Goal: Information Seeking & Learning: Learn about a topic

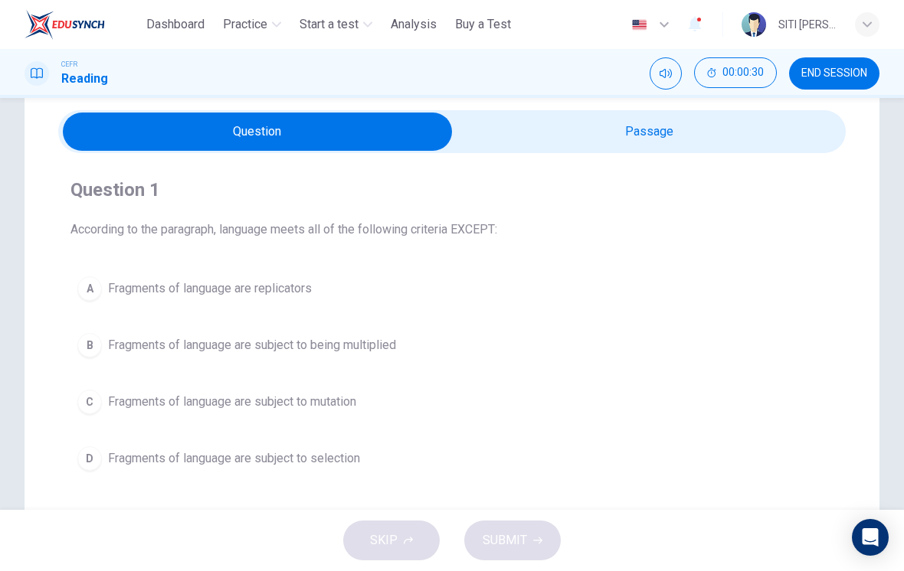
scroll to position [101, 0]
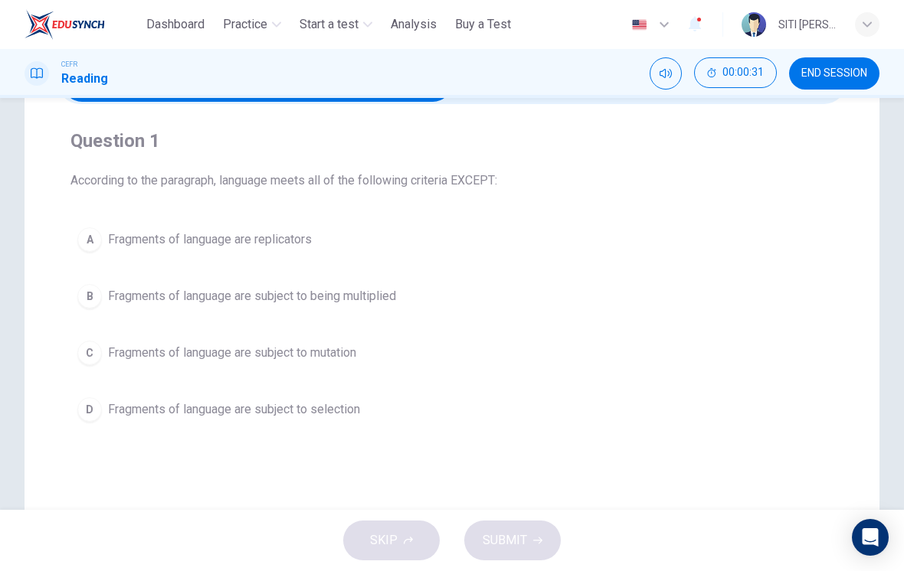
click at [482, 302] on button "B Fragments of language are subject to being multiplied" at bounding box center [451, 296] width 763 height 38
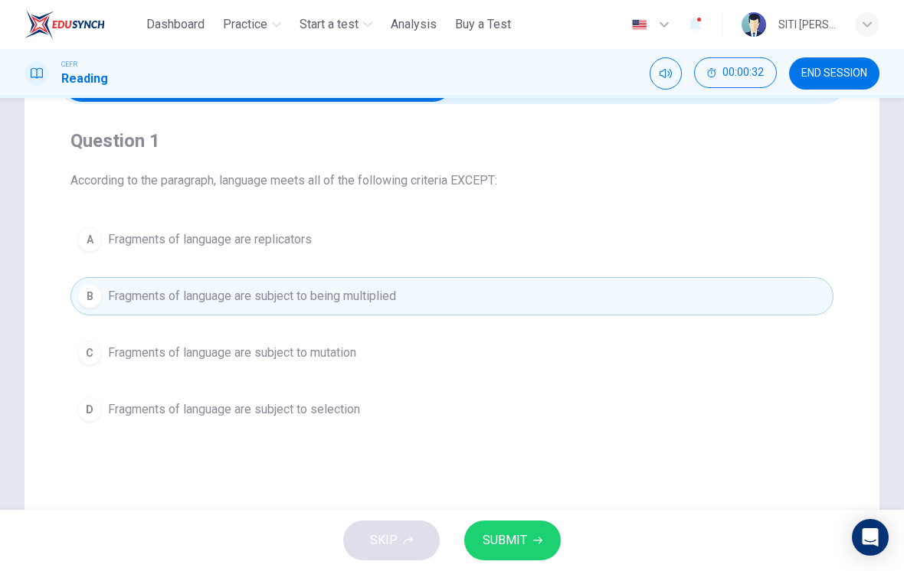
click at [519, 535] on span "SUBMIT" at bounding box center [505, 540] width 44 height 21
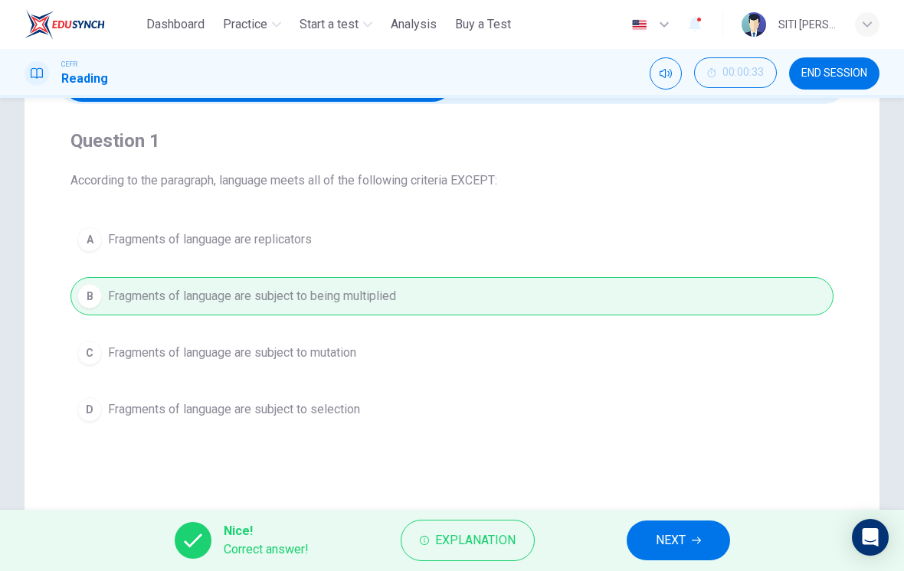
click at [675, 532] on span "NEXT" at bounding box center [671, 540] width 30 height 21
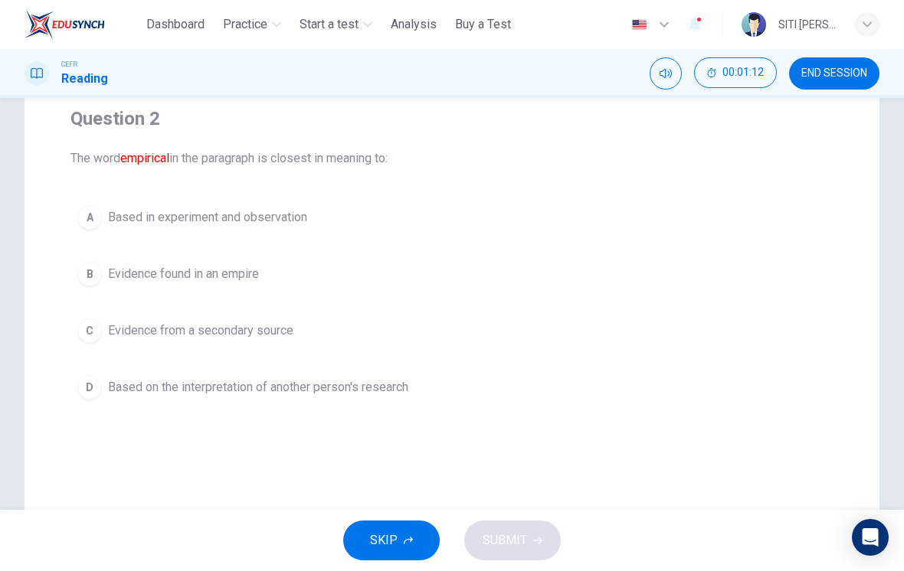
scroll to position [124, 0]
click at [96, 213] on div "A" at bounding box center [89, 217] width 25 height 25
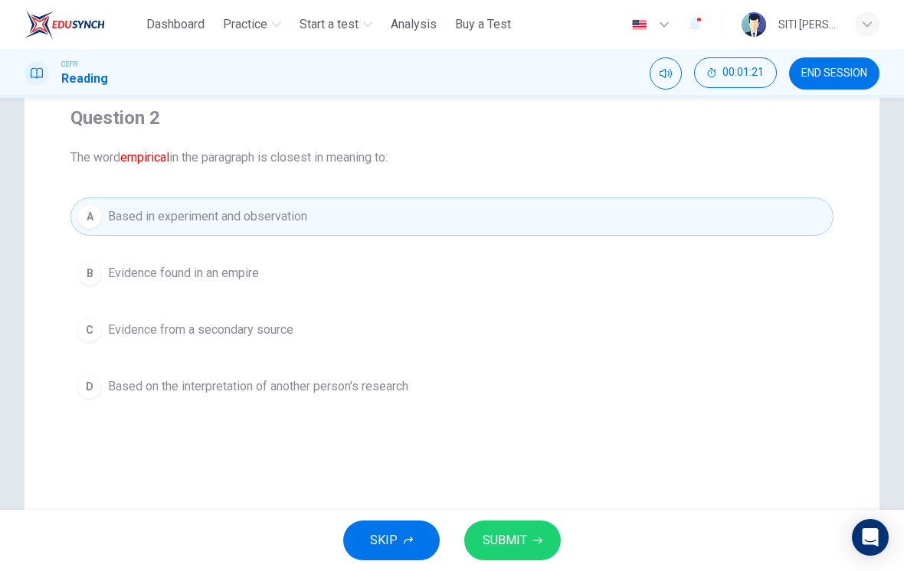
click at [556, 534] on button "SUBMIT" at bounding box center [512, 541] width 97 height 40
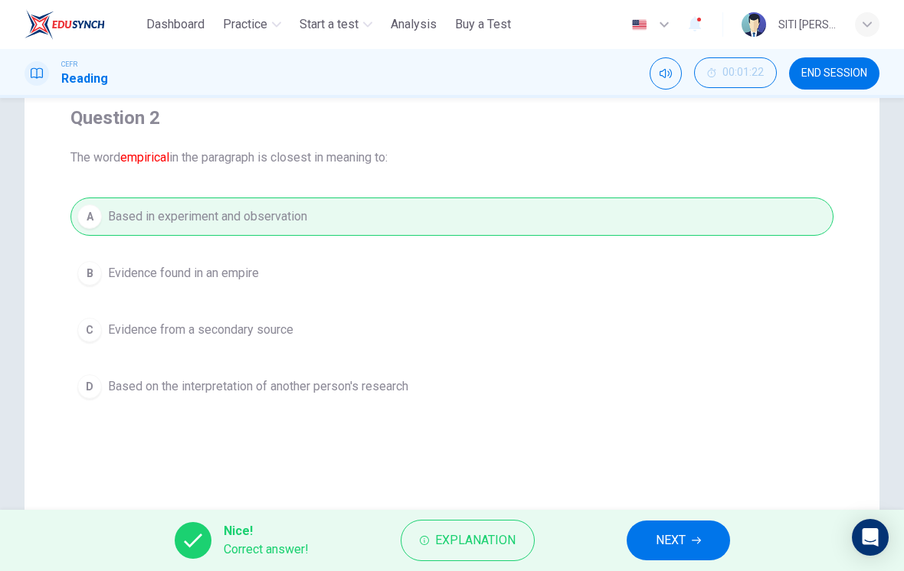
click at [705, 542] on button "NEXT" at bounding box center [678, 541] width 103 height 40
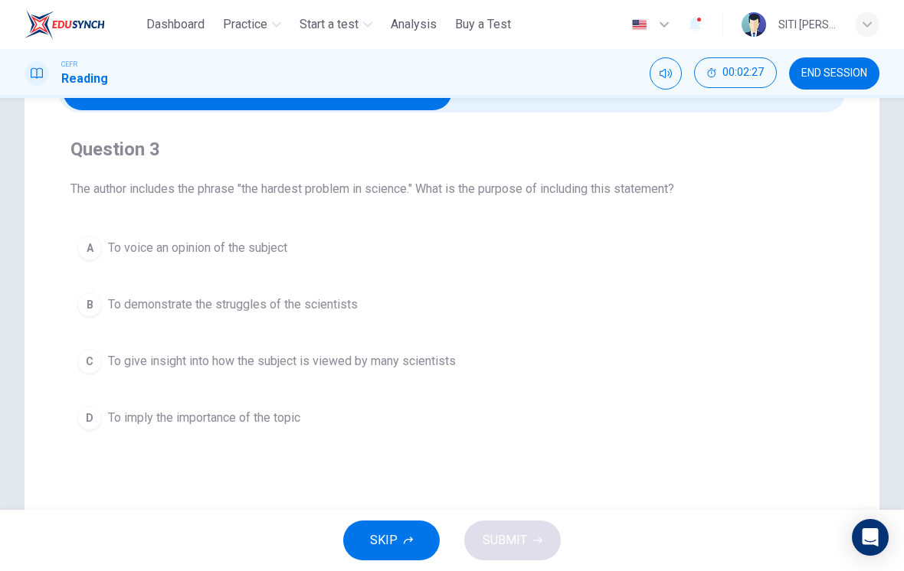
scroll to position [97, 0]
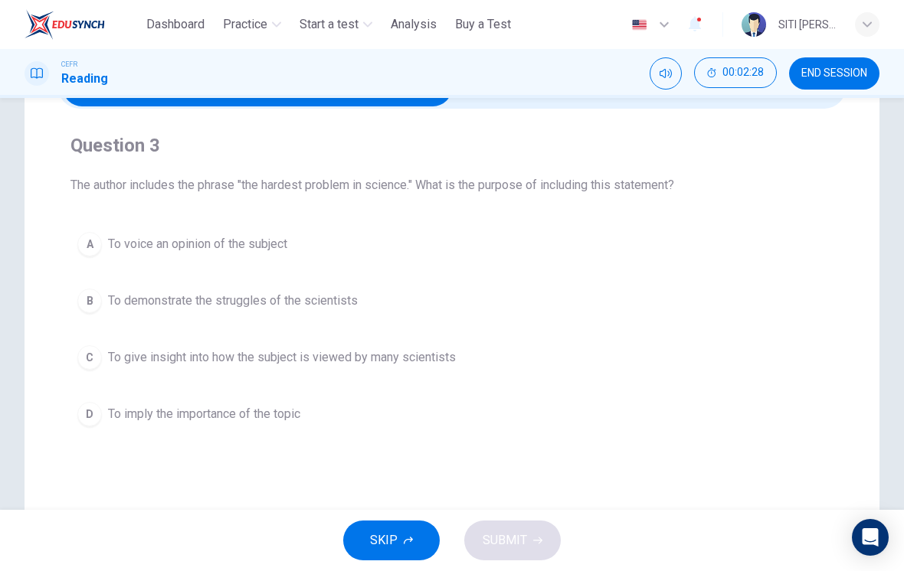
click at [134, 358] on span "To give insight into how the subject is viewed by many scientists" at bounding box center [282, 358] width 348 height 18
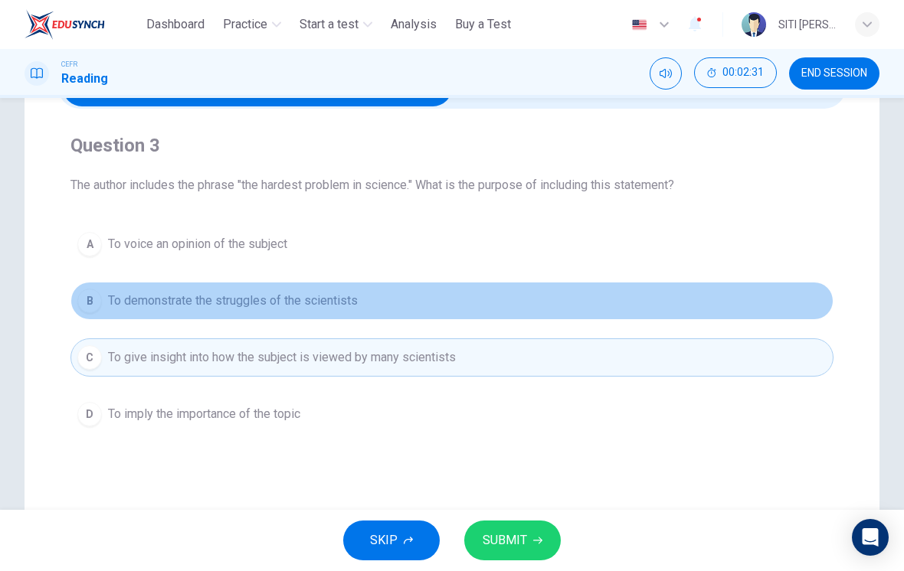
click at [119, 308] on span "To demonstrate the struggles of the scientists" at bounding box center [233, 301] width 250 height 18
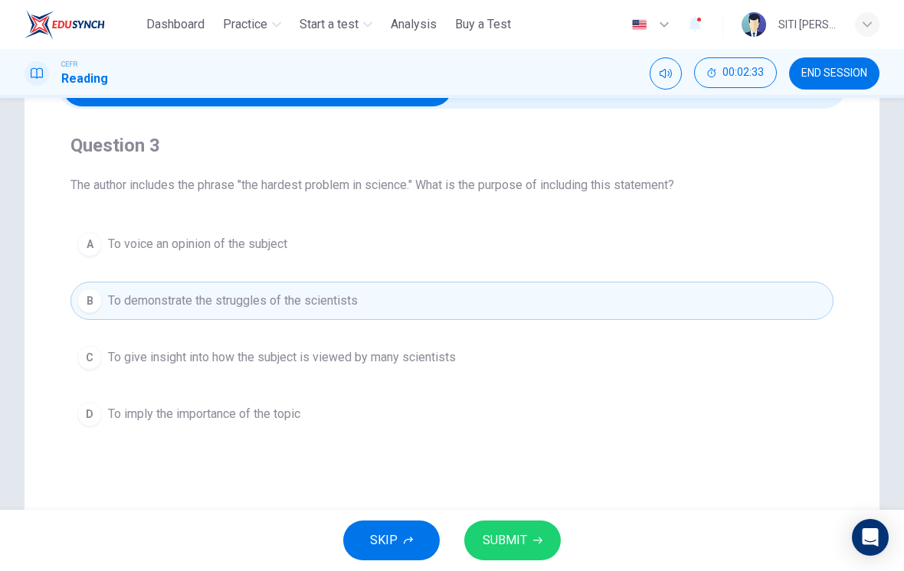
click at [544, 539] on button "SUBMIT" at bounding box center [512, 541] width 97 height 40
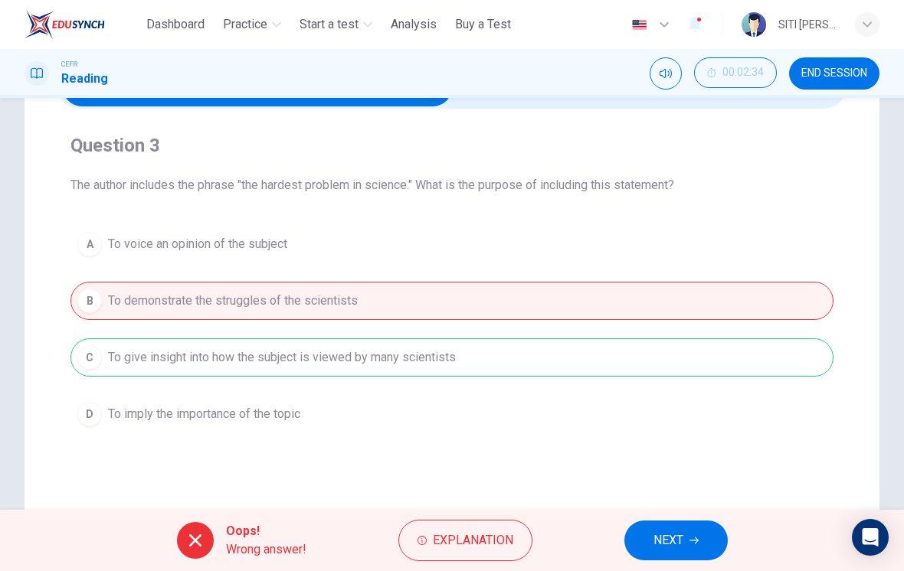
click at [701, 541] on button "NEXT" at bounding box center [675, 541] width 103 height 40
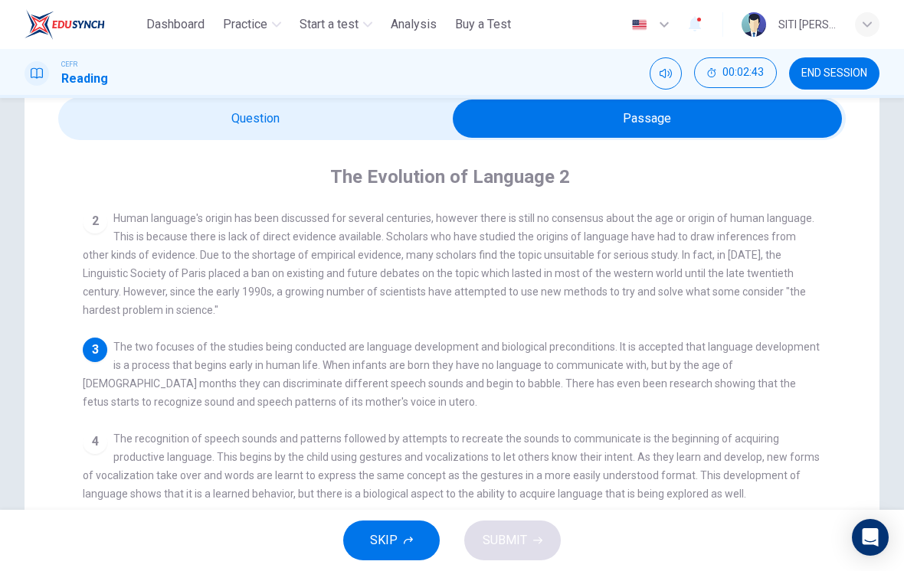
scroll to position [89, 0]
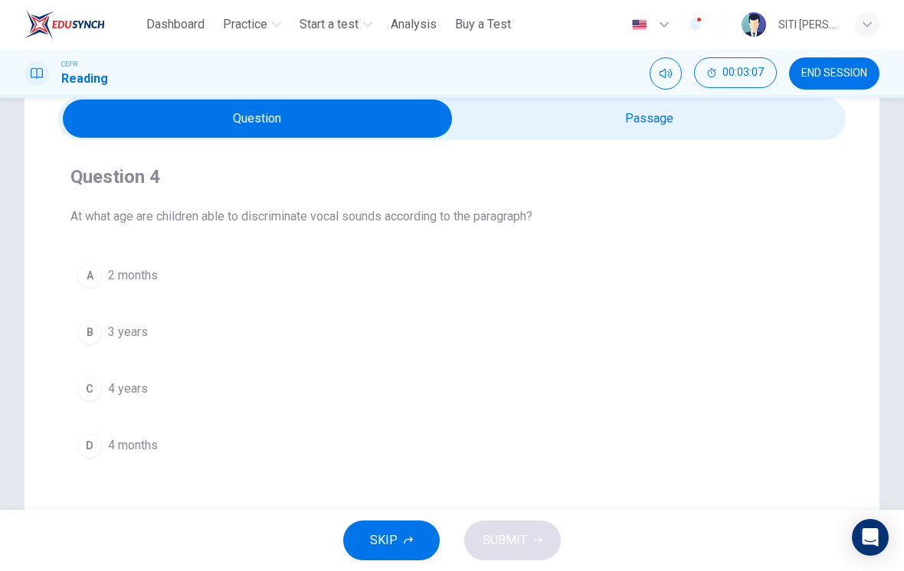
click at [97, 383] on div "C" at bounding box center [89, 389] width 25 height 25
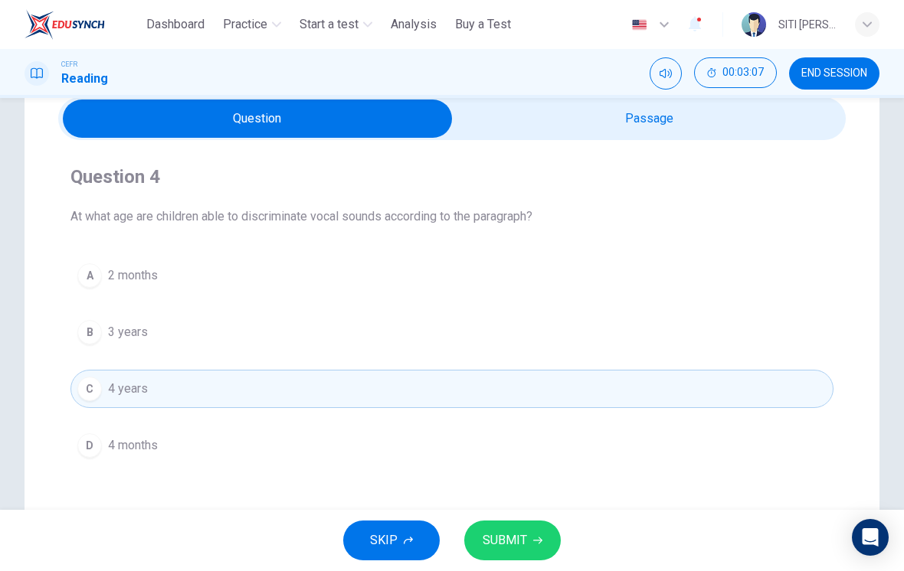
click at [100, 441] on div "D" at bounding box center [89, 446] width 25 height 25
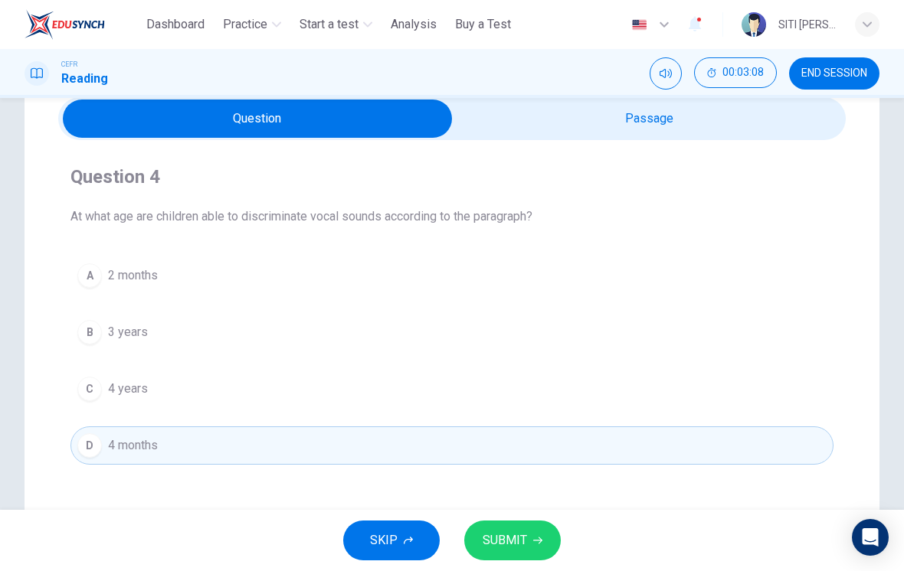
click at [530, 540] on button "SUBMIT" at bounding box center [512, 541] width 97 height 40
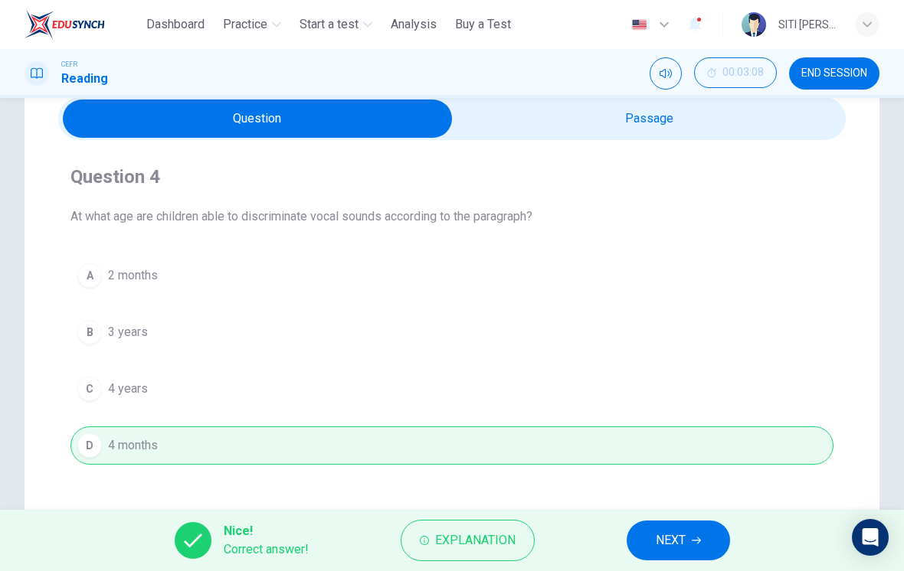
click at [671, 525] on button "NEXT" at bounding box center [678, 541] width 103 height 40
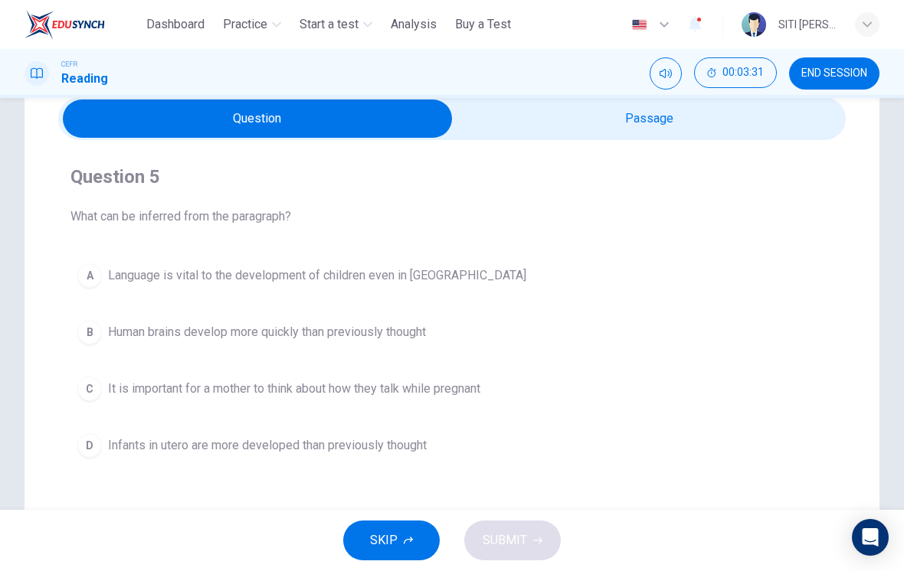
click at [110, 277] on span "Language is vital to the development of children even in utero" at bounding box center [317, 276] width 418 height 18
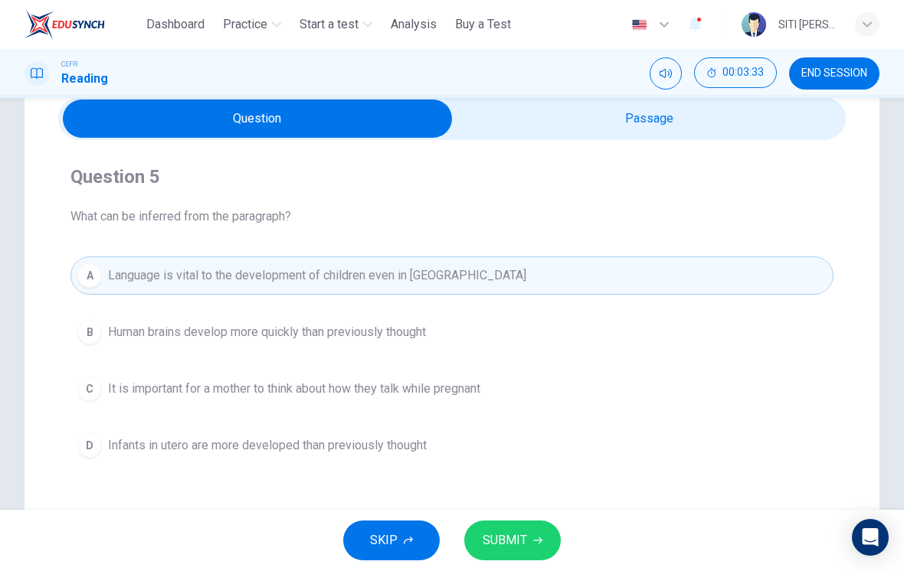
click at [555, 534] on button "SUBMIT" at bounding box center [512, 541] width 97 height 40
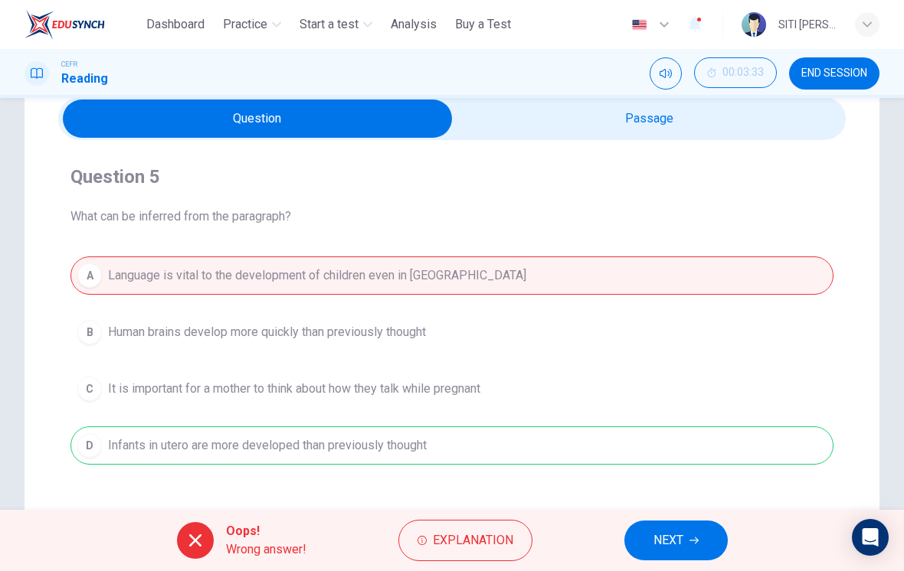
click at [671, 532] on span "NEXT" at bounding box center [668, 540] width 30 height 21
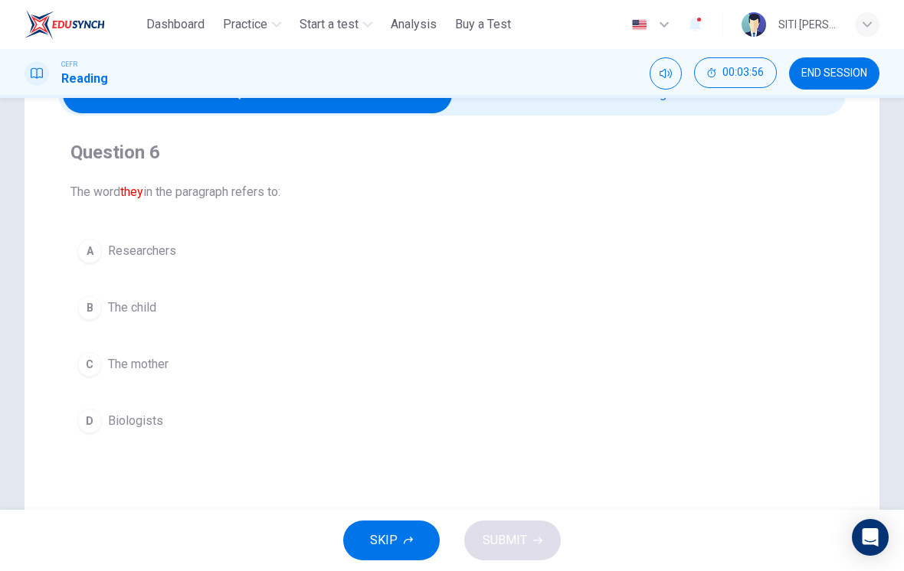
scroll to position [90, 0]
click at [86, 304] on div "B" at bounding box center [89, 308] width 25 height 25
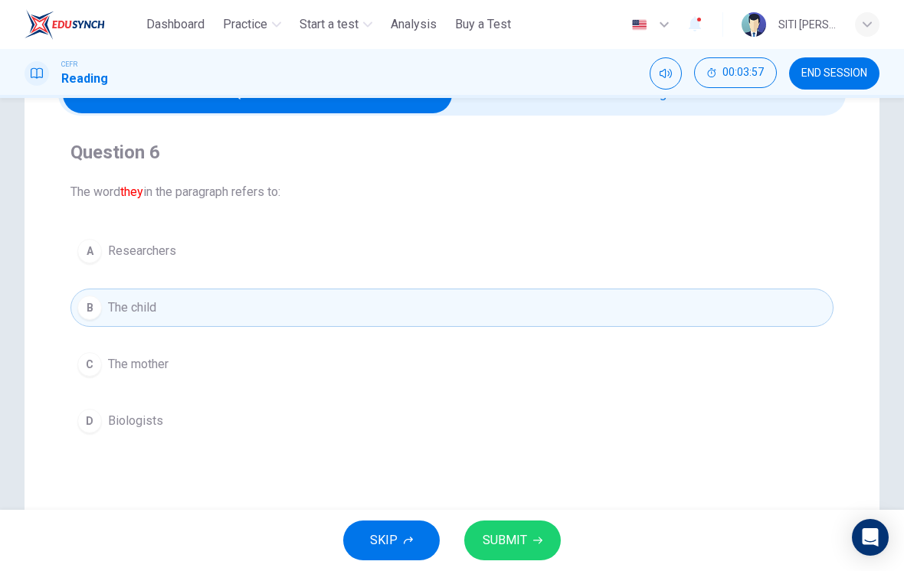
click at [532, 531] on button "SUBMIT" at bounding box center [512, 541] width 97 height 40
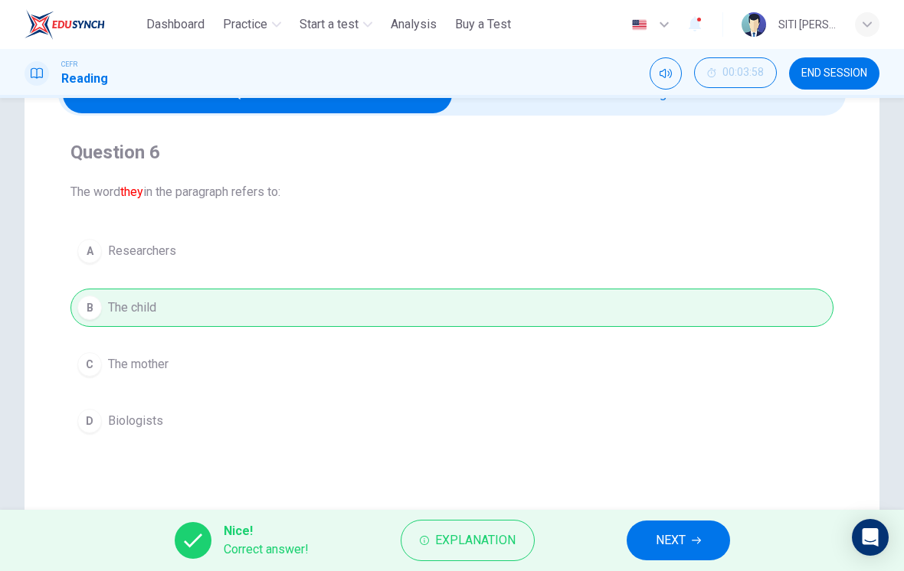
click at [672, 535] on span "NEXT" at bounding box center [671, 540] width 30 height 21
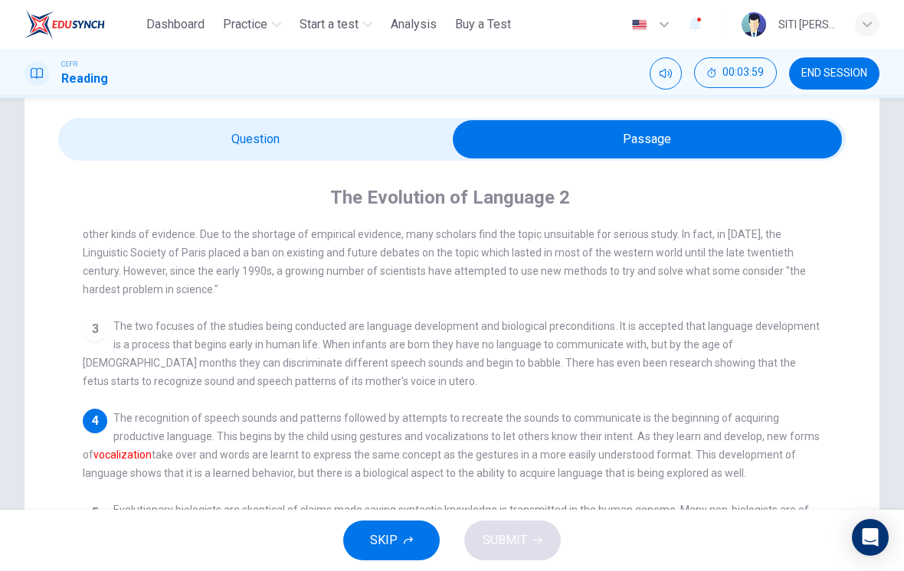
scroll to position [71, 0]
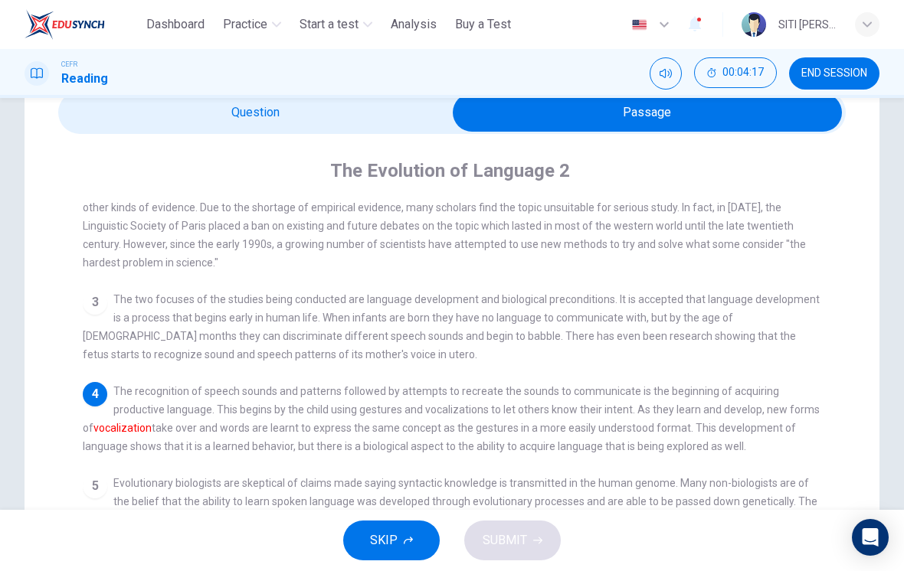
click at [824, 342] on div "1 Linguistic evolution, both biological and the evolution of language, as a cha…" at bounding box center [462, 475] width 759 height 548
click at [866, 362] on div "Question 7 The word vocalization in the paragraph is closest in meaning to: A S…" at bounding box center [452, 420] width 855 height 726
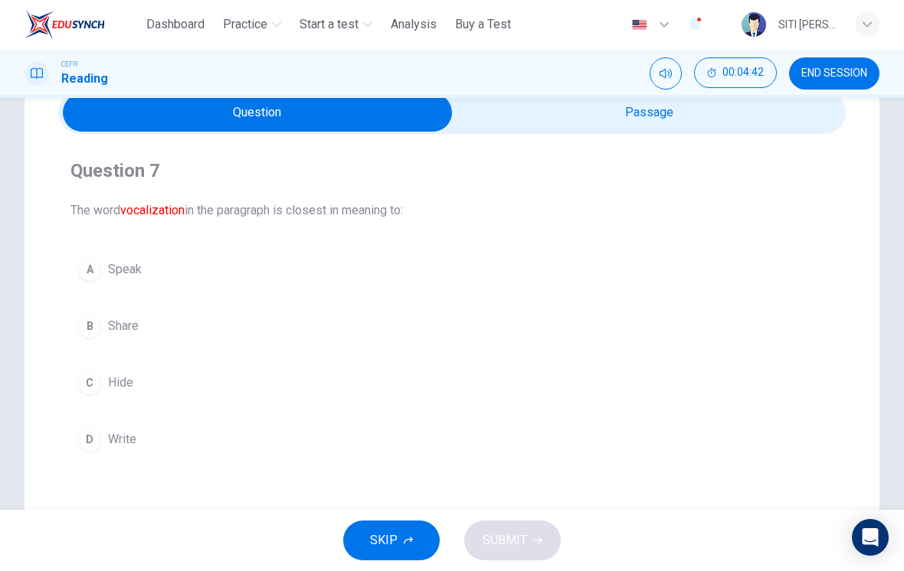
click at [367, 284] on button "A Speak" at bounding box center [451, 269] width 763 height 38
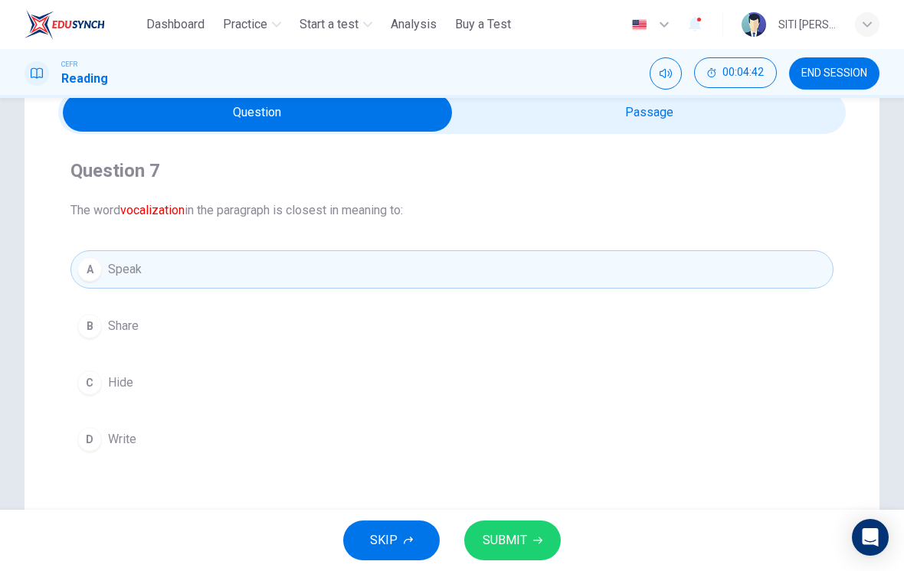
click at [540, 543] on icon "button" at bounding box center [537, 540] width 9 height 9
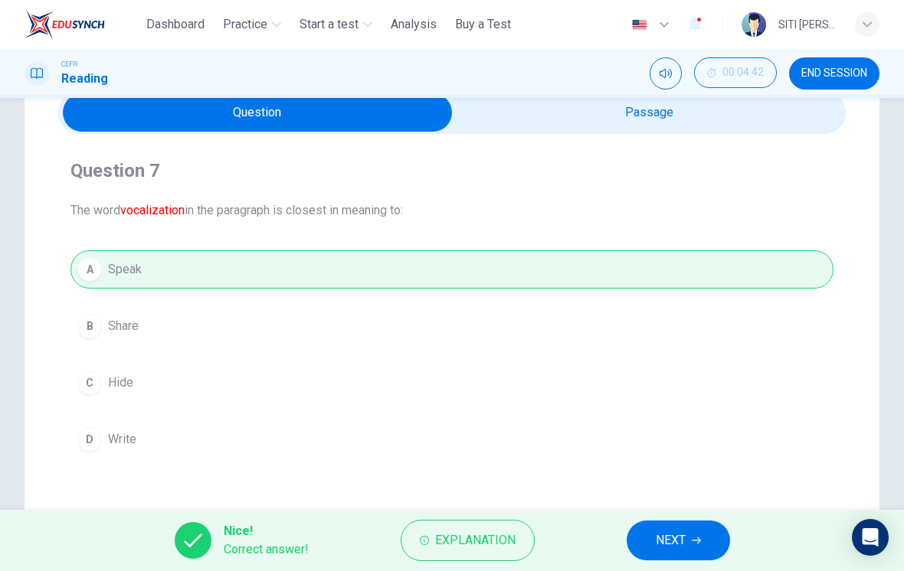
click at [666, 544] on span "NEXT" at bounding box center [671, 540] width 30 height 21
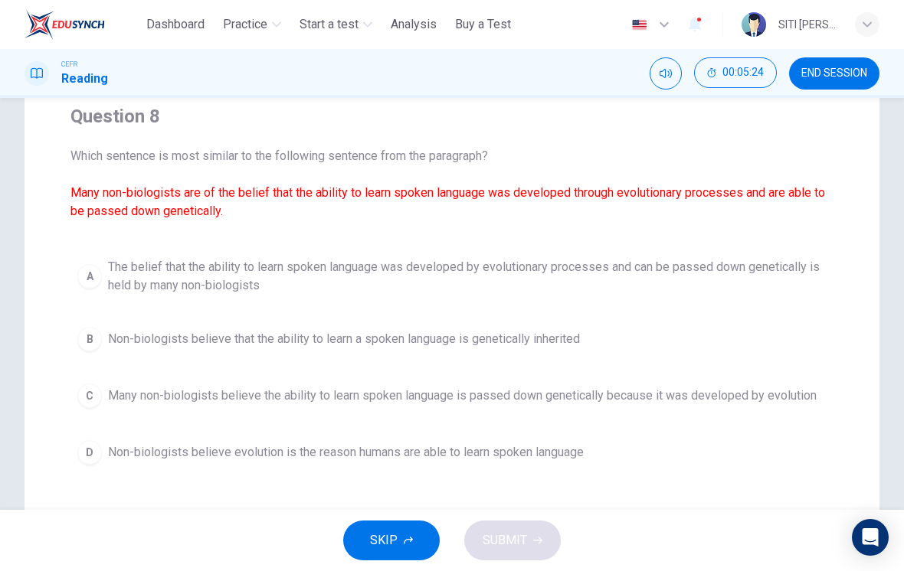
scroll to position [125, 0]
click at [797, 392] on span "Many non-biologists believe the ability to learn spoken language is passed down…" at bounding box center [462, 397] width 708 height 18
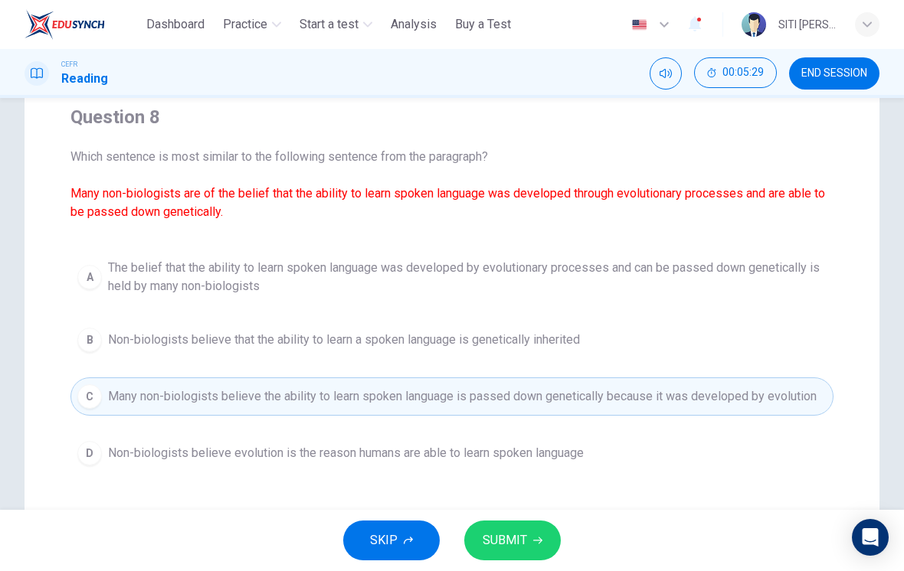
click at [526, 532] on button "SUBMIT" at bounding box center [512, 541] width 97 height 40
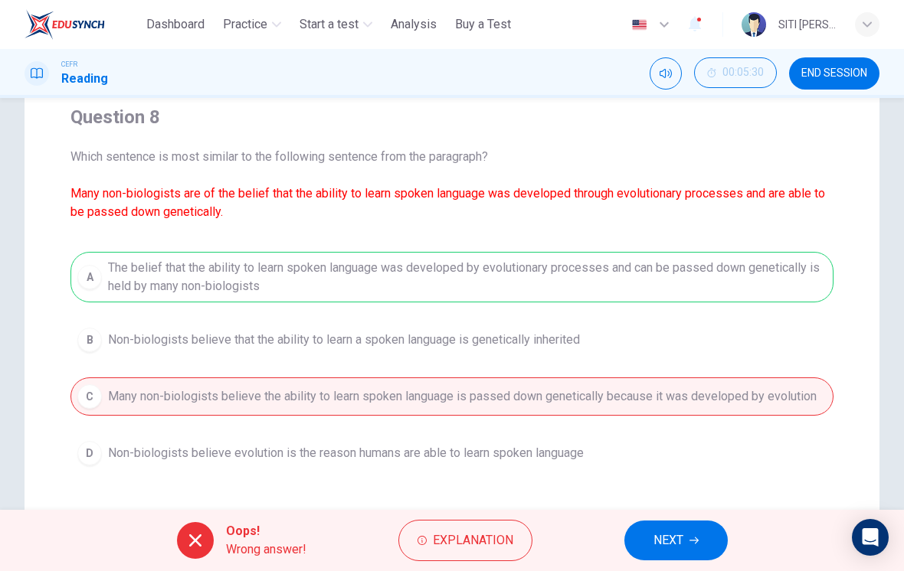
click at [646, 523] on button "NEXT" at bounding box center [675, 541] width 103 height 40
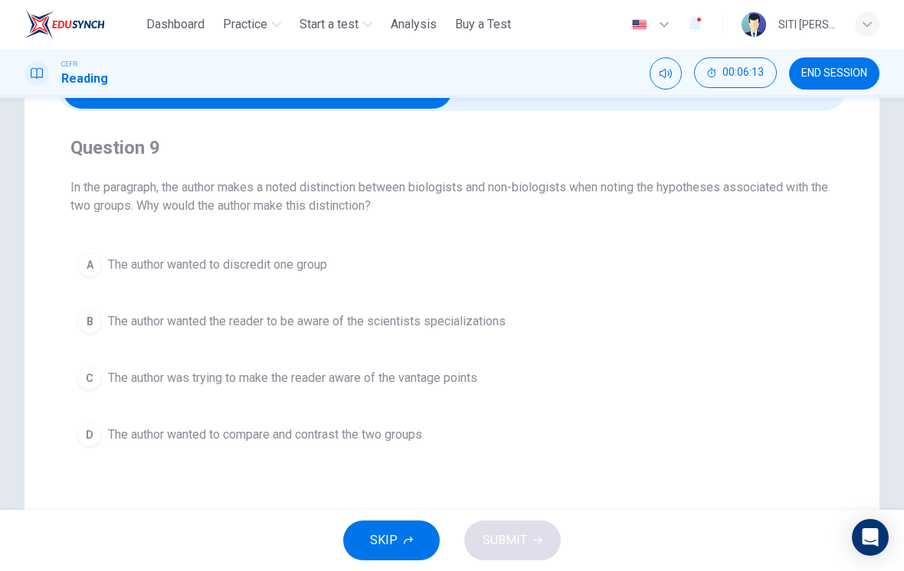
scroll to position [92, 0]
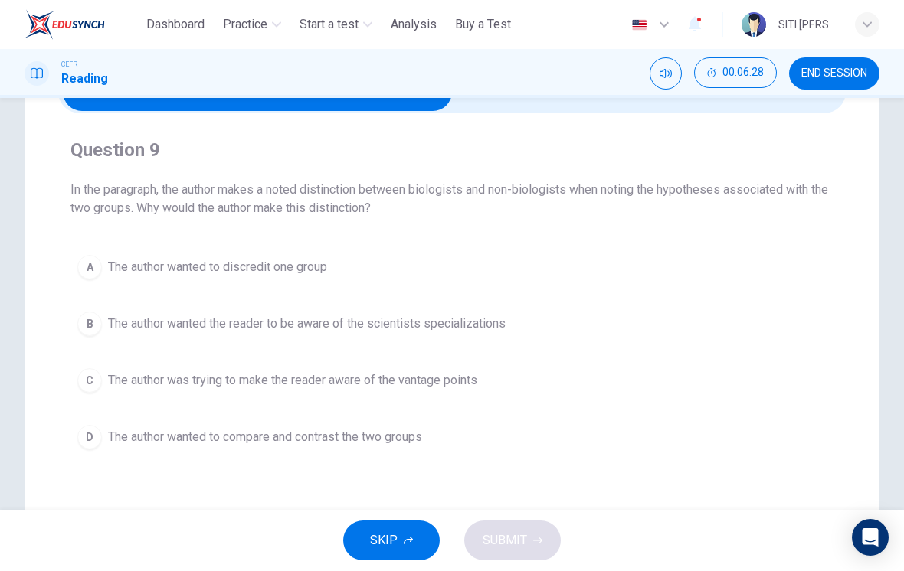
click at [355, 450] on button "D The author wanted to compare and contrast the two groups" at bounding box center [451, 437] width 763 height 38
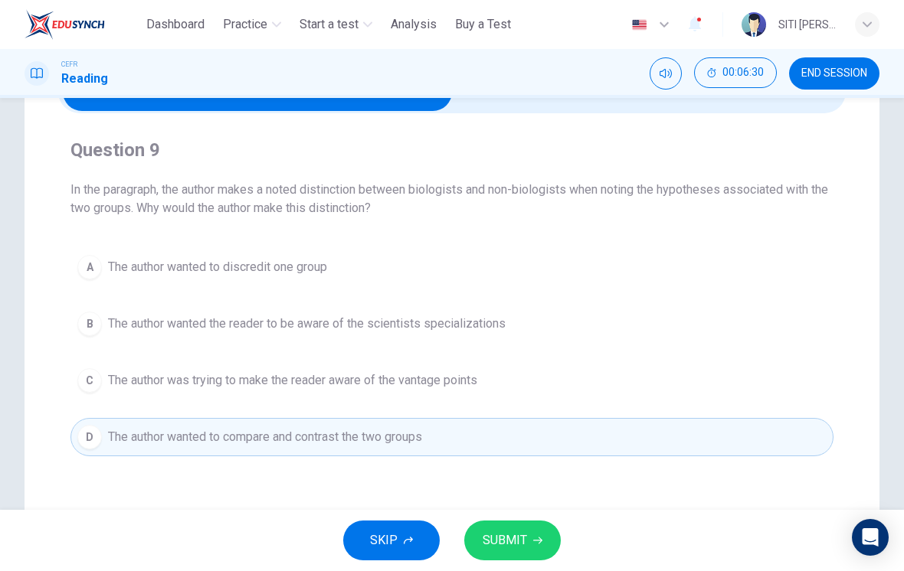
click at [506, 555] on button "SUBMIT" at bounding box center [512, 541] width 97 height 40
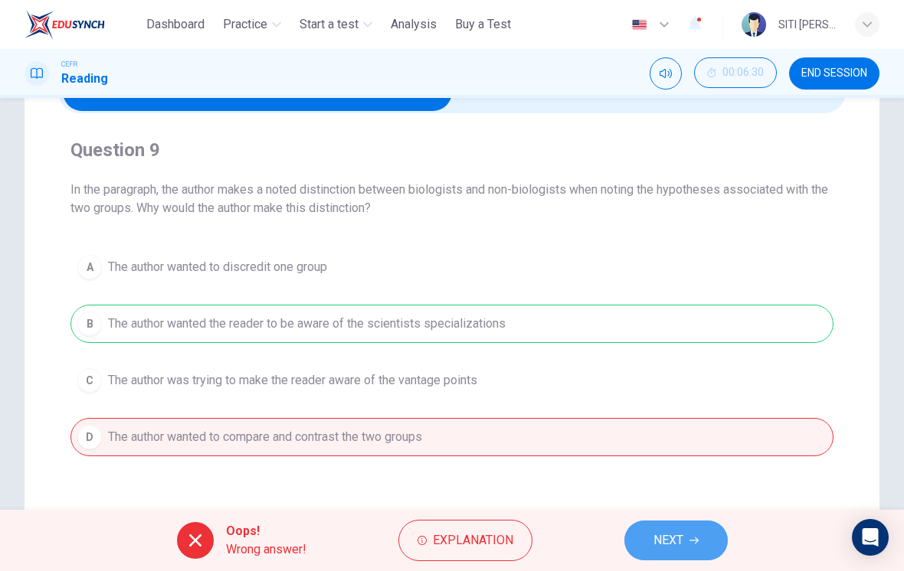
click at [685, 555] on button "NEXT" at bounding box center [675, 541] width 103 height 40
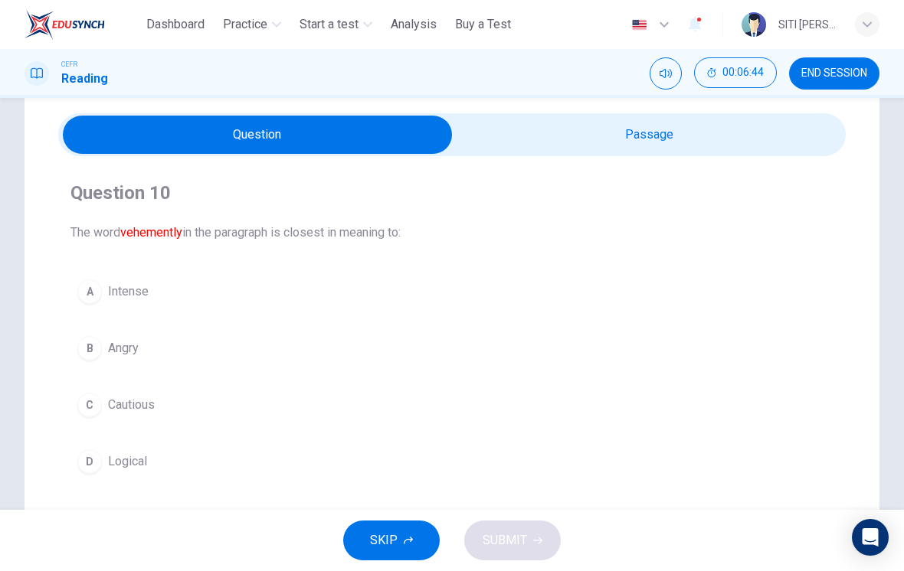
scroll to position [54, 0]
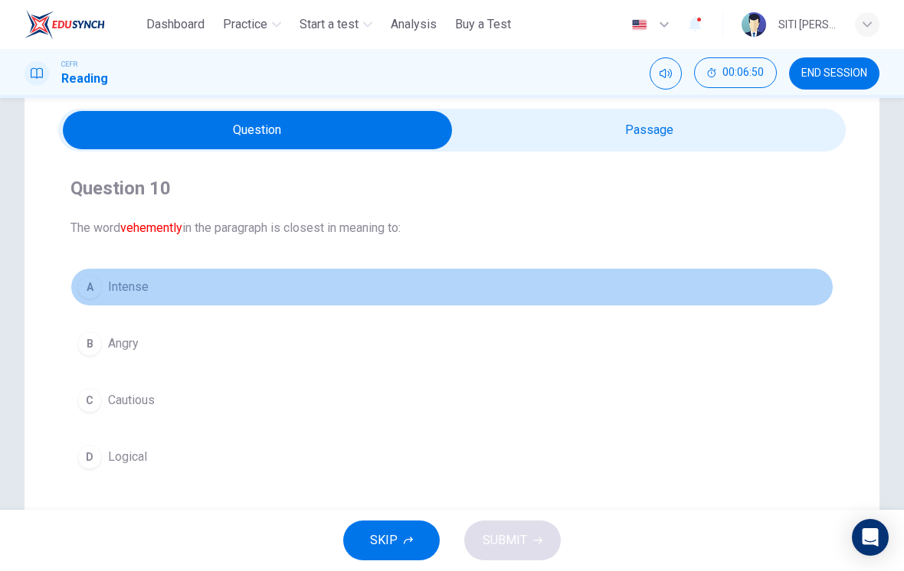
click at [99, 276] on button "A Intense" at bounding box center [451, 287] width 763 height 38
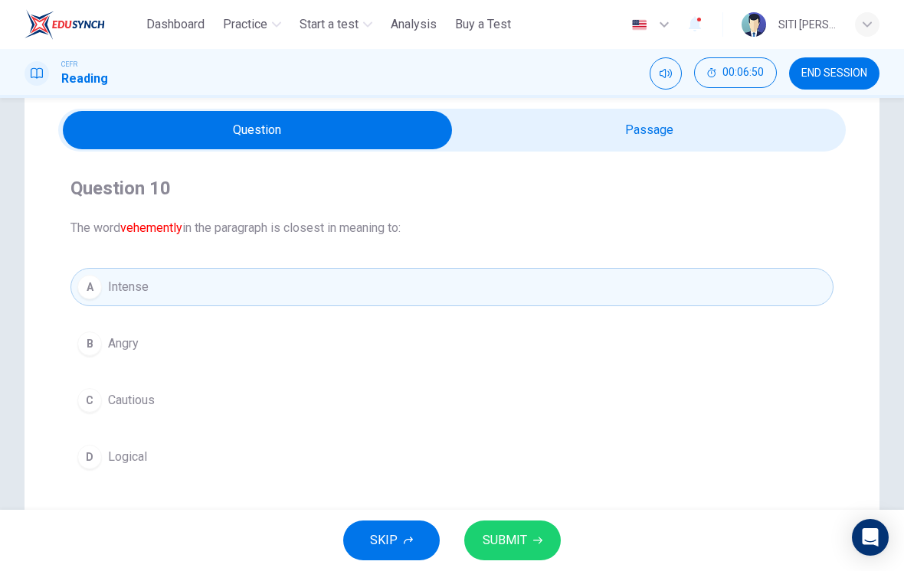
click at [519, 547] on span "SUBMIT" at bounding box center [505, 540] width 44 height 21
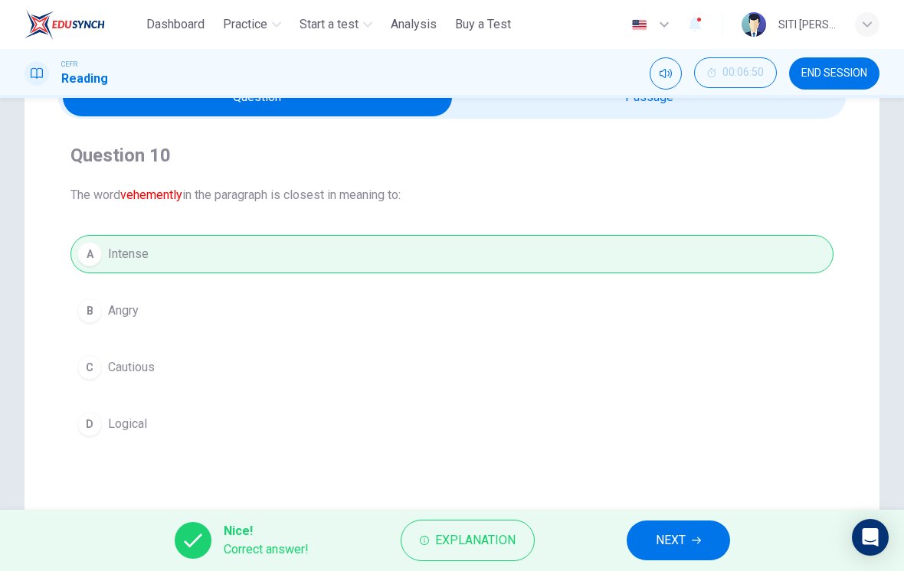
scroll to position [85, 0]
click at [672, 542] on span "NEXT" at bounding box center [671, 540] width 30 height 21
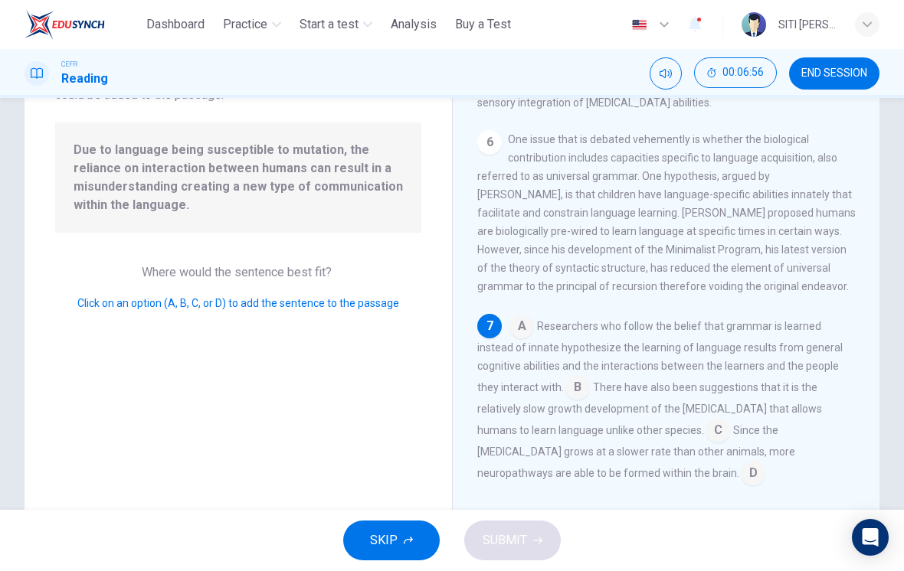
scroll to position [132, 0]
click at [565, 386] on input at bounding box center [577, 390] width 25 height 25
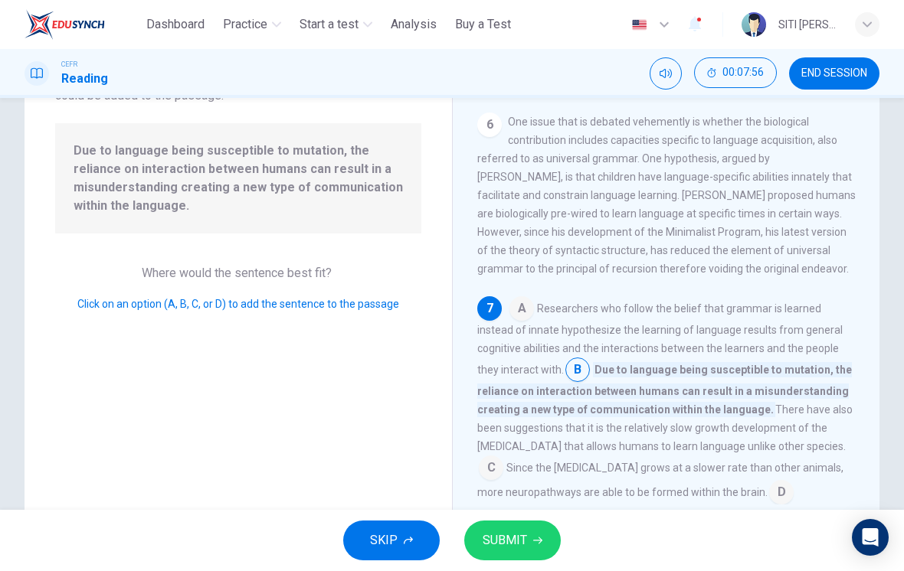
click at [528, 544] on button "SUBMIT" at bounding box center [512, 541] width 97 height 40
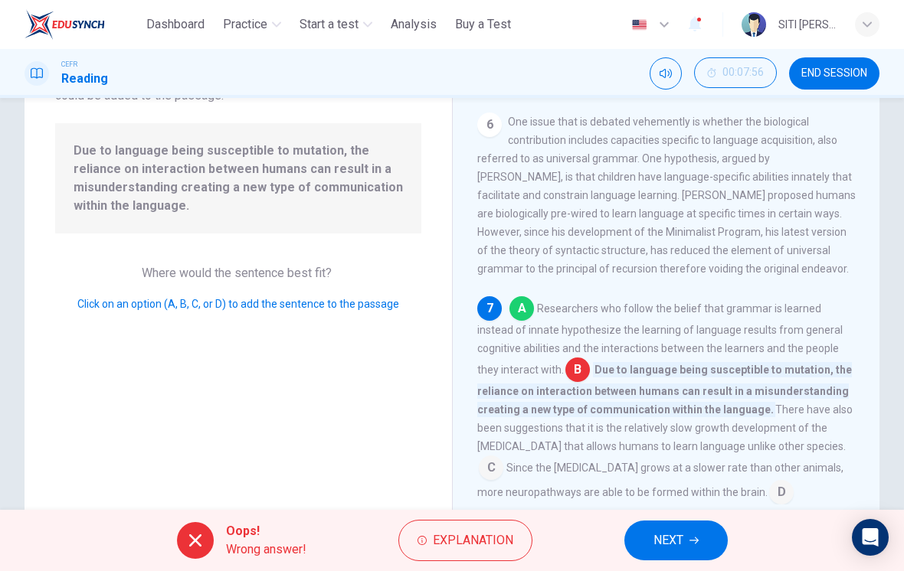
click at [684, 558] on button "NEXT" at bounding box center [675, 541] width 103 height 40
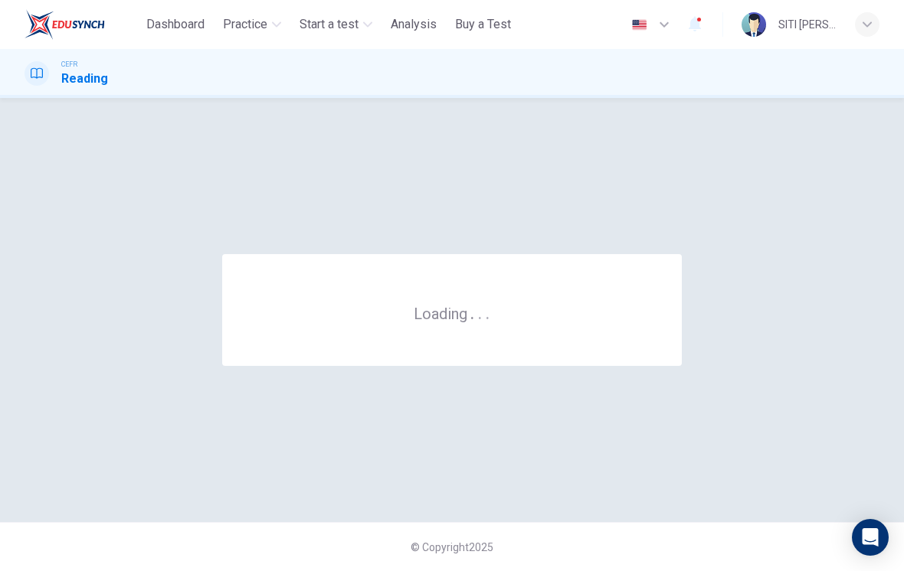
scroll to position [0, 0]
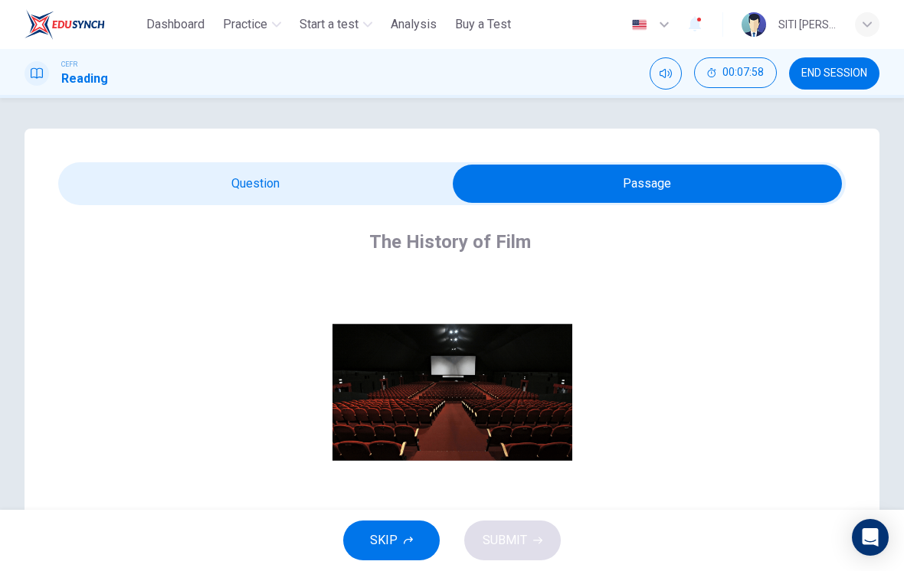
click at [827, 75] on span "END SESSION" at bounding box center [834, 73] width 66 height 12
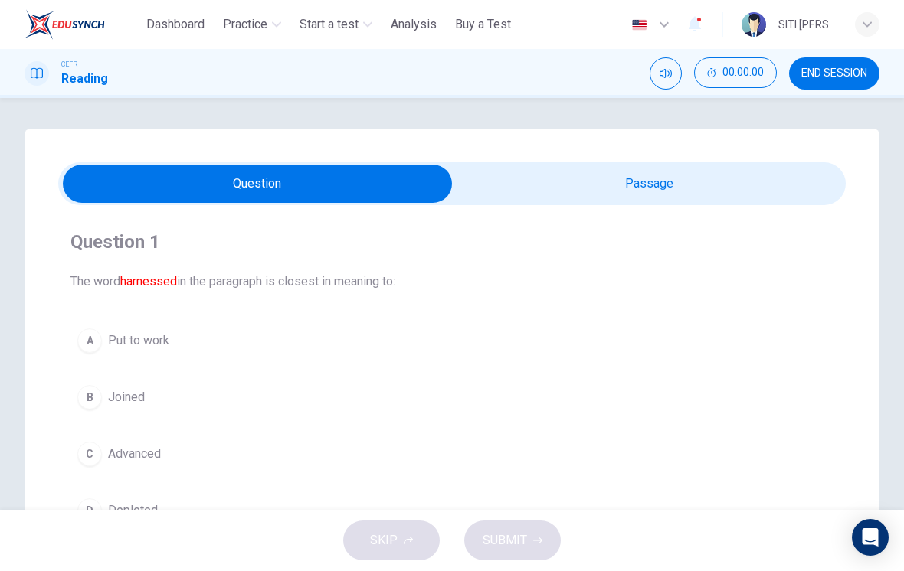
click at [700, 23] on icon "button" at bounding box center [695, 24] width 18 height 18
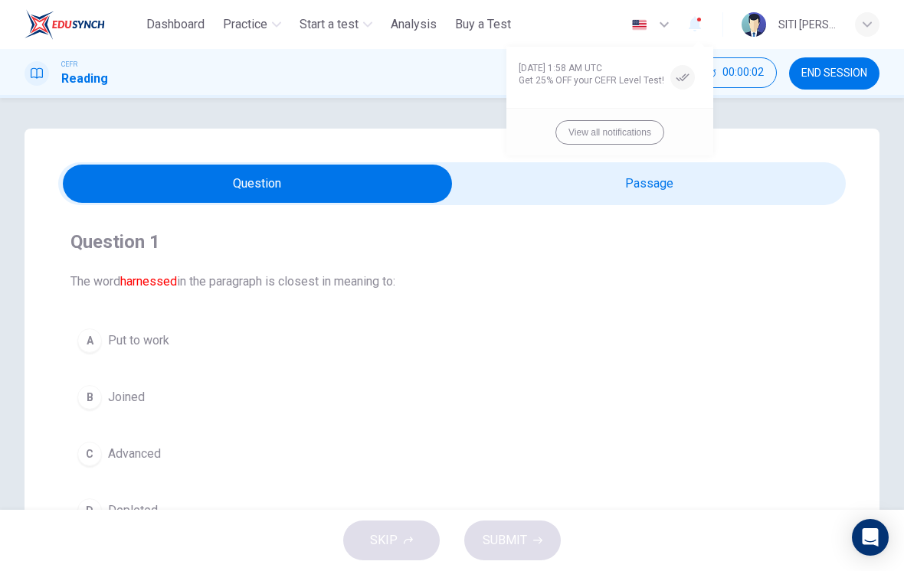
click at [695, 23] on div at bounding box center [452, 285] width 904 height 571
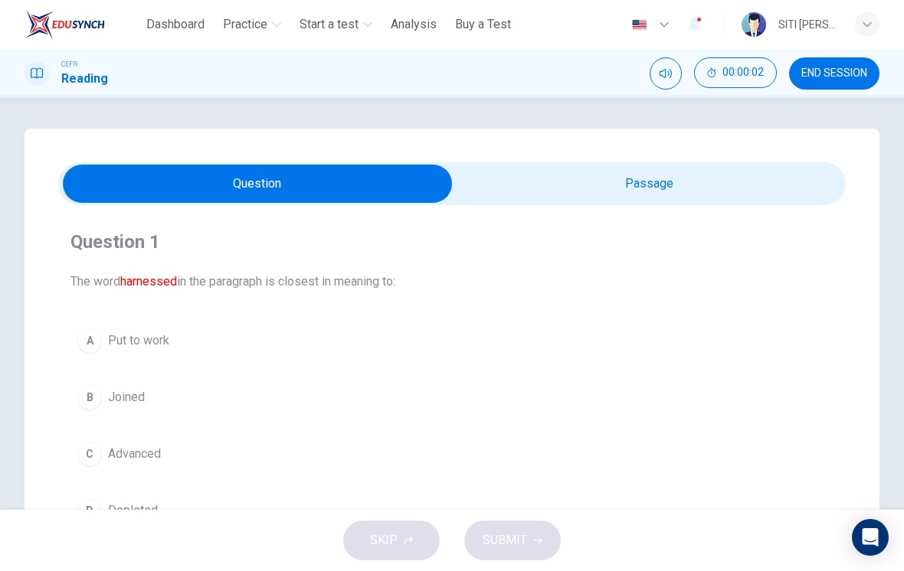
click at [696, 29] on icon "button" at bounding box center [695, 24] width 12 height 15
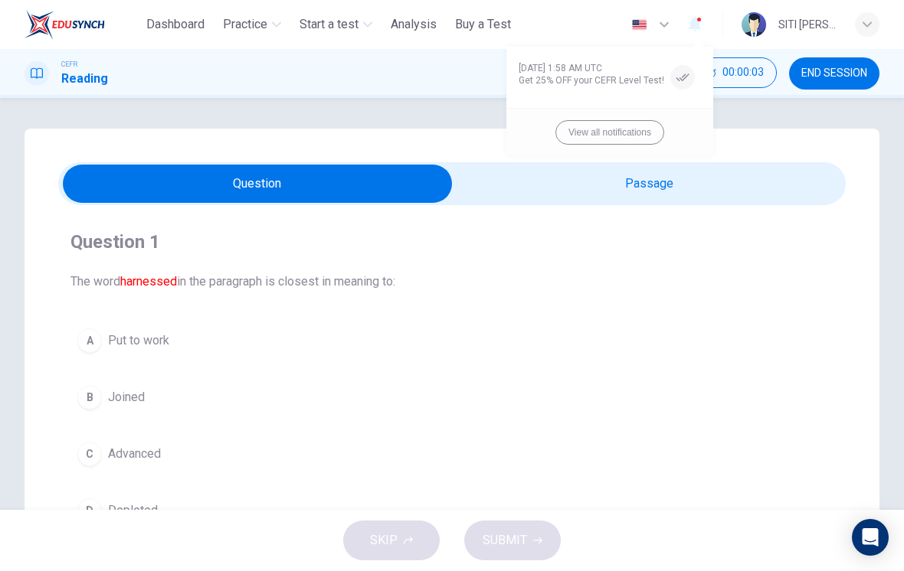
click at [666, 81] on button "button" at bounding box center [682, 77] width 37 height 37
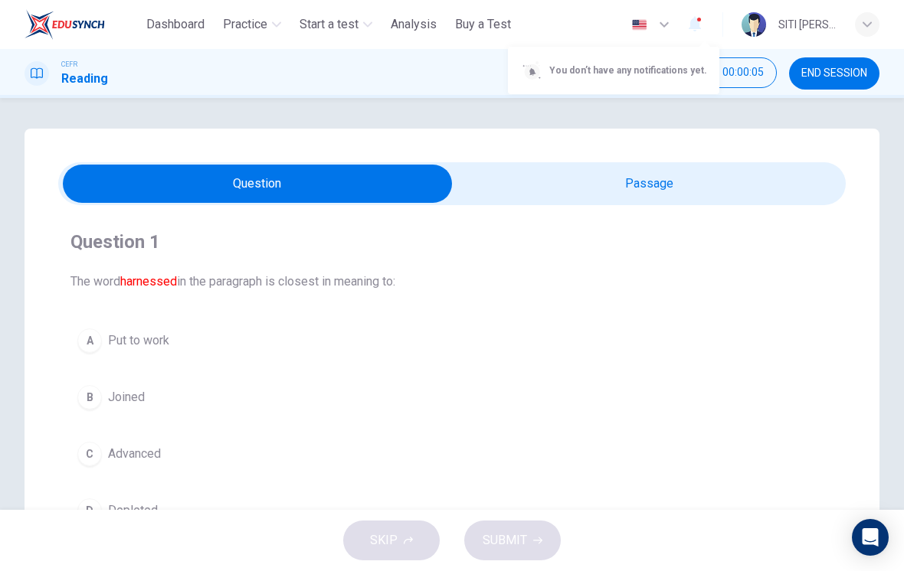
click at [677, 64] on span "You don’t have any notifications yet." at bounding box center [628, 70] width 158 height 18
click at [703, 25] on div at bounding box center [452, 285] width 904 height 571
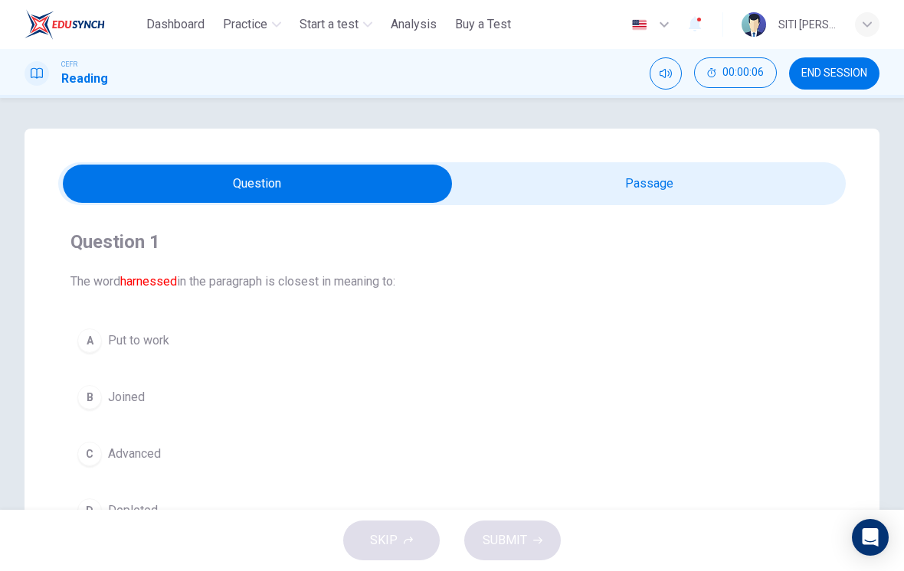
click at [693, 29] on icon "button" at bounding box center [695, 24] width 12 height 15
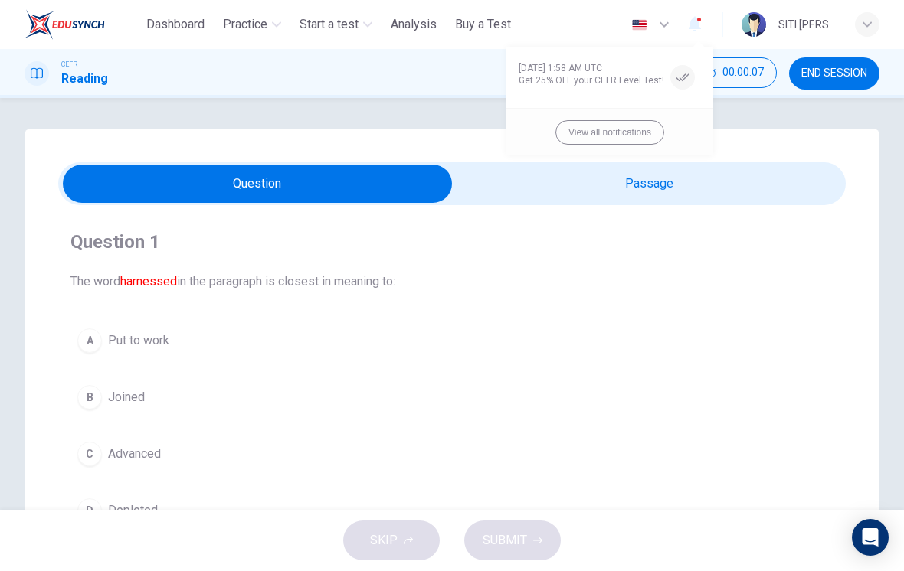
click at [693, 39] on div at bounding box center [452, 285] width 904 height 571
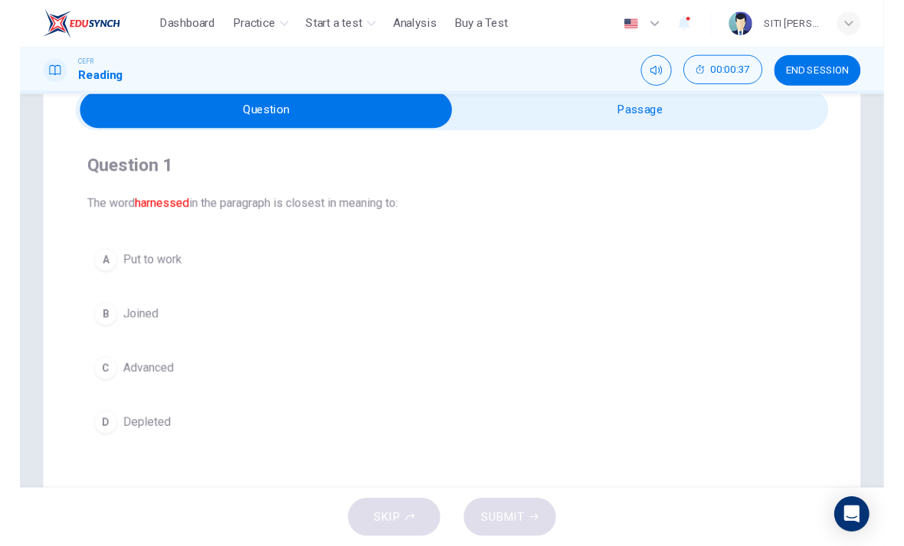
scroll to position [70, 0]
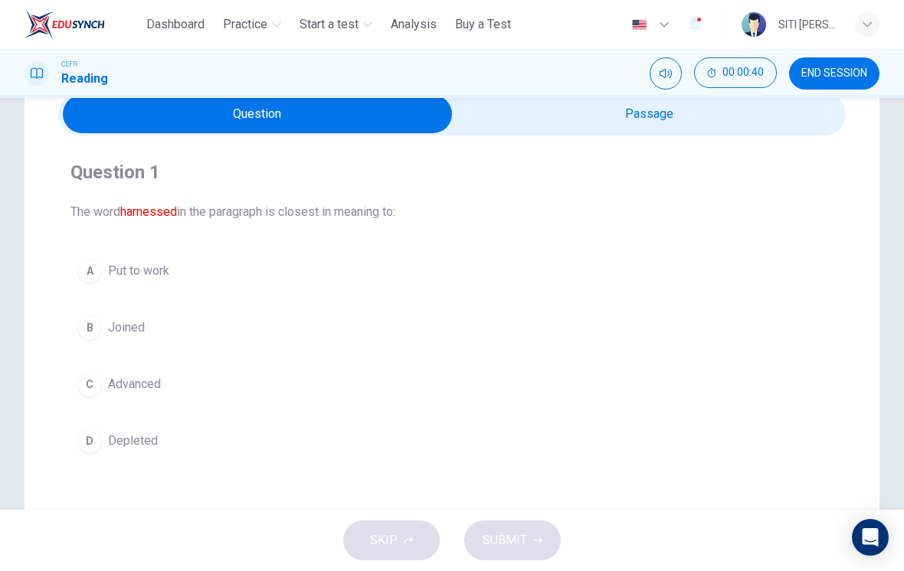
click at [188, 378] on button "C Advanced" at bounding box center [451, 384] width 763 height 38
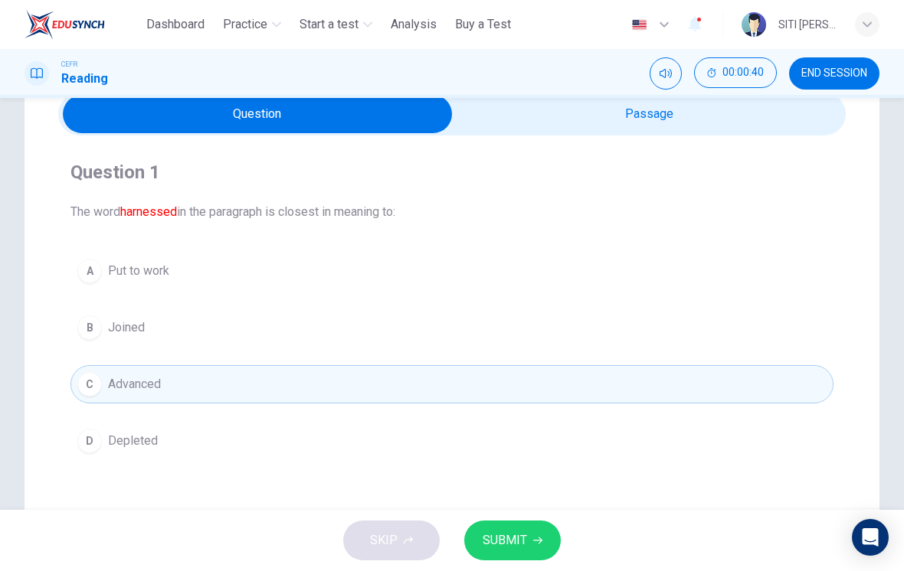
click at [513, 542] on span "SUBMIT" at bounding box center [505, 540] width 44 height 21
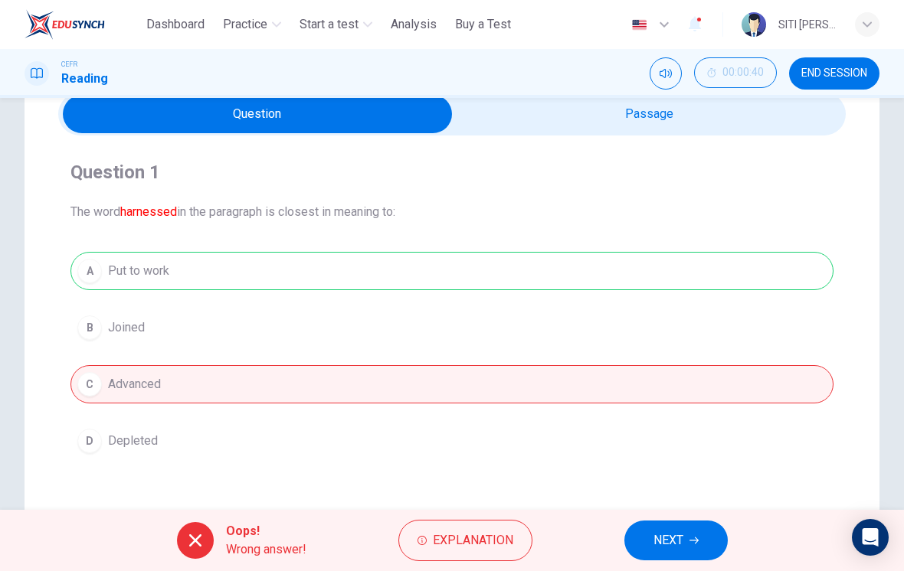
click at [697, 551] on button "NEXT" at bounding box center [675, 541] width 103 height 40
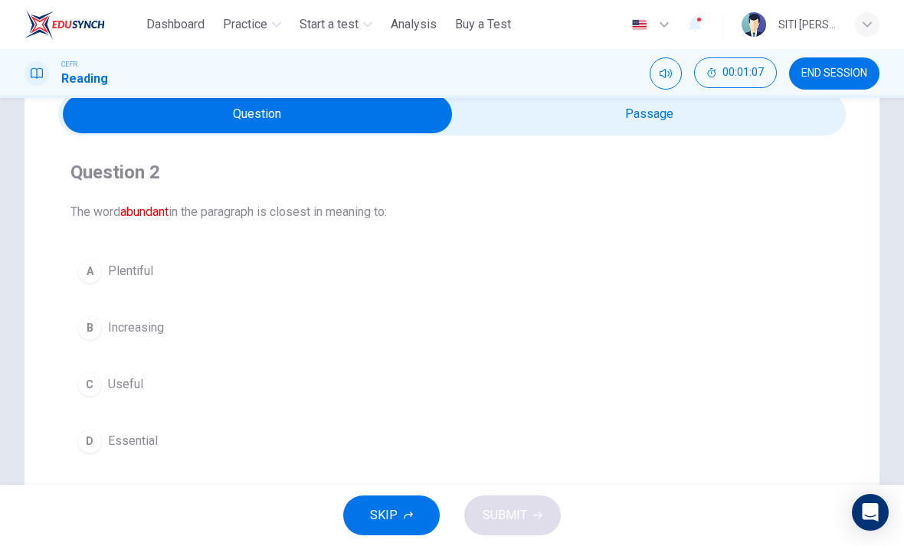
click at [157, 339] on button "B Increasing" at bounding box center [451, 328] width 763 height 38
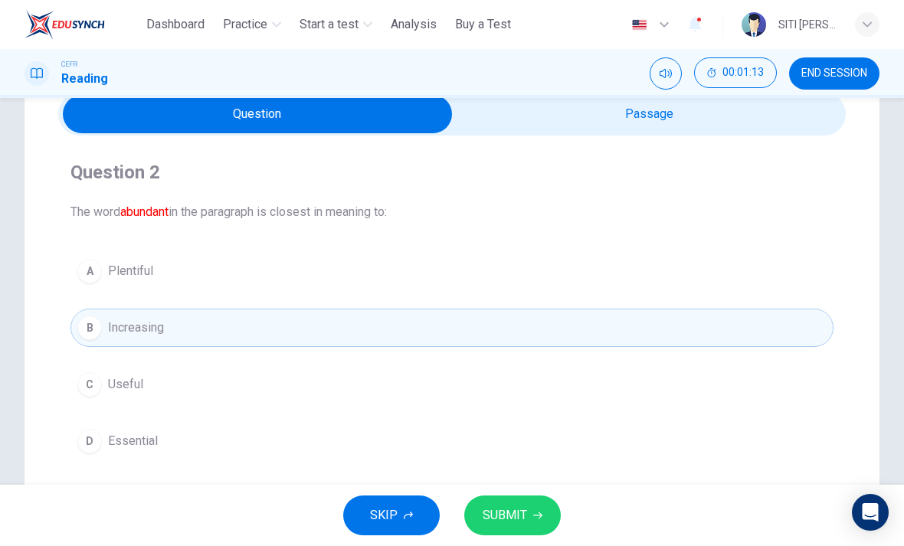
click at [374, 262] on button "A Plentiful" at bounding box center [451, 271] width 763 height 38
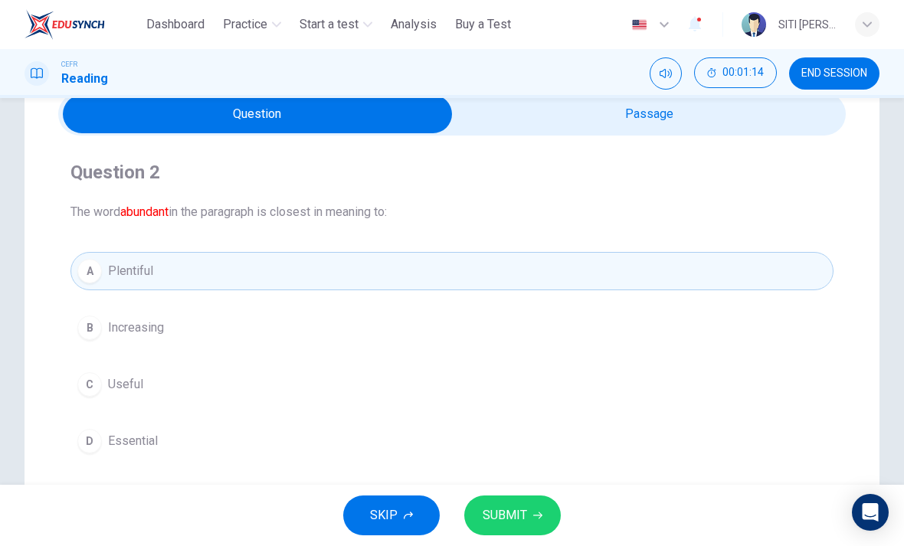
click at [514, 524] on span "SUBMIT" at bounding box center [505, 515] width 44 height 21
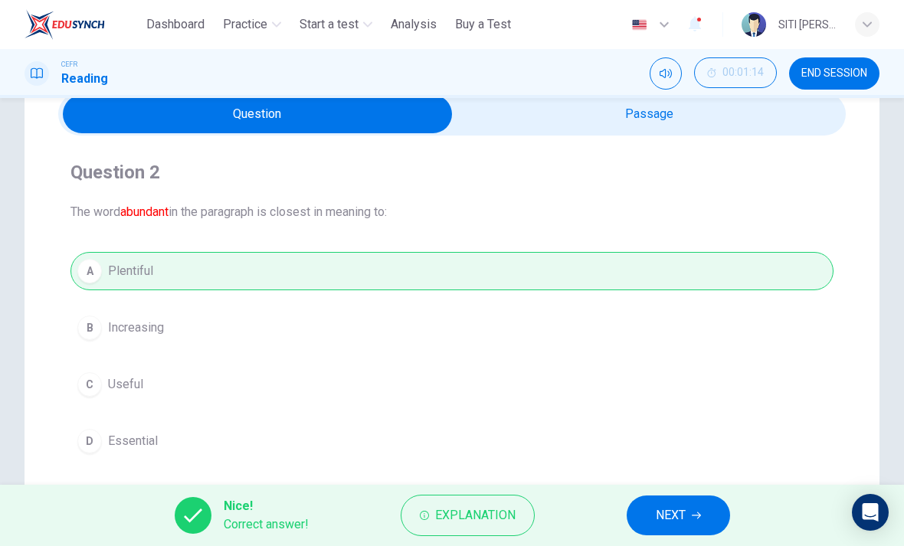
click at [639, 510] on button "NEXT" at bounding box center [678, 516] width 103 height 40
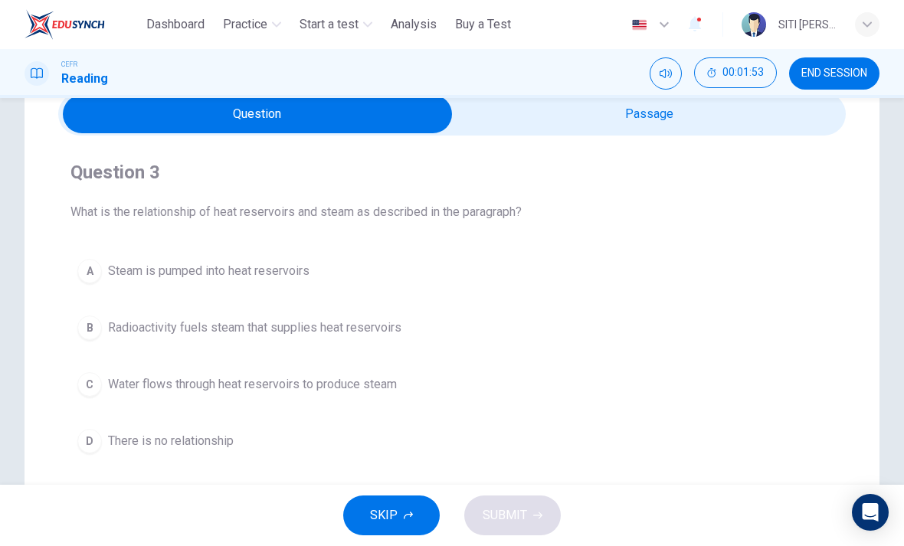
click at [370, 379] on span "Water flows through heat reservoirs to produce steam" at bounding box center [252, 384] width 289 height 18
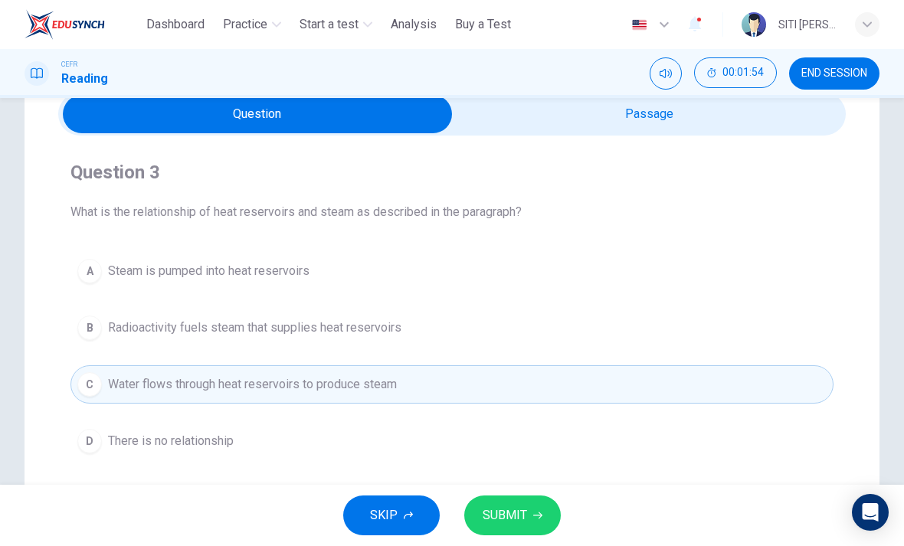
click at [516, 519] on span "SUBMIT" at bounding box center [505, 515] width 44 height 21
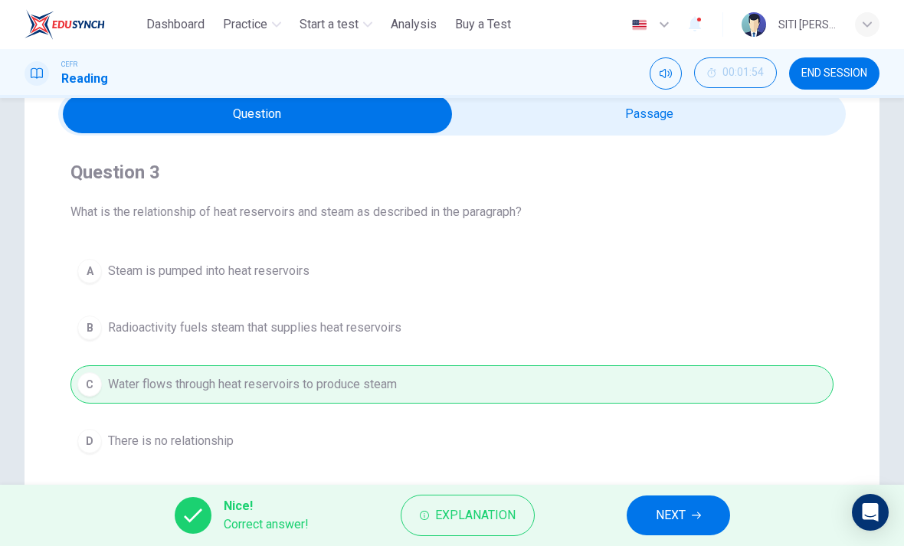
click at [657, 512] on span "NEXT" at bounding box center [671, 515] width 30 height 21
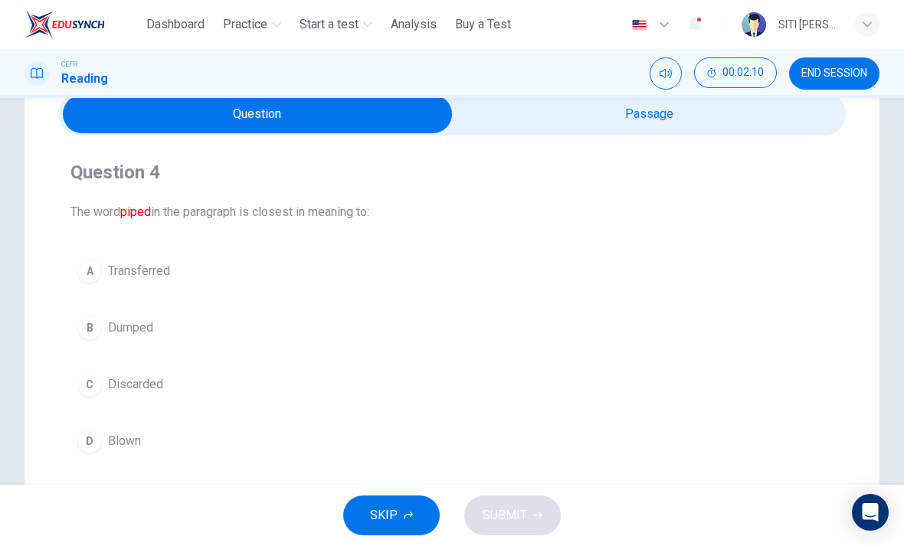
click at [712, 146] on div "Question 4 The word piped in the paragraph is closest in meaning to: A Transfer…" at bounding box center [451, 310] width 787 height 349
click at [549, 309] on button "B Dumped" at bounding box center [451, 328] width 763 height 38
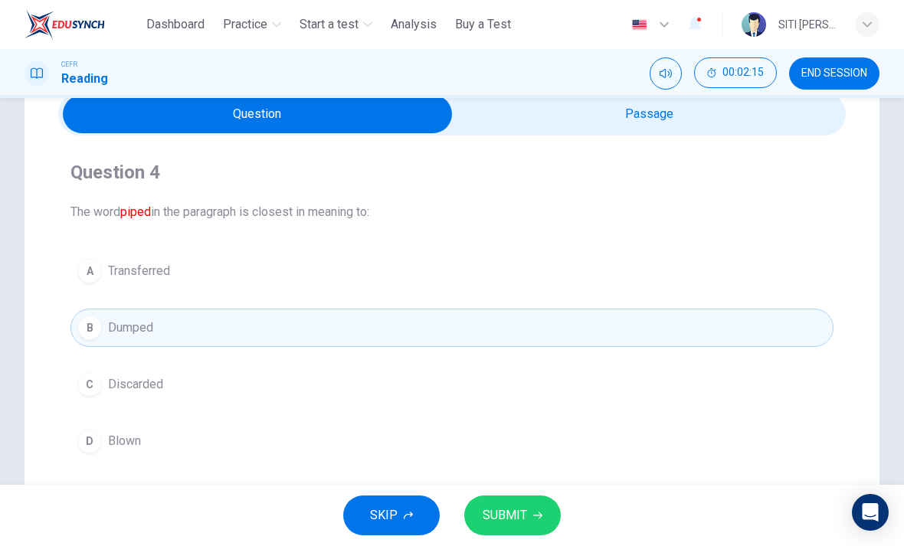
click at [505, 286] on button "A Transferred" at bounding box center [451, 271] width 763 height 38
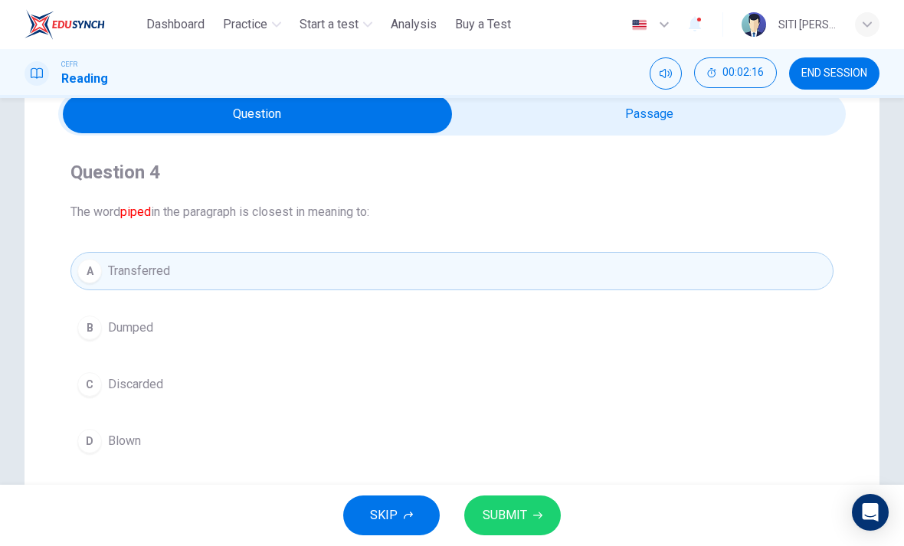
click at [544, 506] on button "SUBMIT" at bounding box center [512, 516] width 97 height 40
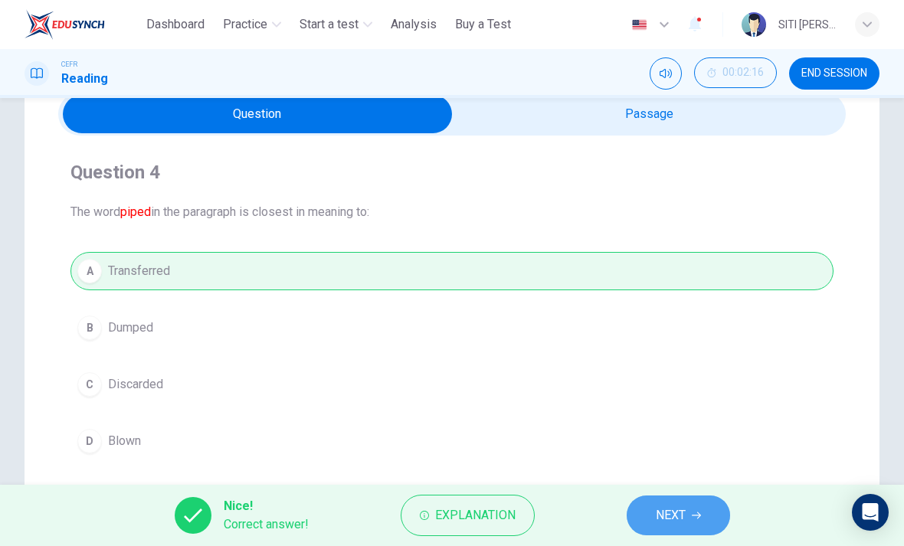
click at [654, 498] on button "NEXT" at bounding box center [678, 516] width 103 height 40
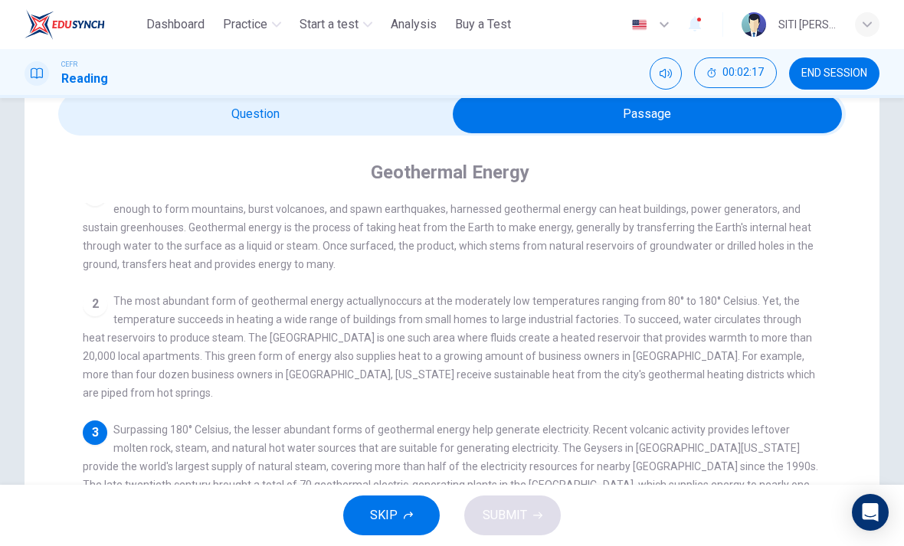
click at [404, 144] on div "Geothermal Energy 1 Energy allows houses to warm, lights to shine, and phones t…" at bounding box center [451, 456] width 787 height 640
click at [403, 144] on div "Geothermal Energy 1 Energy allows houses to warm, lights to shine, and phones t…" at bounding box center [451, 456] width 787 height 640
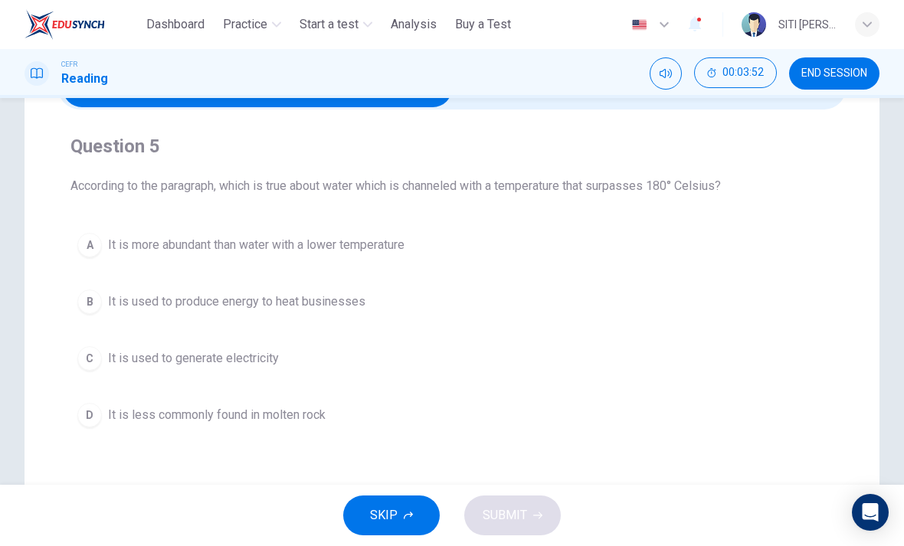
scroll to position [0, 0]
click at [396, 111] on div "Question 5 According to the paragraph, which is true about water which is chann…" at bounding box center [451, 284] width 787 height 349
click at [86, 408] on div "D" at bounding box center [89, 415] width 25 height 25
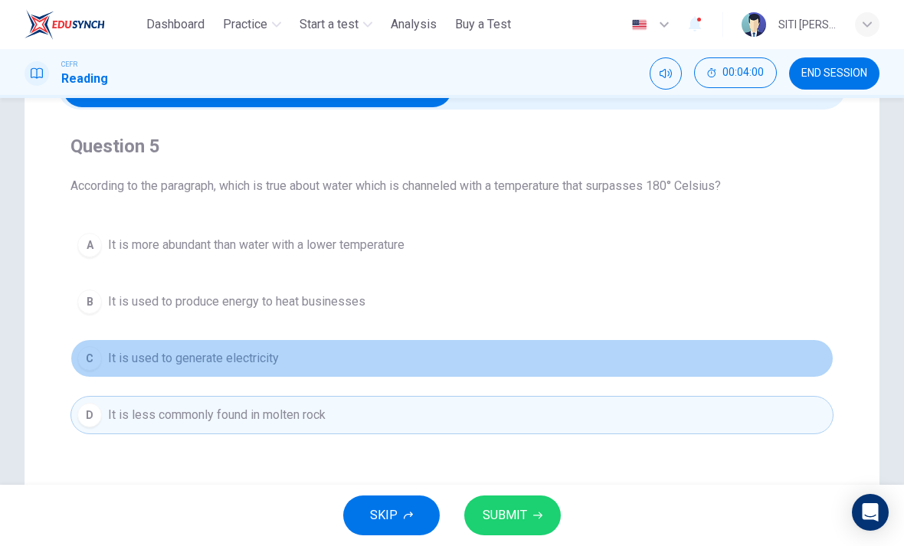
click at [247, 376] on button "C It is used to generate electricity" at bounding box center [451, 358] width 763 height 38
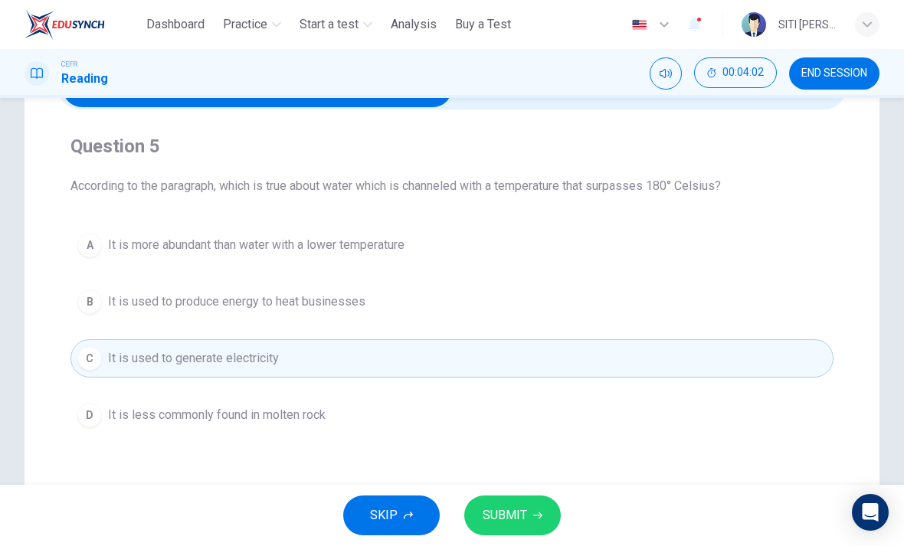
click at [503, 498] on button "SUBMIT" at bounding box center [512, 516] width 97 height 40
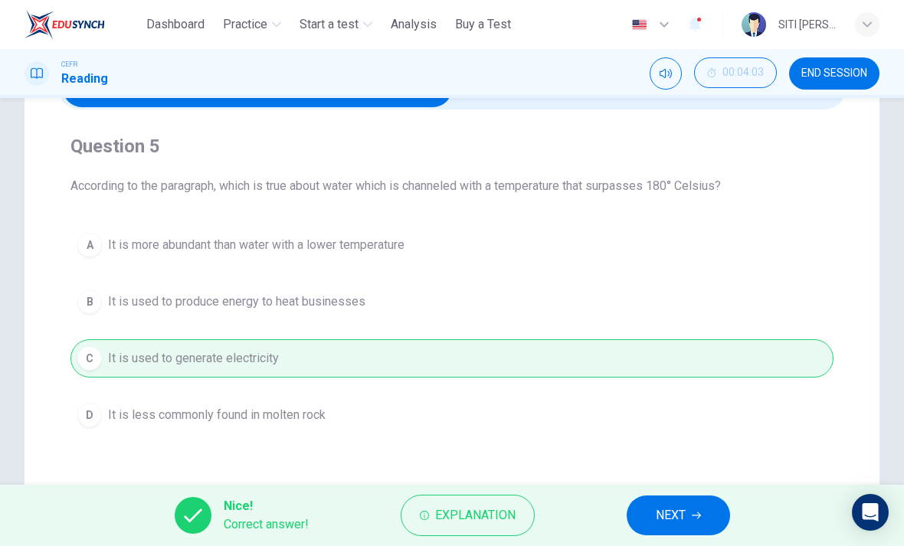
click at [675, 512] on span "NEXT" at bounding box center [671, 515] width 30 height 21
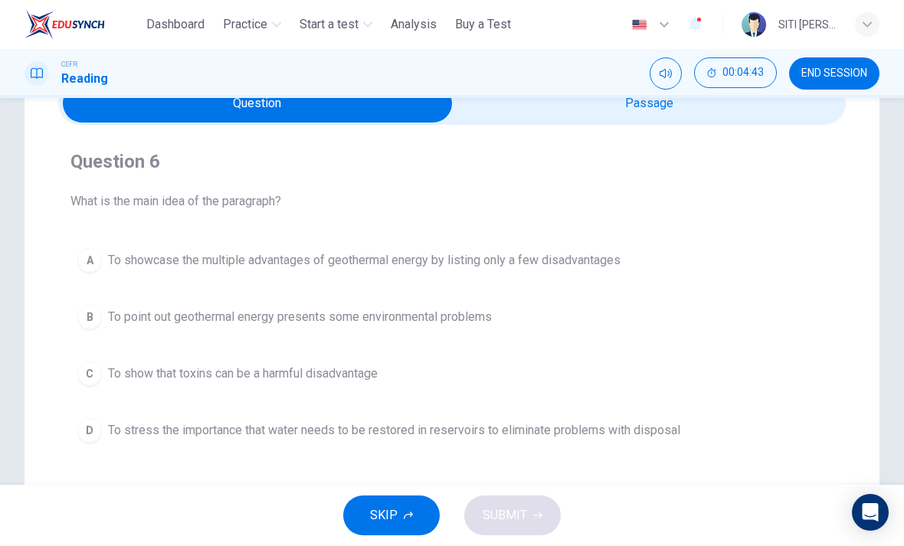
scroll to position [93, 0]
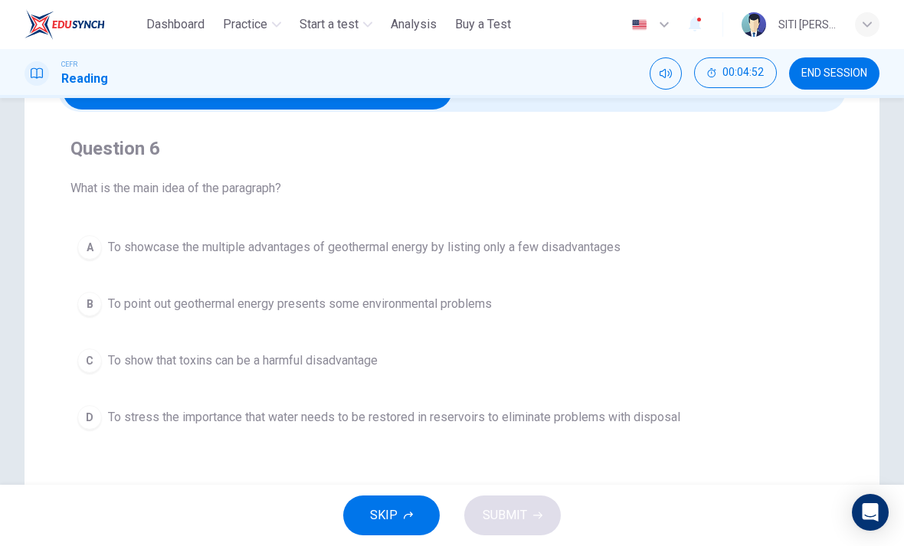
click at [465, 321] on button "B To point out geothermal energy presents some environmental problems" at bounding box center [451, 304] width 763 height 38
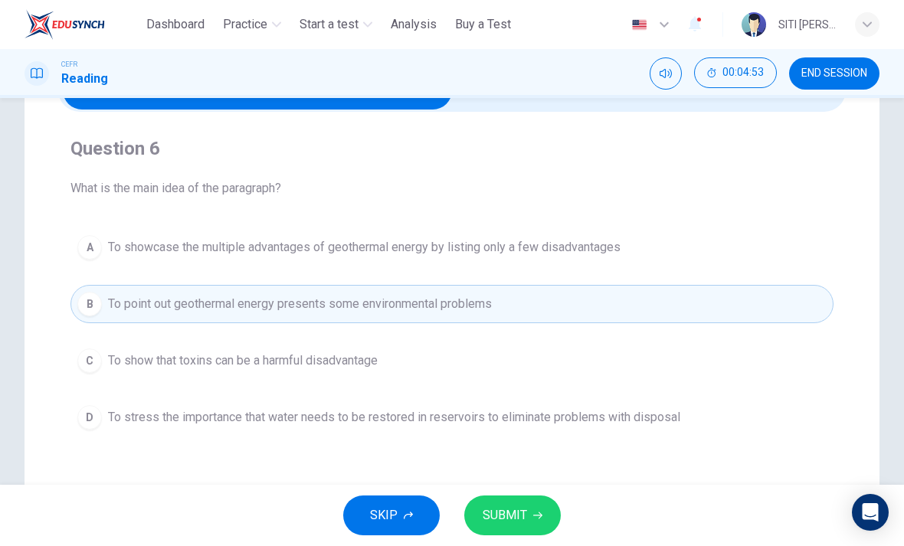
click at [494, 532] on button "SUBMIT" at bounding box center [512, 516] width 97 height 40
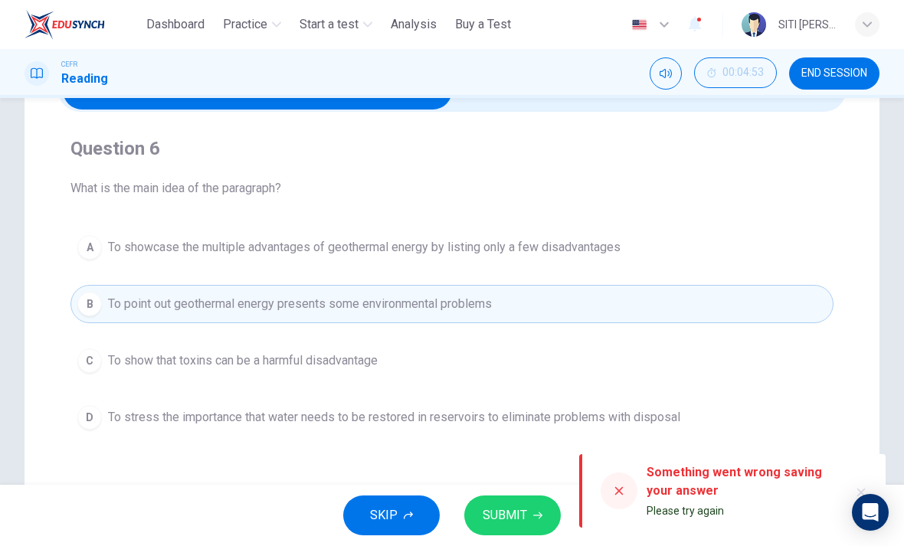
click at [516, 508] on span "SUBMIT" at bounding box center [505, 515] width 44 height 21
click at [617, 498] on div at bounding box center [618, 491] width 37 height 37
click at [610, 488] on div at bounding box center [618, 491] width 37 height 37
click at [622, 493] on icon at bounding box center [619, 491] width 12 height 12
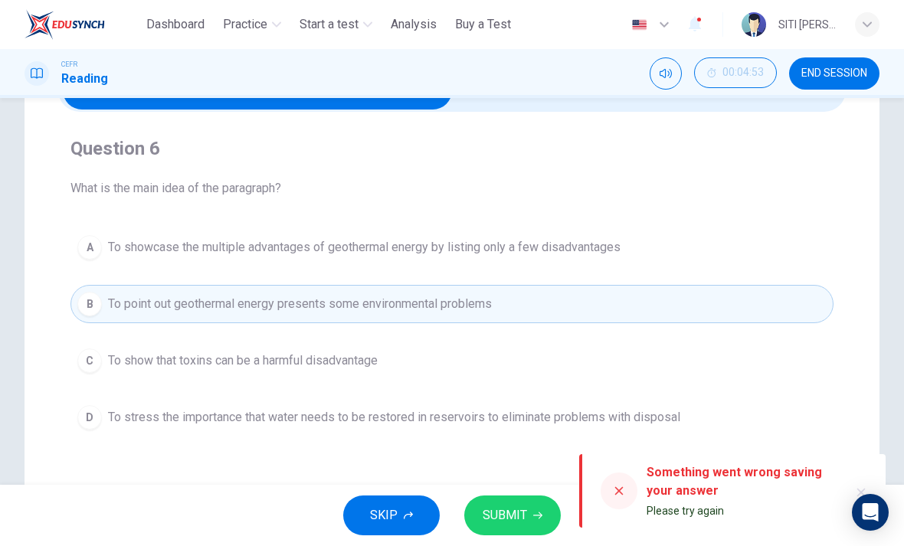
click at [617, 489] on icon at bounding box center [619, 491] width 8 height 8
click at [523, 522] on span "SUBMIT" at bounding box center [505, 515] width 44 height 21
click at [533, 515] on icon "button" at bounding box center [537, 515] width 9 height 9
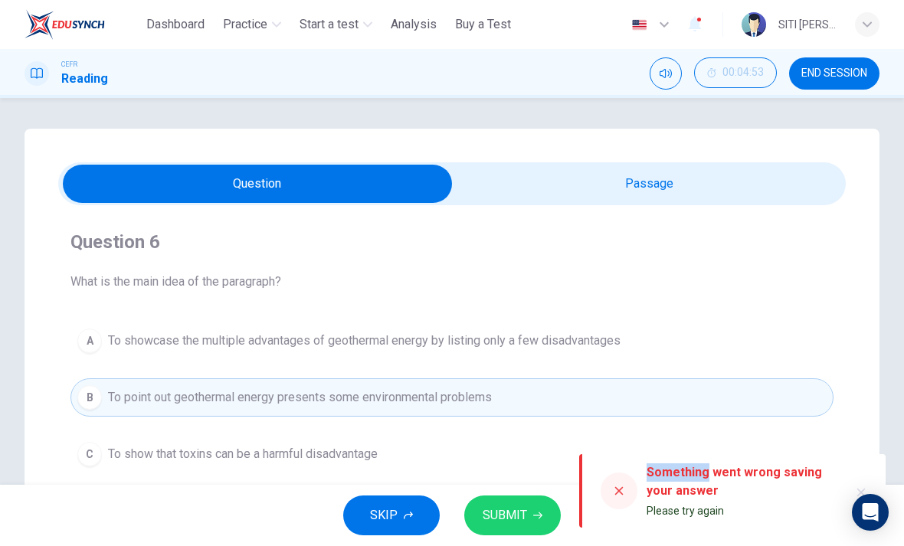
click at [618, 491] on icon at bounding box center [619, 491] width 8 height 8
click at [617, 491] on icon at bounding box center [619, 491] width 12 height 12
click at [611, 491] on div at bounding box center [618, 491] width 37 height 37
click at [610, 491] on div at bounding box center [618, 491] width 37 height 37
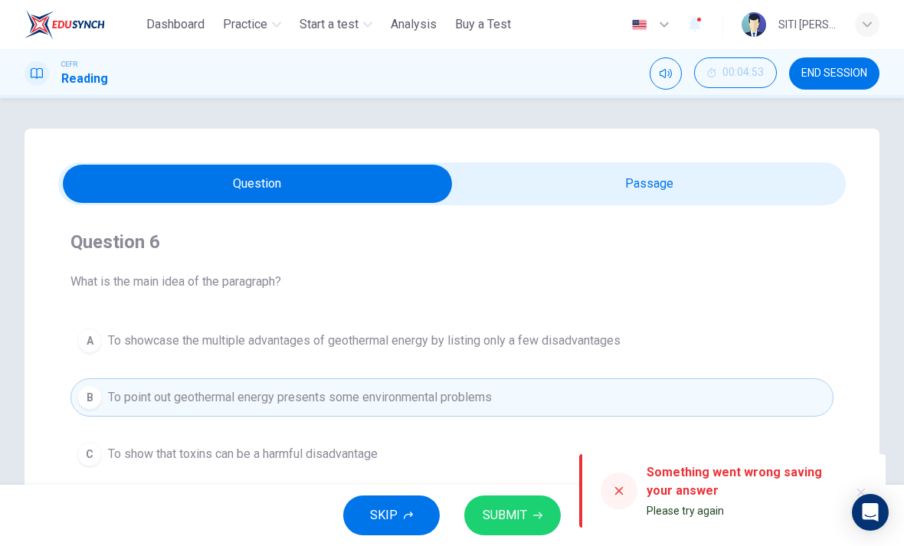
click at [517, 510] on span "SUBMIT" at bounding box center [505, 515] width 44 height 21
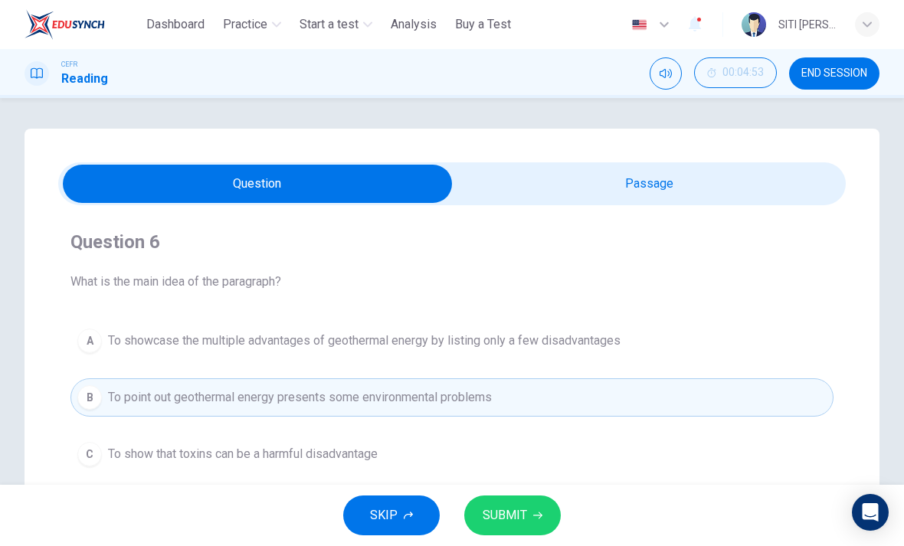
click at [498, 522] on span "SUBMIT" at bounding box center [505, 515] width 44 height 21
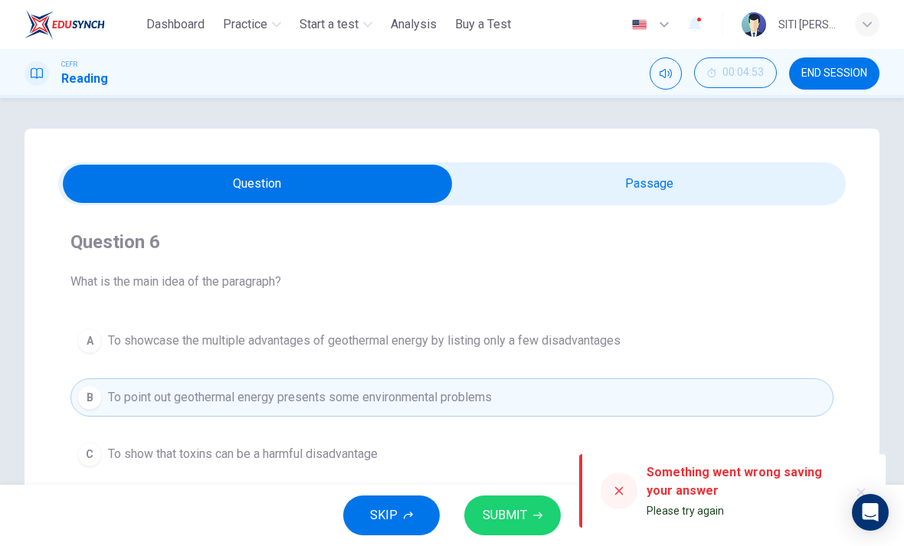
click at [510, 411] on button "B To point out geothermal energy presents some environmental problems" at bounding box center [451, 397] width 763 height 38
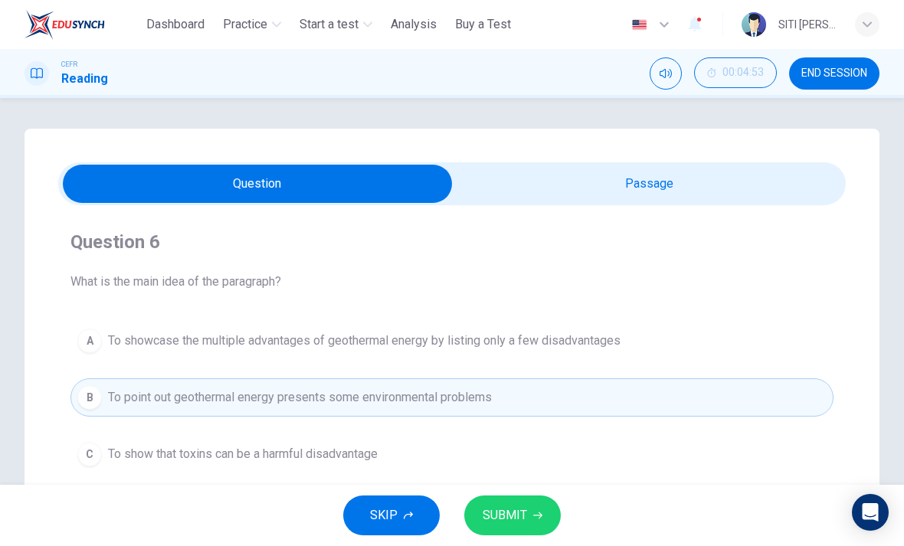
click at [509, 411] on button "B To point out geothermal energy presents some environmental problems" at bounding box center [451, 397] width 763 height 38
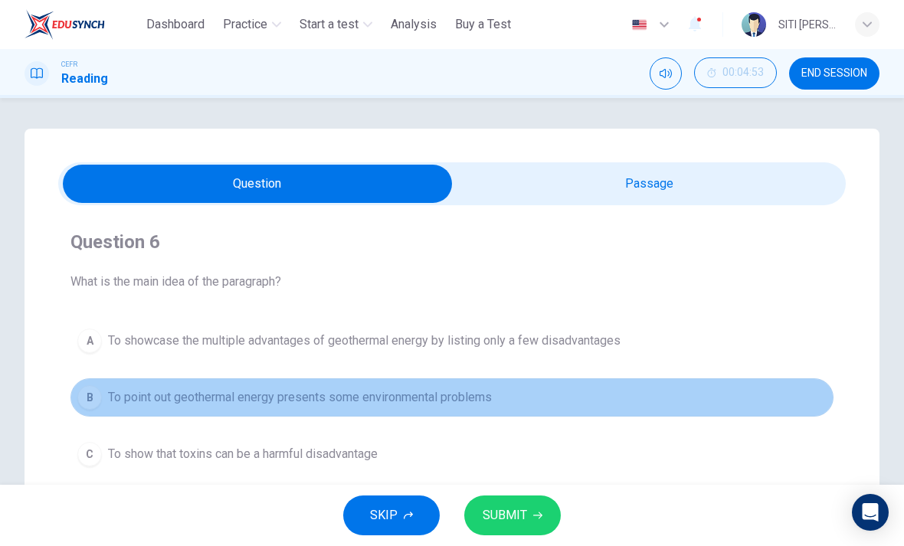
click at [534, 402] on button "B To point out geothermal energy presents some environmental problems" at bounding box center [451, 397] width 763 height 38
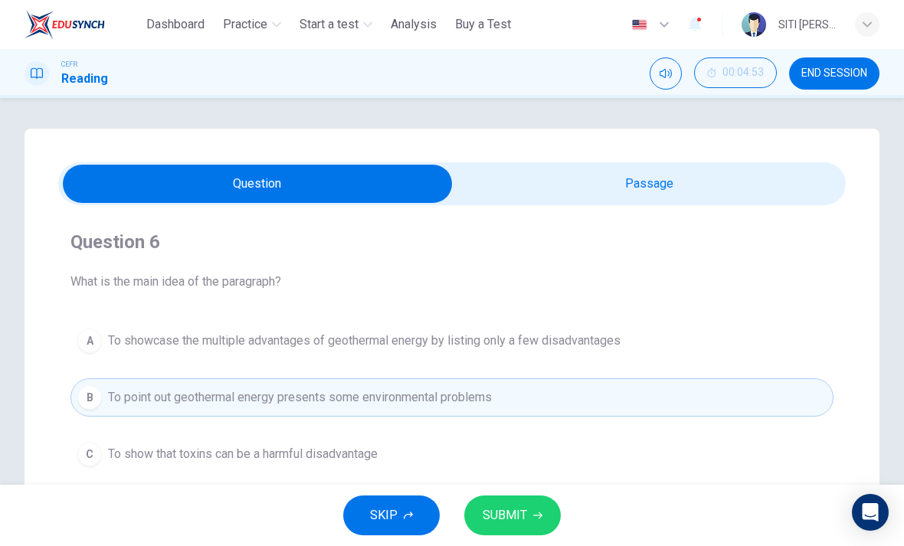
click at [499, 512] on span "SUBMIT" at bounding box center [505, 515] width 44 height 21
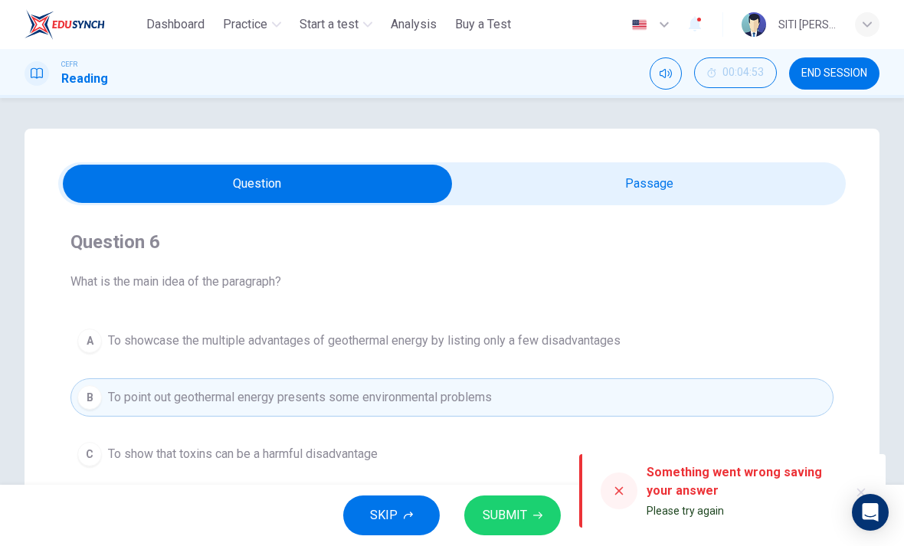
click at [568, 394] on button "B To point out geothermal energy presents some environmental problems" at bounding box center [451, 397] width 763 height 38
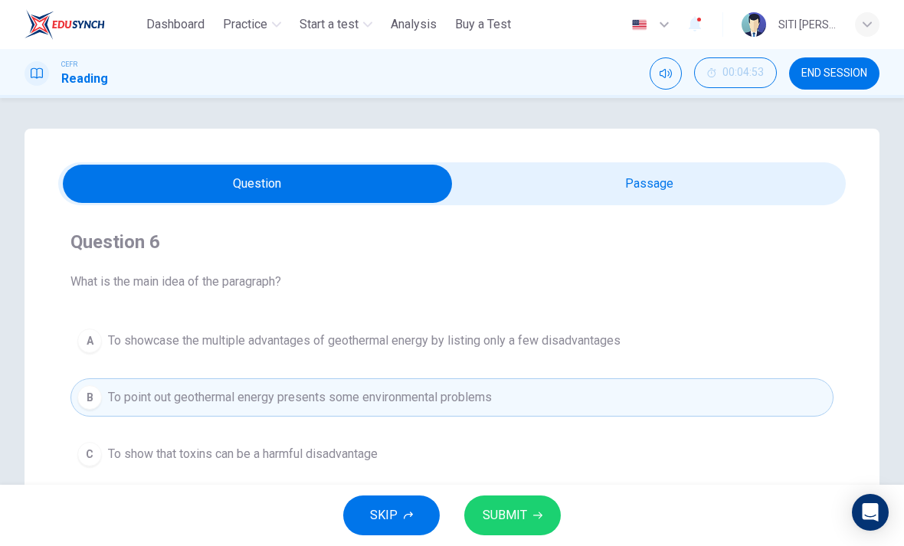
click at [584, 340] on span "To showcase the multiple advantages of geothermal energy by listing only a few …" at bounding box center [364, 341] width 512 height 18
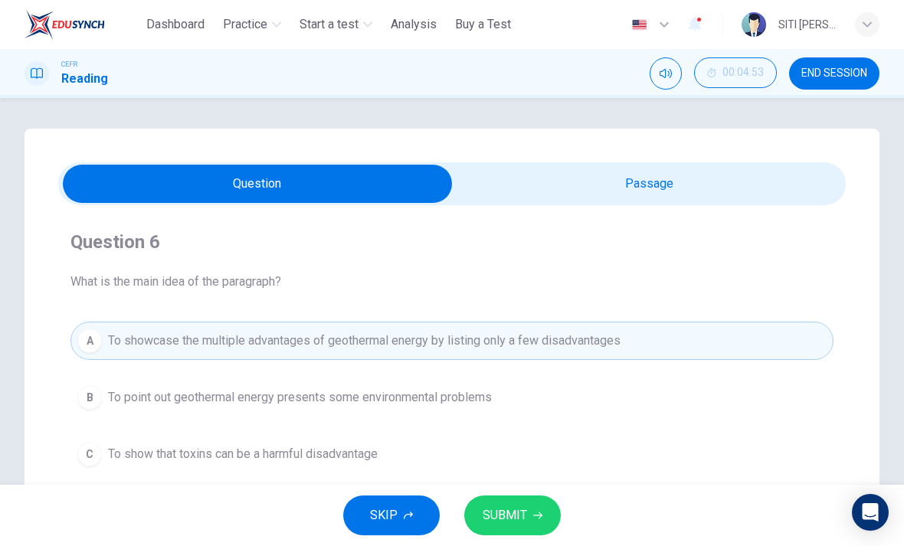
click at [574, 338] on span "To showcase the multiple advantages of geothermal energy by listing only a few …" at bounding box center [364, 341] width 512 height 18
click at [491, 522] on span "SUBMIT" at bounding box center [505, 515] width 44 height 21
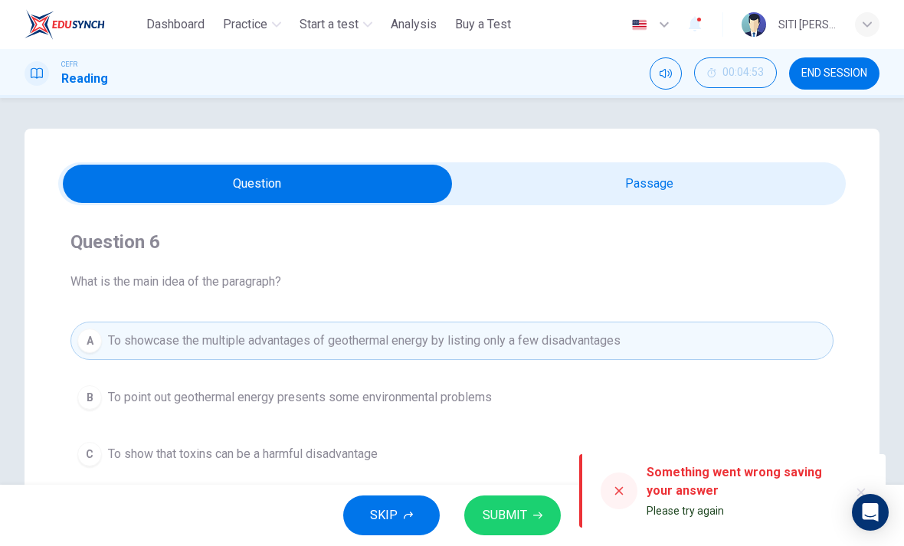
scroll to position [21, 0]
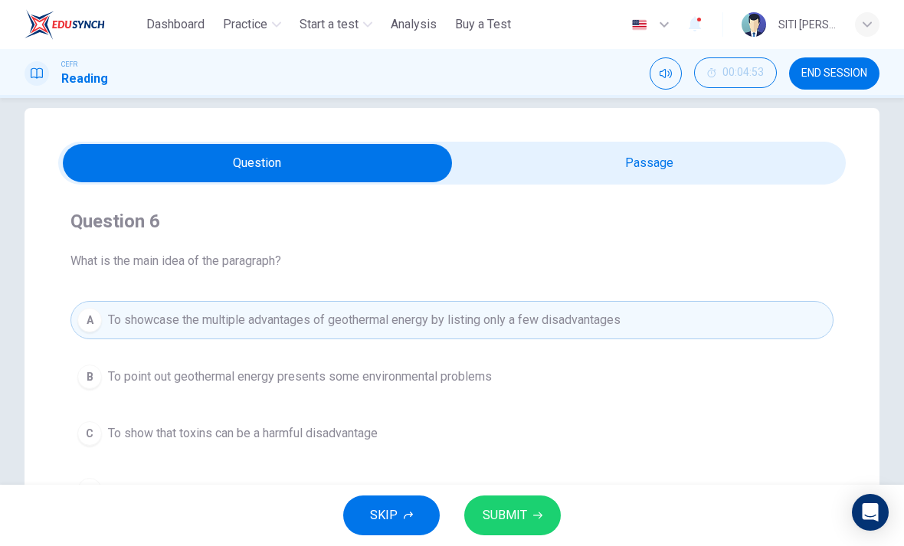
click at [500, 382] on button "B To point out geothermal energy presents some environmental problems" at bounding box center [451, 377] width 763 height 38
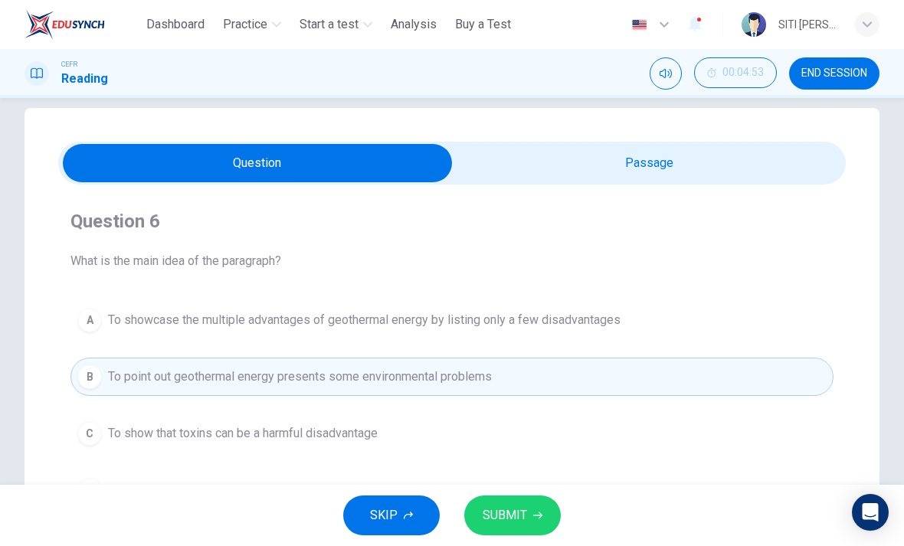
click at [431, 440] on button "C To show that toxins can be a harmful disadvantage" at bounding box center [451, 433] width 763 height 38
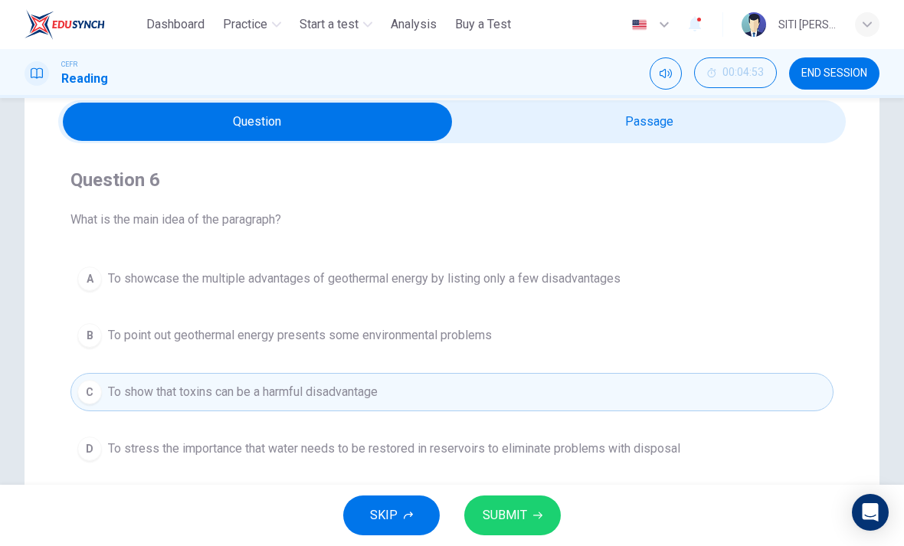
scroll to position [63, 0]
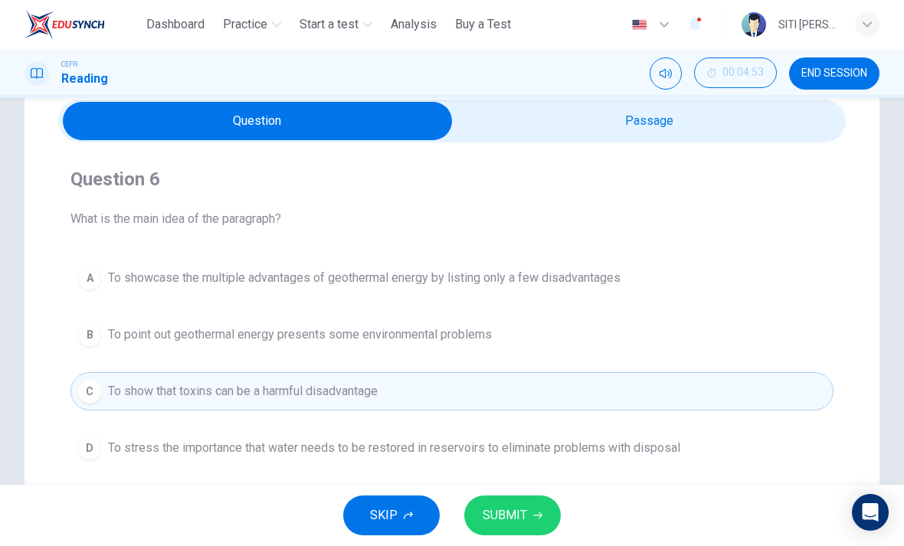
click at [509, 334] on button "B To point out geothermal energy presents some environmental problems" at bounding box center [451, 335] width 763 height 38
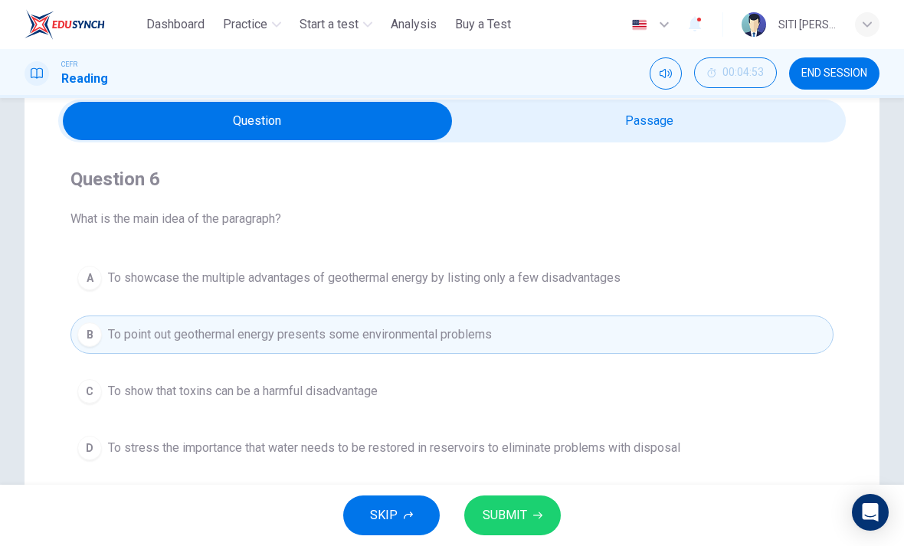
click at [507, 524] on span "SUBMIT" at bounding box center [505, 515] width 44 height 21
click at [530, 522] on button "SUBMIT" at bounding box center [512, 516] width 97 height 40
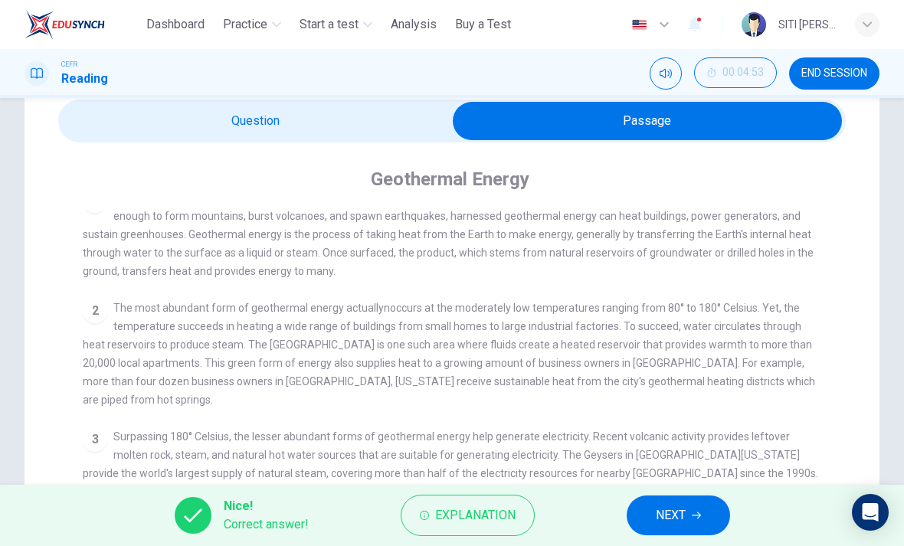
click at [677, 517] on span "NEXT" at bounding box center [671, 515] width 30 height 21
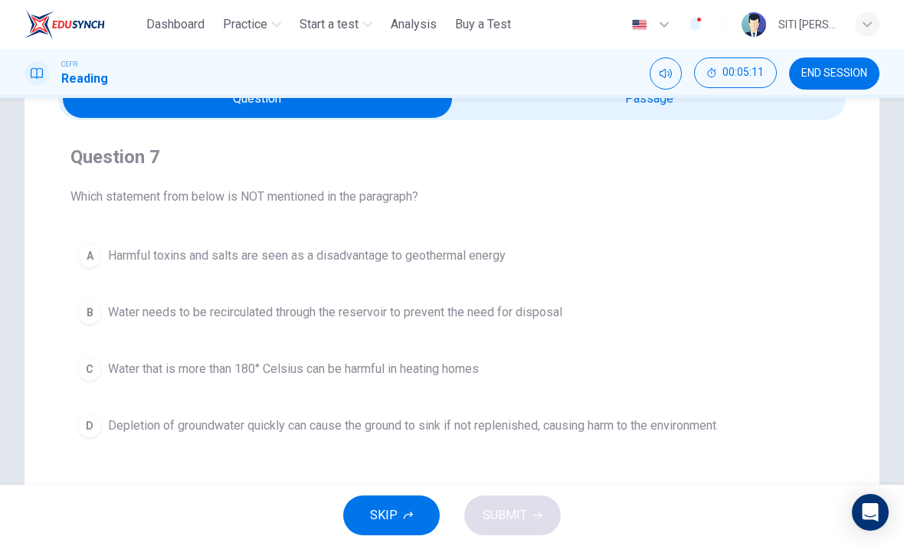
scroll to position [112, 0]
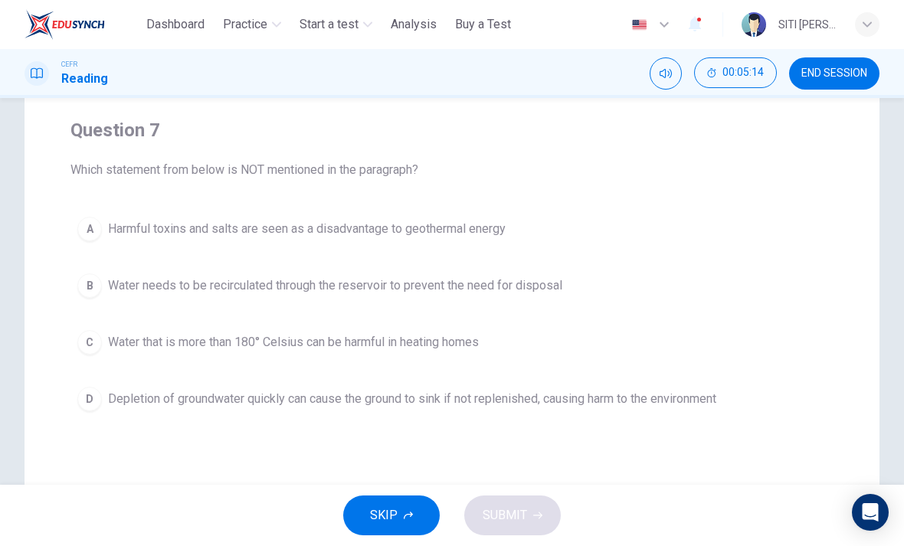
click at [447, 342] on span "Water that is more than 180° Celsius can be harmful in heating homes" at bounding box center [293, 342] width 371 height 18
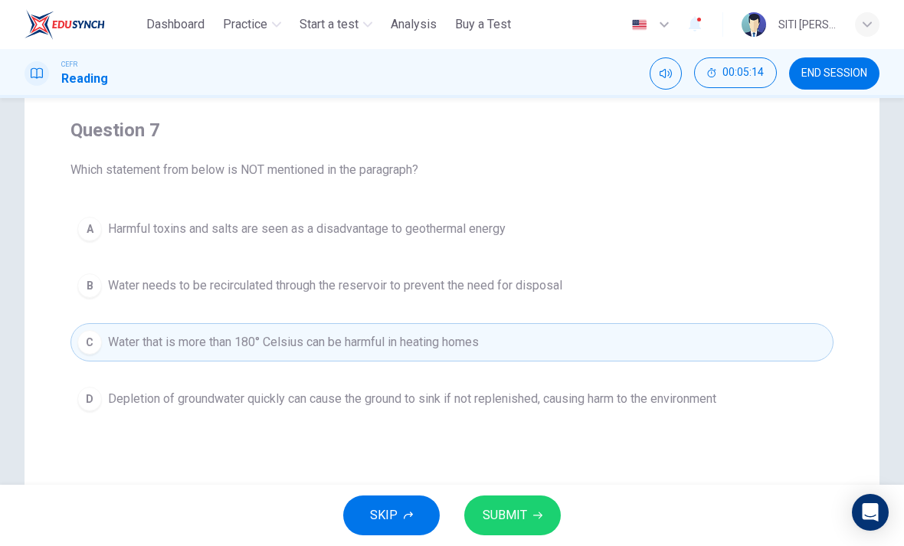
click at [513, 511] on span "SUBMIT" at bounding box center [505, 515] width 44 height 21
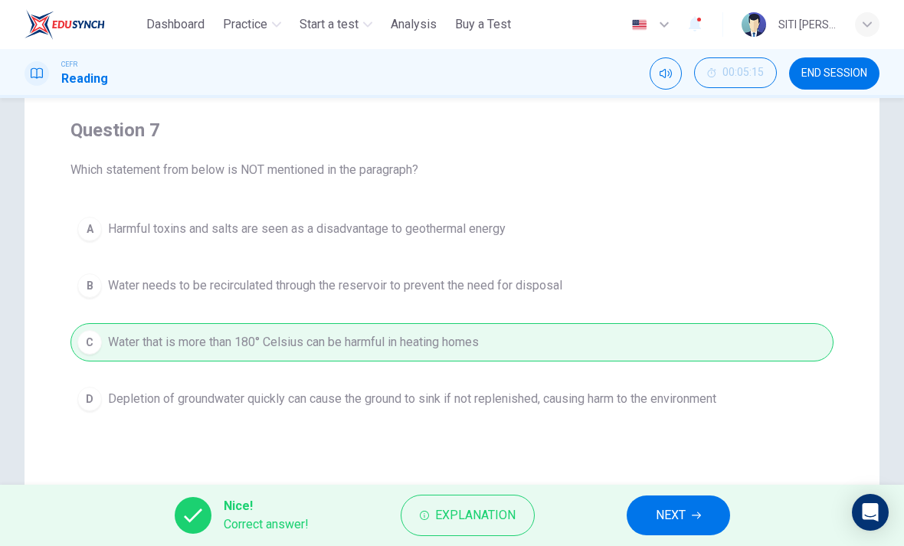
click at [682, 516] on span "NEXT" at bounding box center [671, 515] width 30 height 21
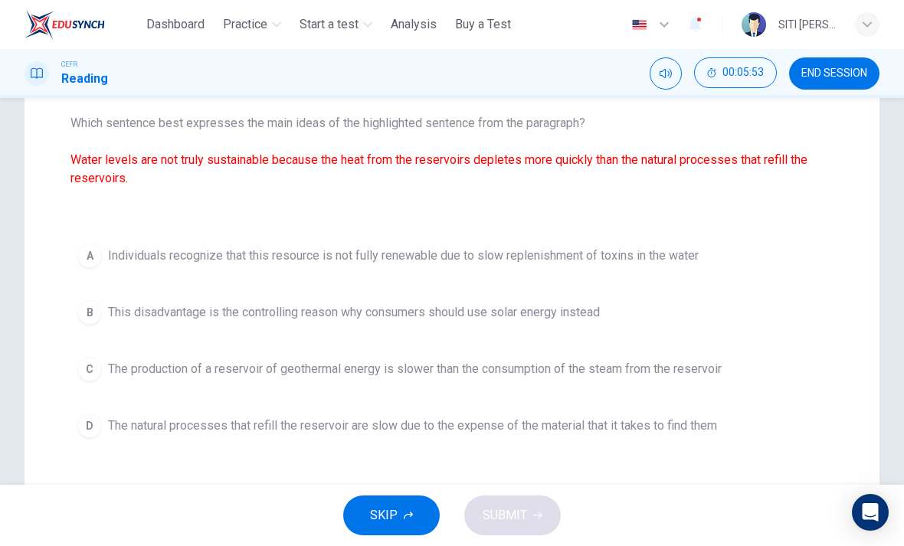
scroll to position [158, 0]
click at [687, 425] on span "The natural processes that refill the reservoir are slow due to the expense of …" at bounding box center [412, 426] width 609 height 18
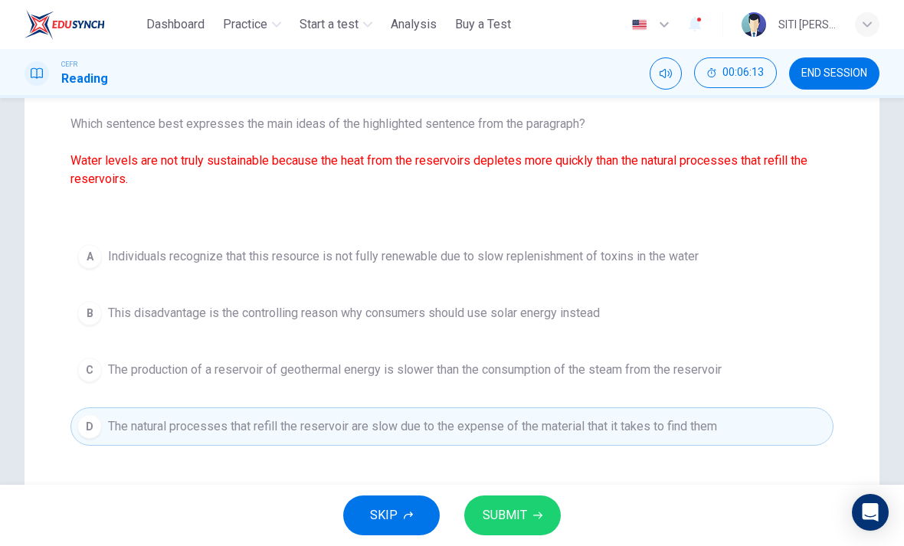
click at [531, 502] on button "SUBMIT" at bounding box center [512, 516] width 97 height 40
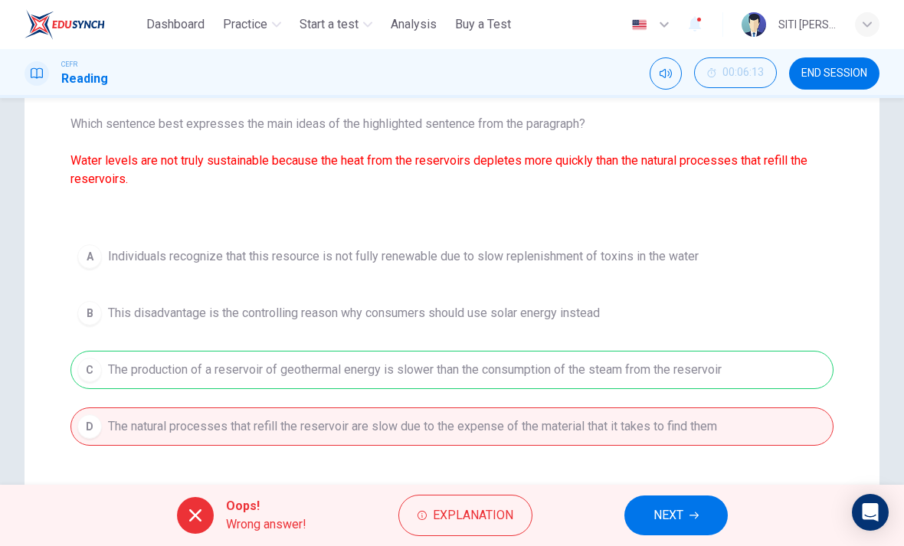
click at [653, 518] on span "NEXT" at bounding box center [668, 515] width 30 height 21
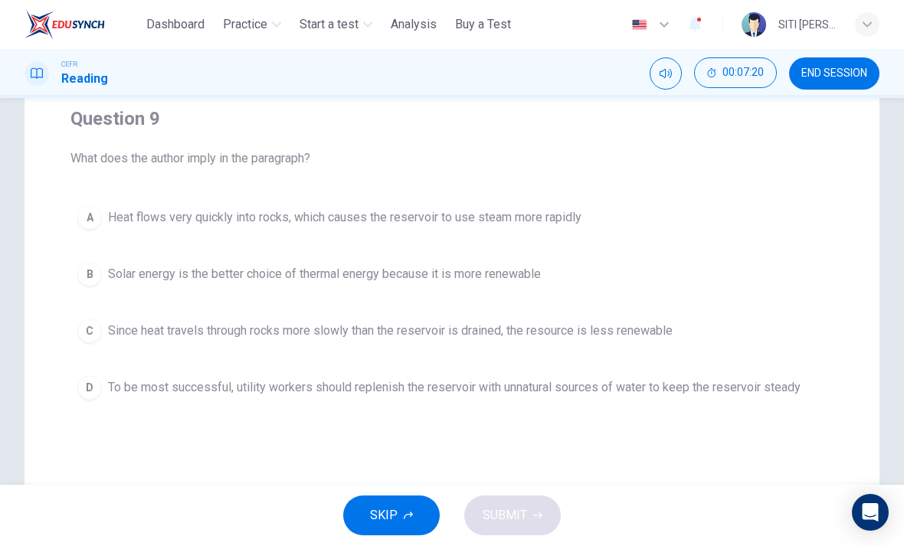
scroll to position [128, 0]
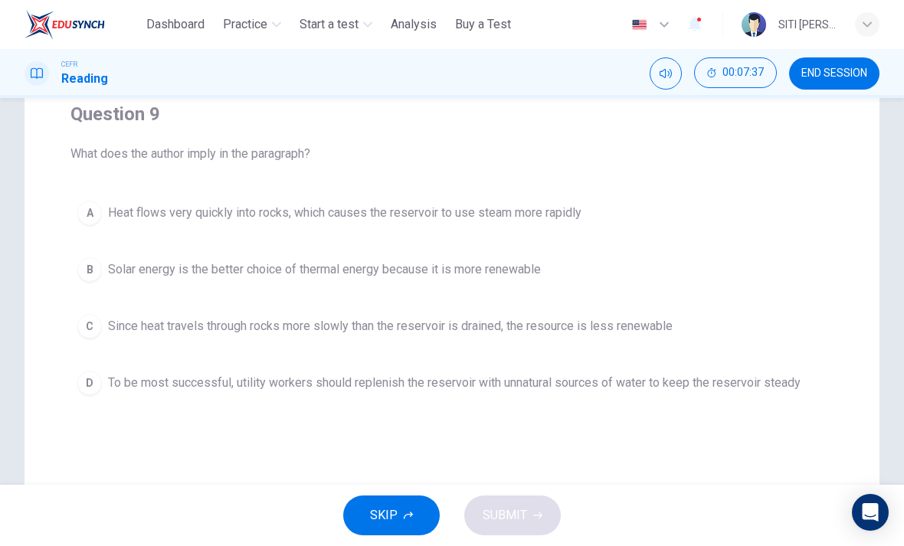
click at [524, 278] on span "Solar energy is the better choice of thermal energy because it is more renewable" at bounding box center [324, 269] width 433 height 18
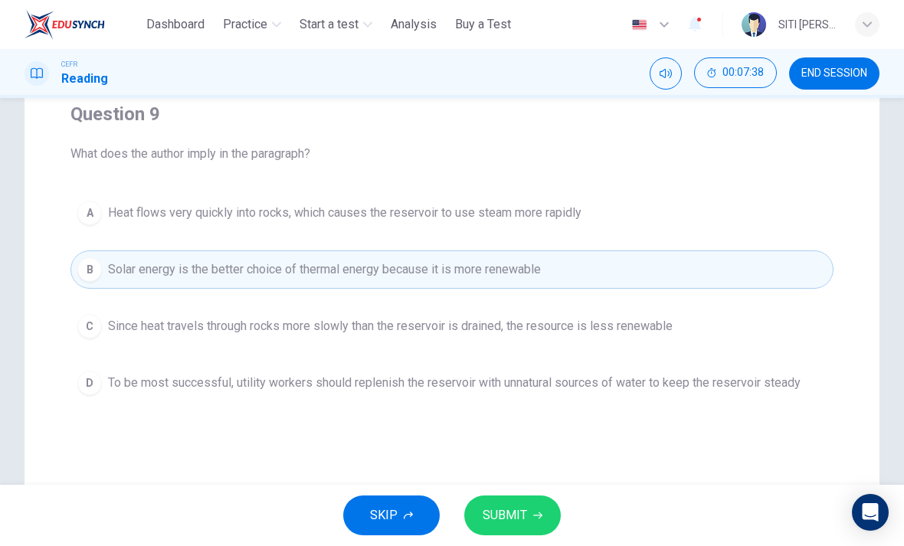
click at [507, 509] on span "SUBMIT" at bounding box center [505, 515] width 44 height 21
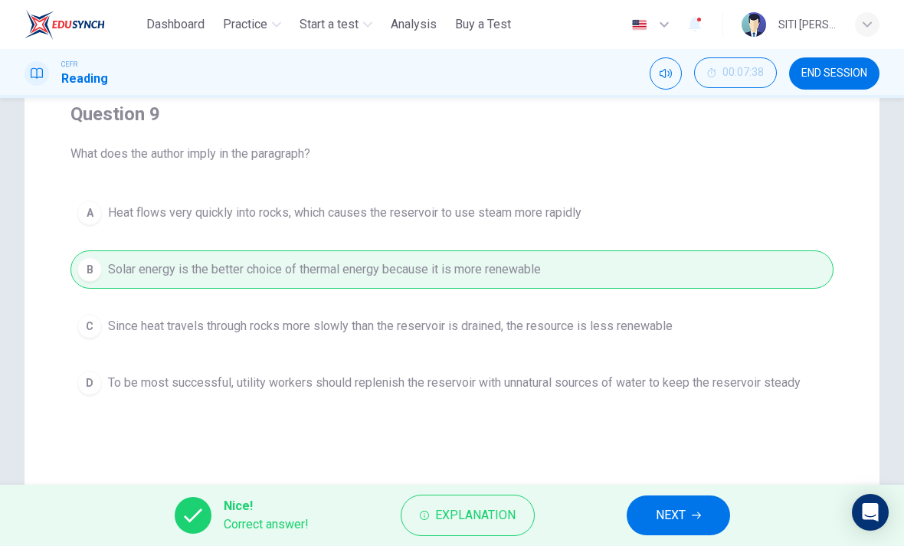
click at [677, 516] on span "NEXT" at bounding box center [671, 515] width 30 height 21
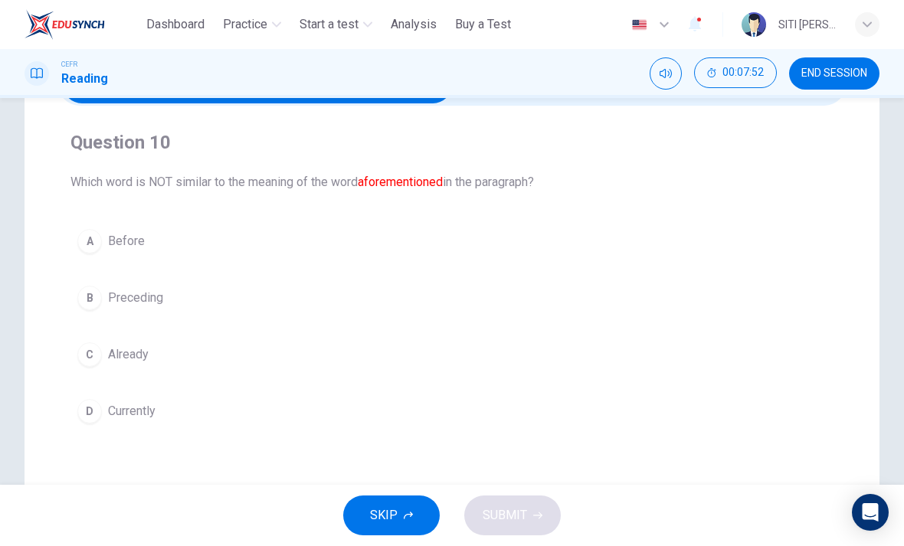
scroll to position [98, 0]
click at [164, 405] on button "D Currently" at bounding box center [451, 413] width 763 height 38
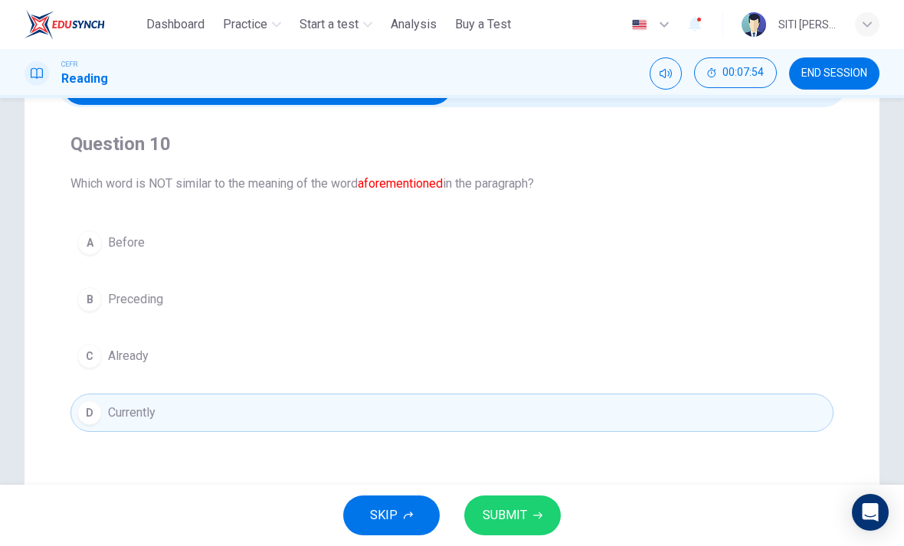
click at [517, 525] on span "SUBMIT" at bounding box center [505, 515] width 44 height 21
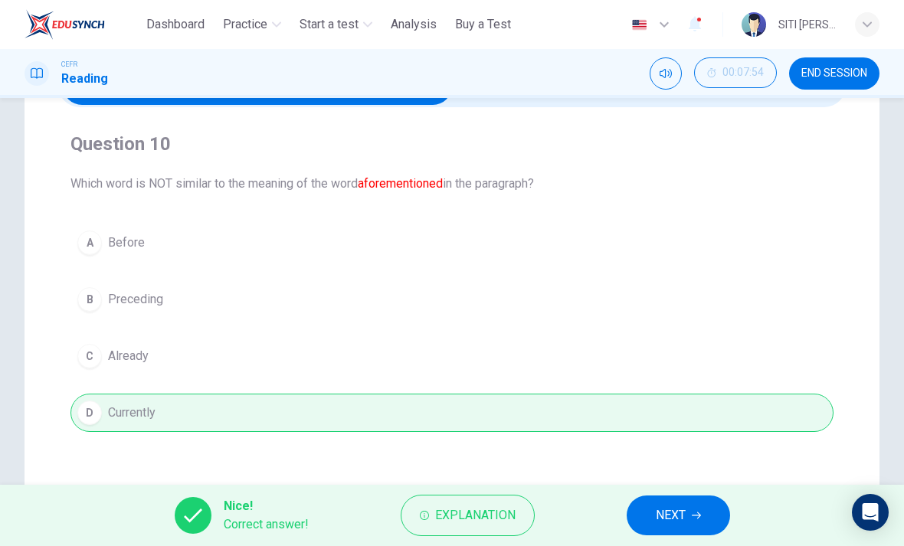
click at [666, 525] on span "NEXT" at bounding box center [671, 515] width 30 height 21
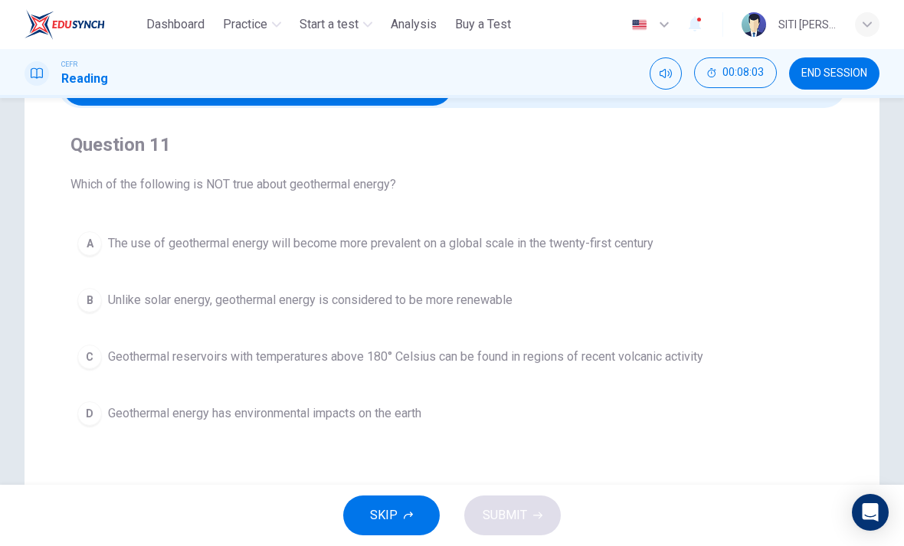
scroll to position [105, 0]
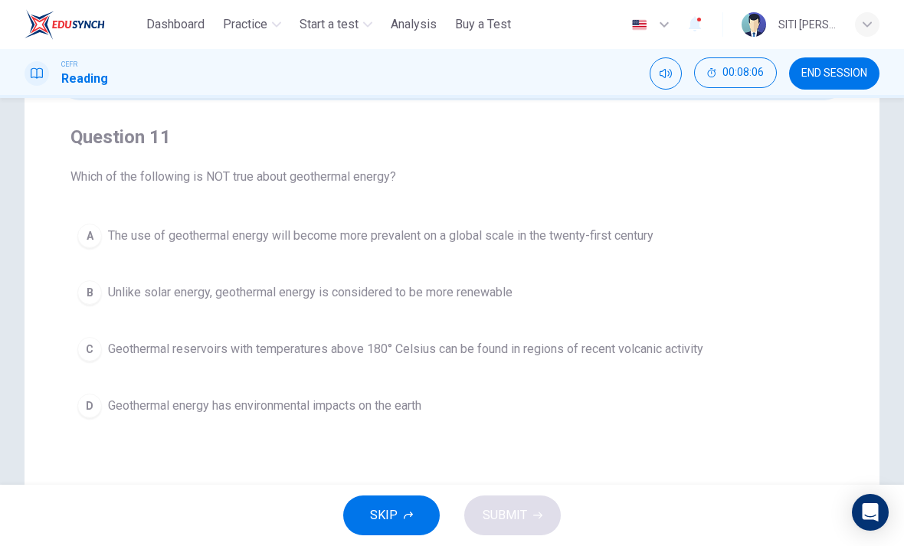
click at [490, 290] on span "Unlike solar energy, geothermal energy is considered to be more renewable" at bounding box center [310, 292] width 404 height 18
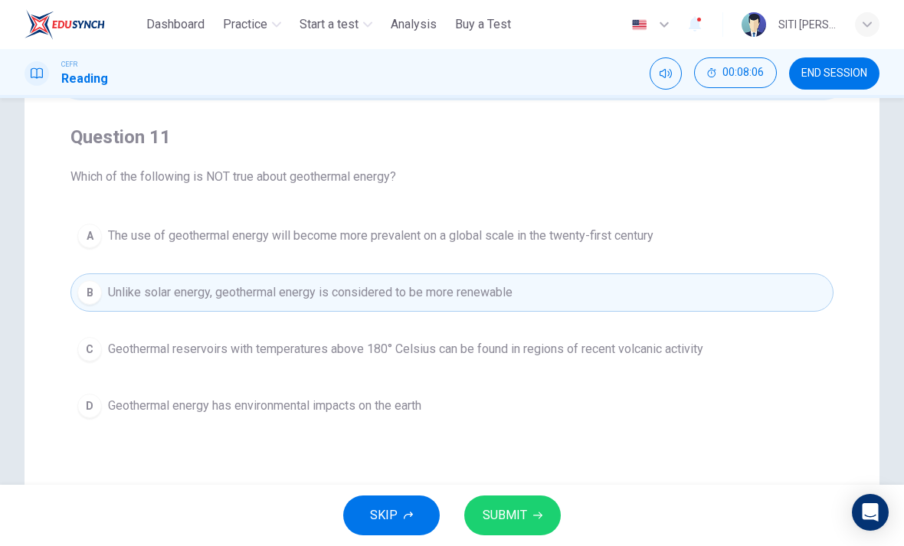
click at [512, 524] on span "SUBMIT" at bounding box center [505, 515] width 44 height 21
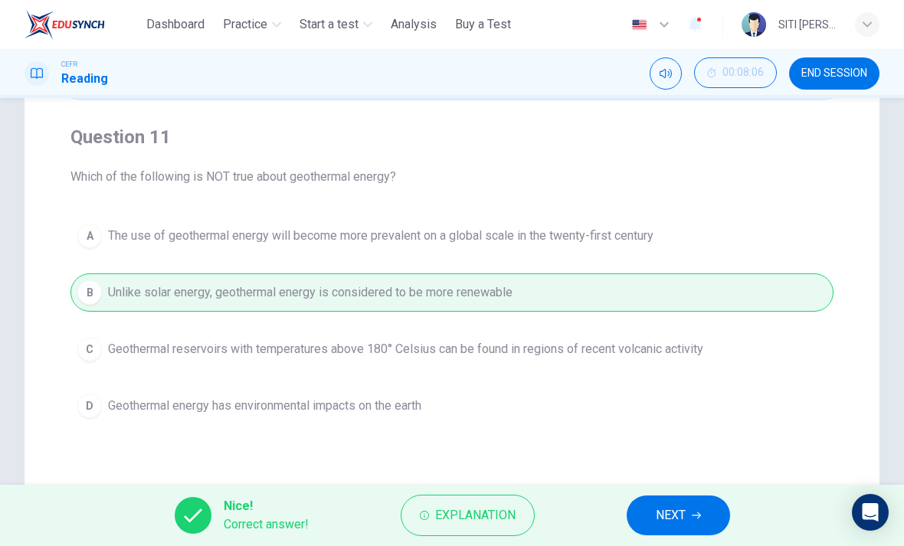
click at [662, 507] on span "NEXT" at bounding box center [671, 515] width 30 height 21
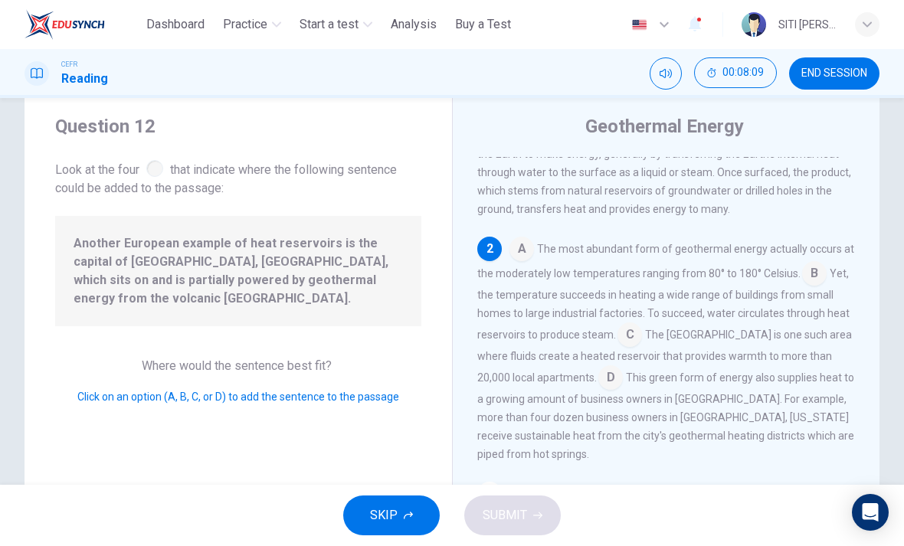
scroll to position [41, 0]
click at [598, 390] on input at bounding box center [610, 377] width 25 height 25
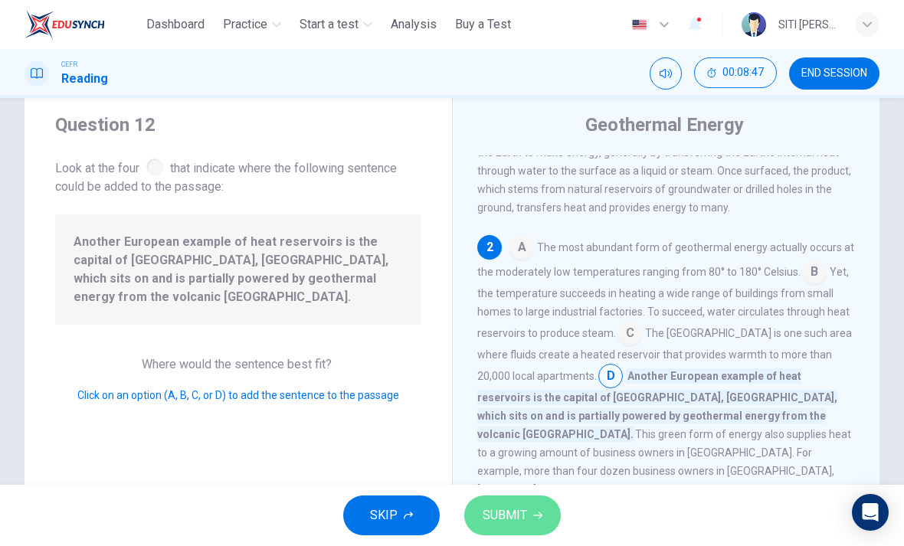
click at [502, 506] on span "SUBMIT" at bounding box center [505, 515] width 44 height 21
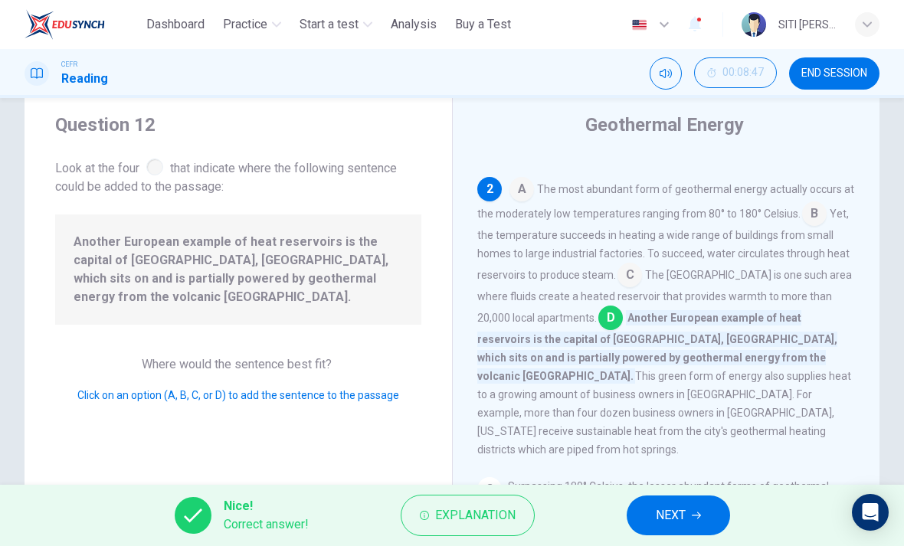
scroll to position [162, 0]
click at [677, 509] on span "NEXT" at bounding box center [671, 515] width 30 height 21
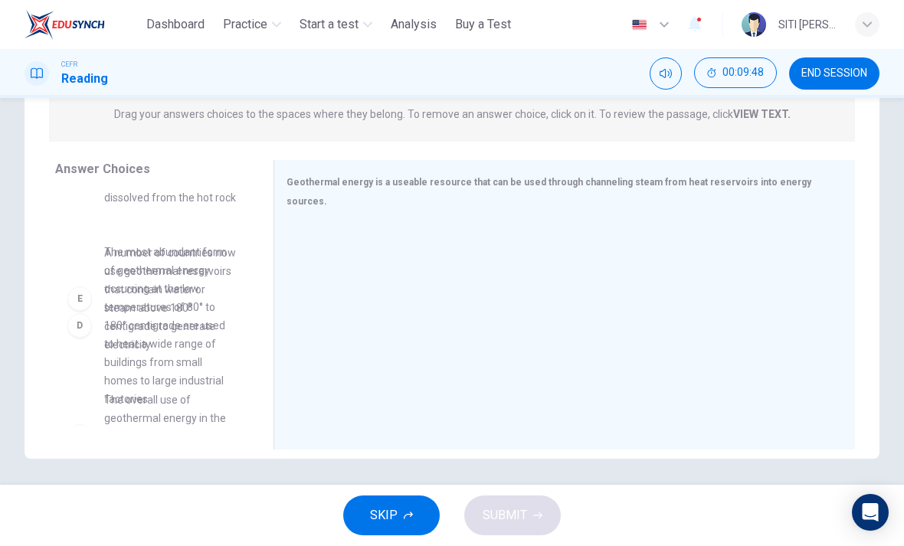
scroll to position [369, 0]
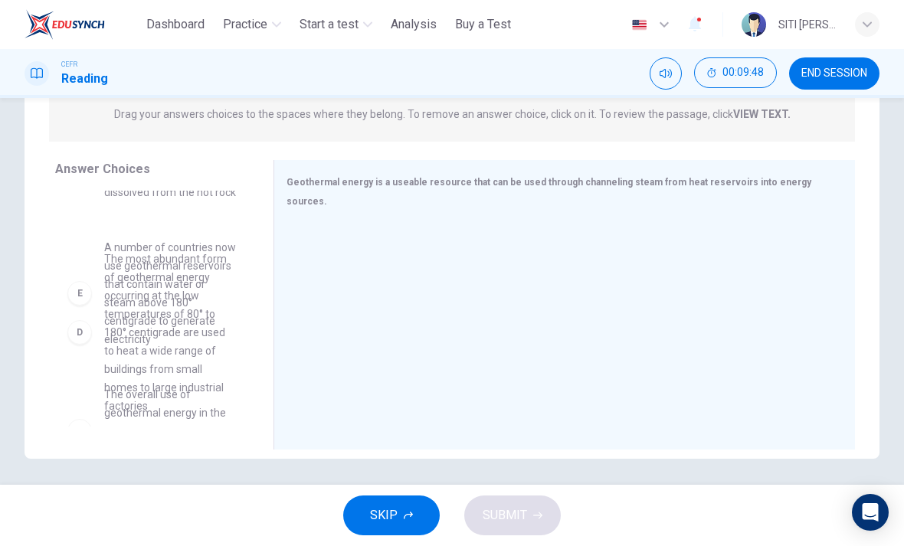
click at [358, 323] on div at bounding box center [558, 325] width 544 height 205
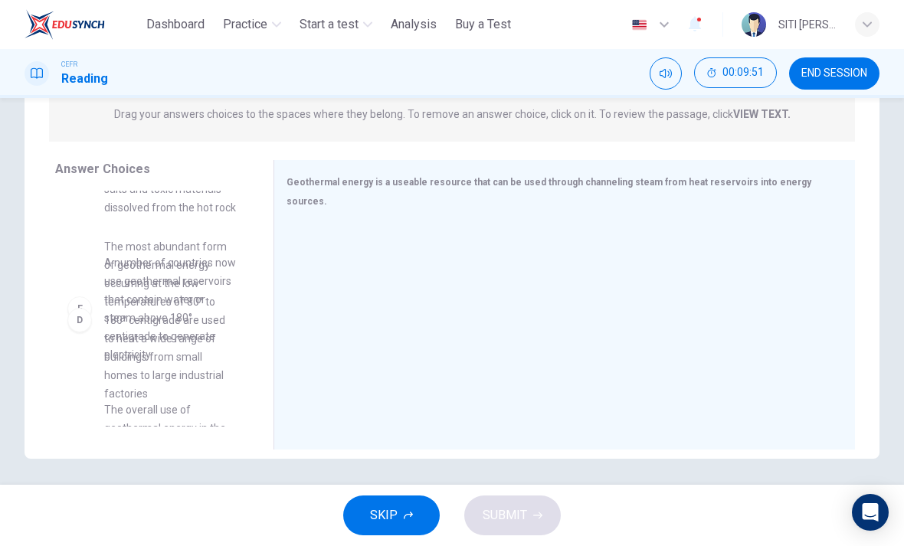
scroll to position [357, 0]
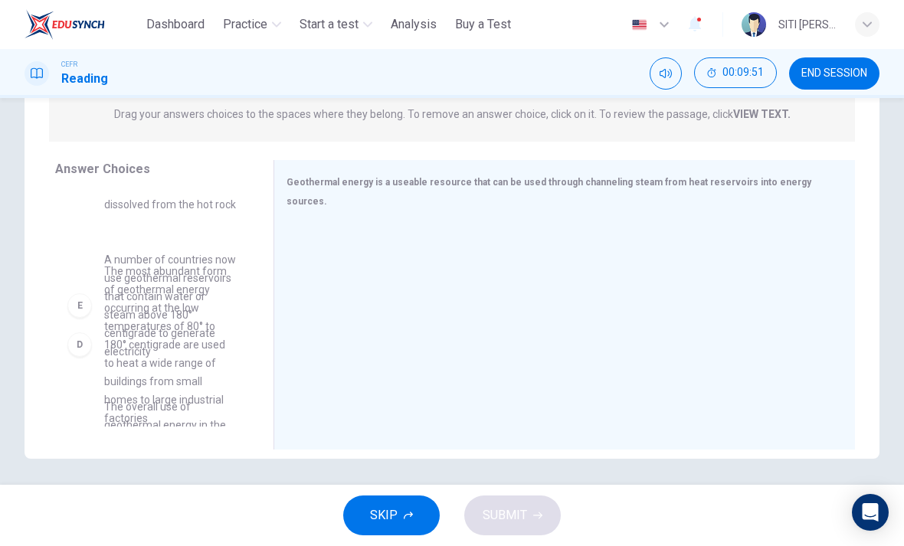
click at [487, 296] on div at bounding box center [558, 325] width 544 height 205
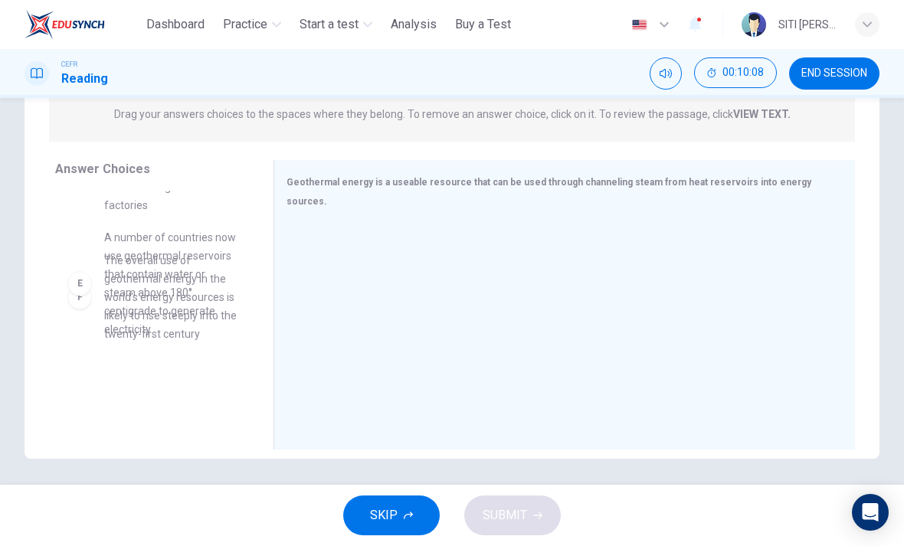
scroll to position [560, 0]
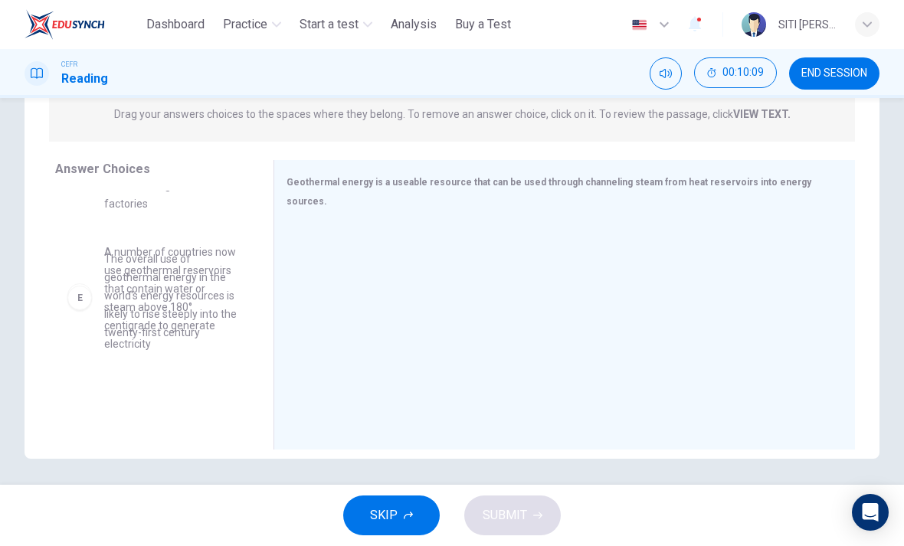
click at [602, 270] on div at bounding box center [558, 325] width 544 height 205
click at [601, 269] on div at bounding box center [558, 325] width 544 height 205
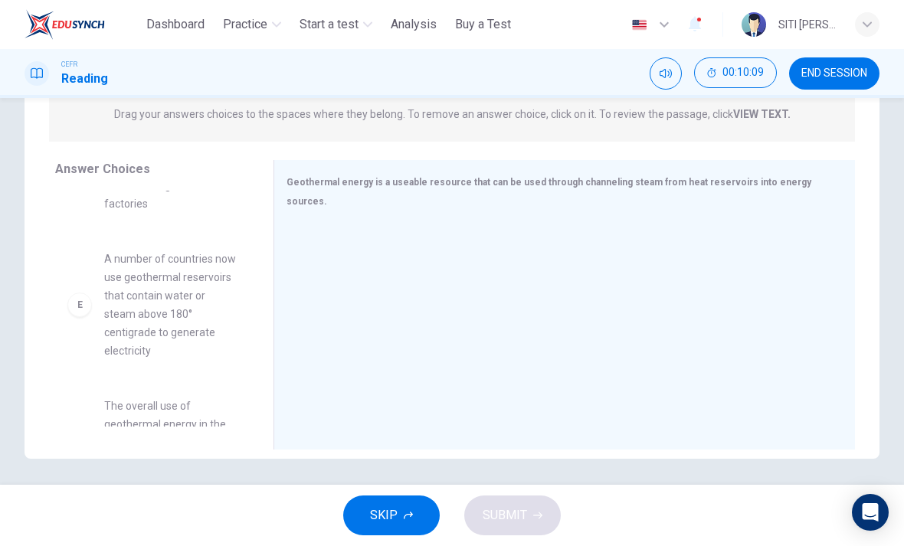
click at [614, 278] on div at bounding box center [558, 325] width 544 height 205
click at [614, 277] on div at bounding box center [558, 325] width 544 height 205
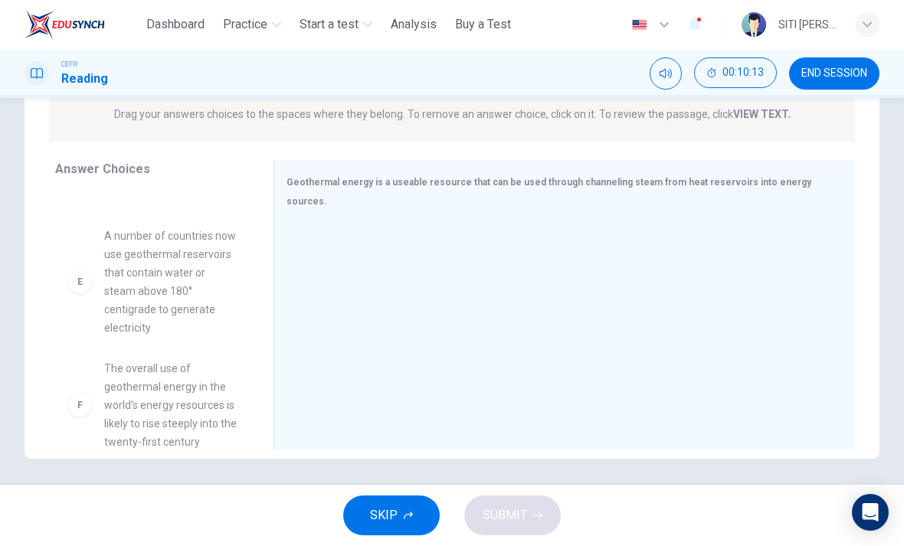
click at [123, 391] on div "A A number of countries now use similar heat sources to provide heat for reside…" at bounding box center [158, 309] width 206 height 236
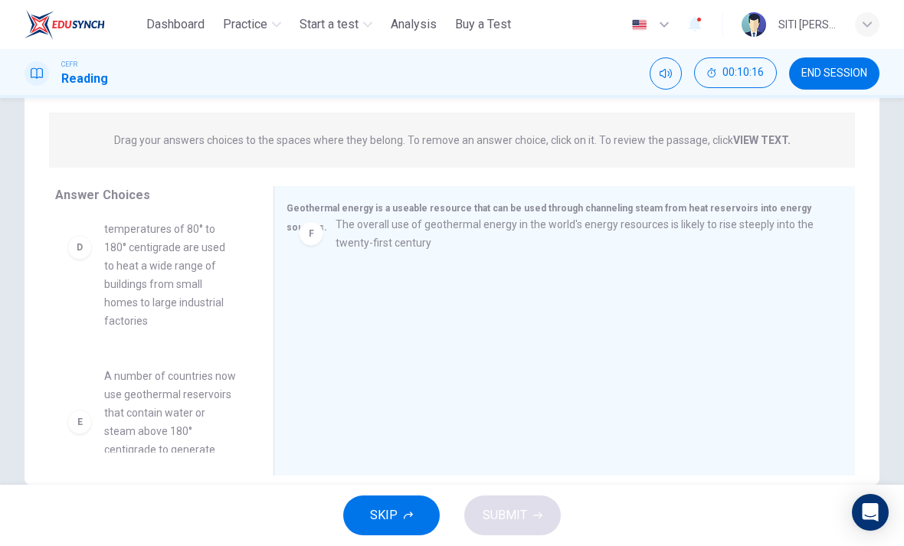
scroll to position [163, 0]
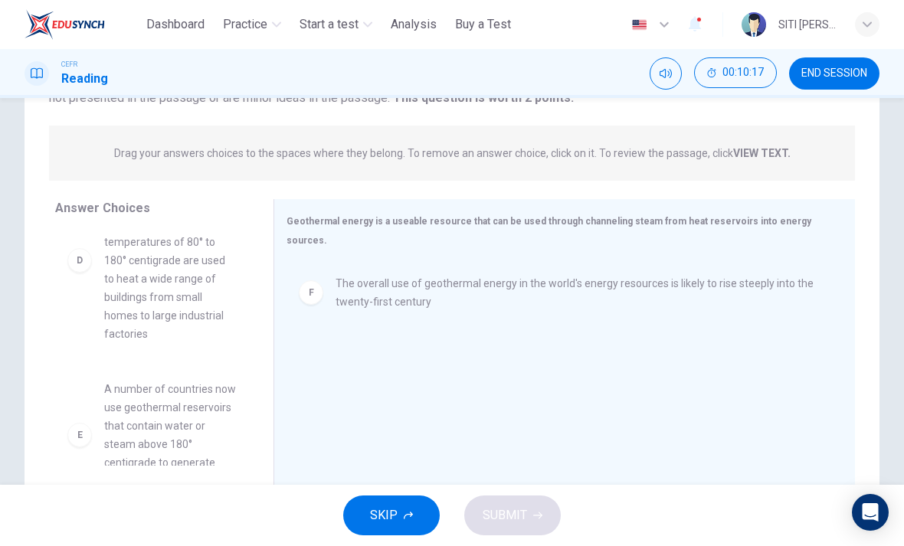
click at [79, 344] on div "A A number of countries now use similar heat sources to provide heat for reside…" at bounding box center [158, 348] width 206 height 236
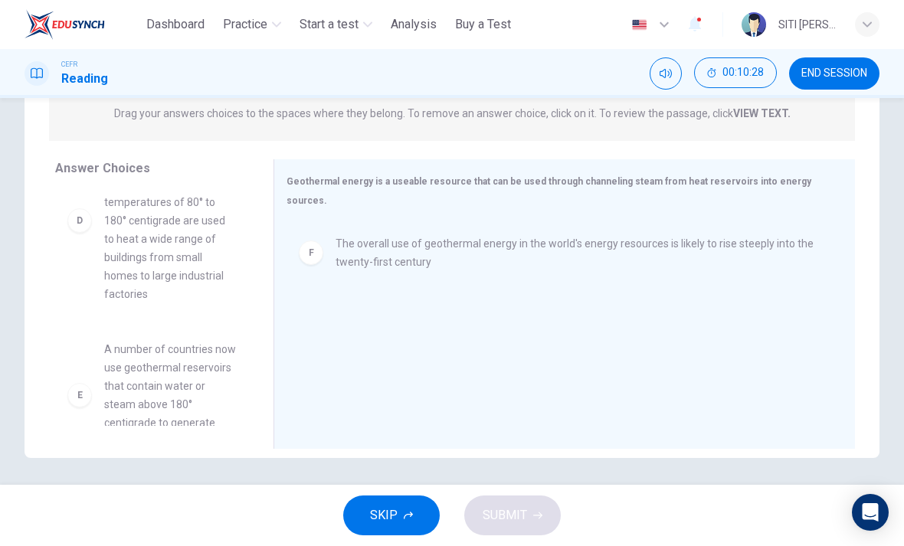
scroll to position [205, 0]
click at [311, 239] on div "F" at bounding box center [311, 251] width 25 height 25
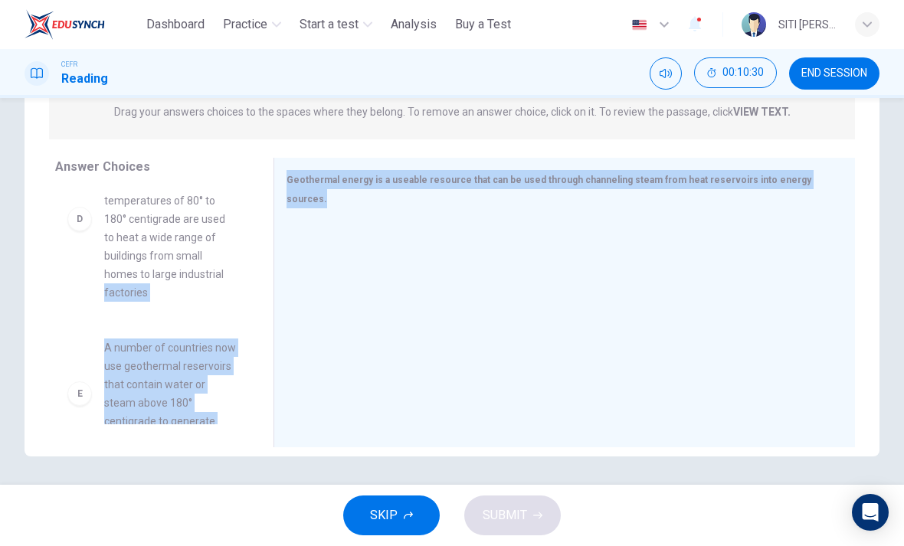
click at [248, 341] on div "E A number of countries now use geothermal reservoirs that contain water or ste…" at bounding box center [152, 393] width 194 height 135
click at [253, 346] on div "A A number of countries now use similar heat sources to provide heat for reside…" at bounding box center [158, 306] width 206 height 236
click at [407, 306] on div at bounding box center [558, 323] width 544 height 205
click at [853, 274] on div "Geothermal energy is a useable resource that can be used through channeling ste…" at bounding box center [563, 303] width 581 height 290
click at [852, 278] on div "Geothermal energy is a useable resource that can be used through channeling ste…" at bounding box center [563, 303] width 581 height 290
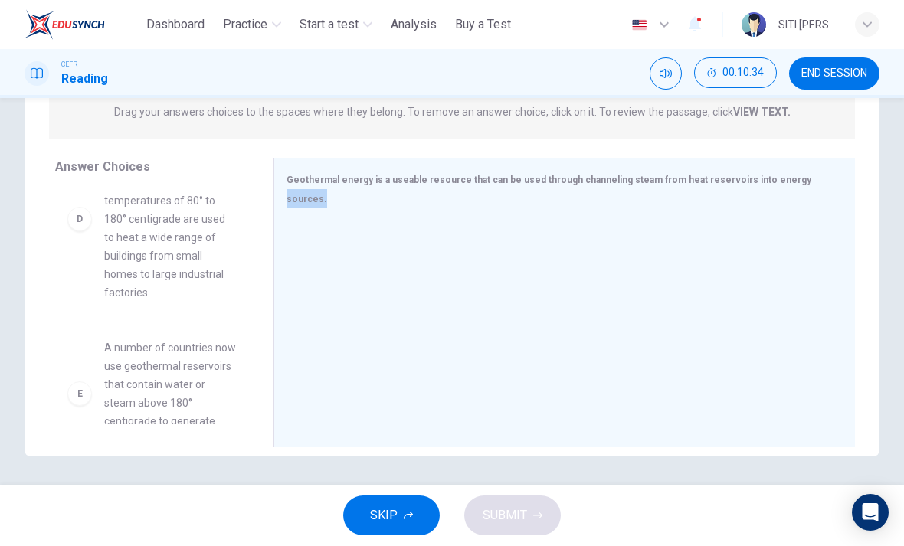
click at [854, 280] on div "Geothermal energy is a useable resource that can be used through channeling ste…" at bounding box center [563, 303] width 581 height 290
click at [854, 229] on div "Geothermal energy is a useable resource that can be used through channeling ste…" at bounding box center [563, 303] width 581 height 290
click at [853, 228] on div "Geothermal energy is a useable resource that can be used through channeling ste…" at bounding box center [563, 303] width 581 height 290
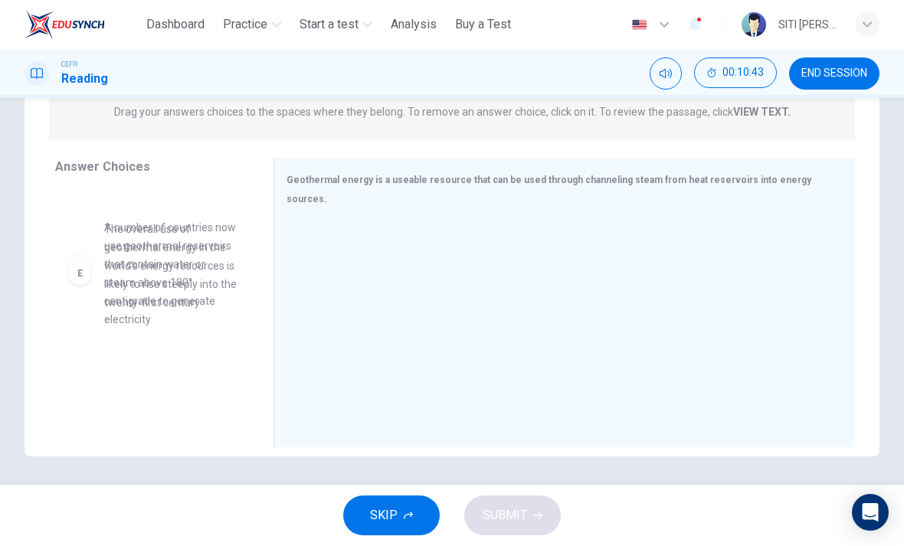
scroll to position [581, 0]
click at [464, 263] on div at bounding box center [558, 323] width 544 height 205
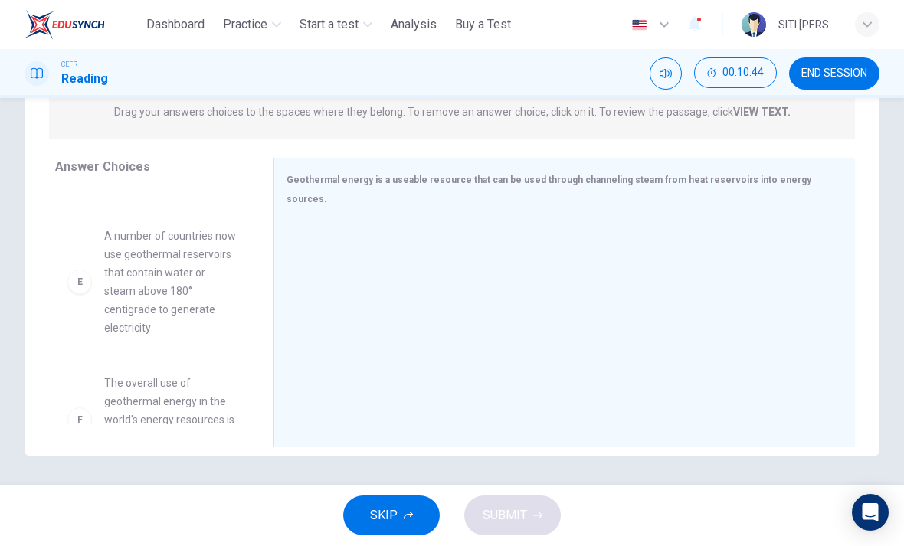
click at [467, 257] on div at bounding box center [558, 323] width 544 height 205
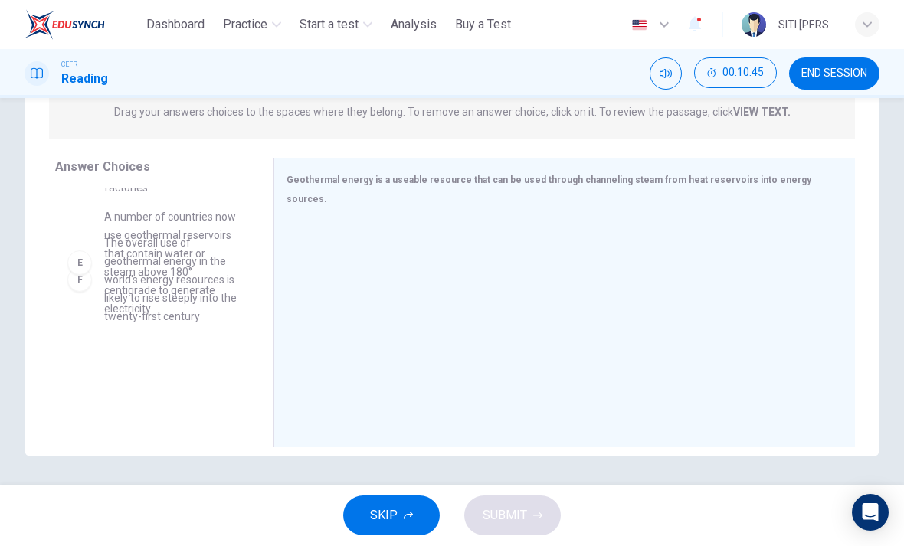
scroll to position [572, 0]
click at [194, 275] on span "The overall use of geothermal energy in the world's energy resources is likely …" at bounding box center [170, 281] width 133 height 92
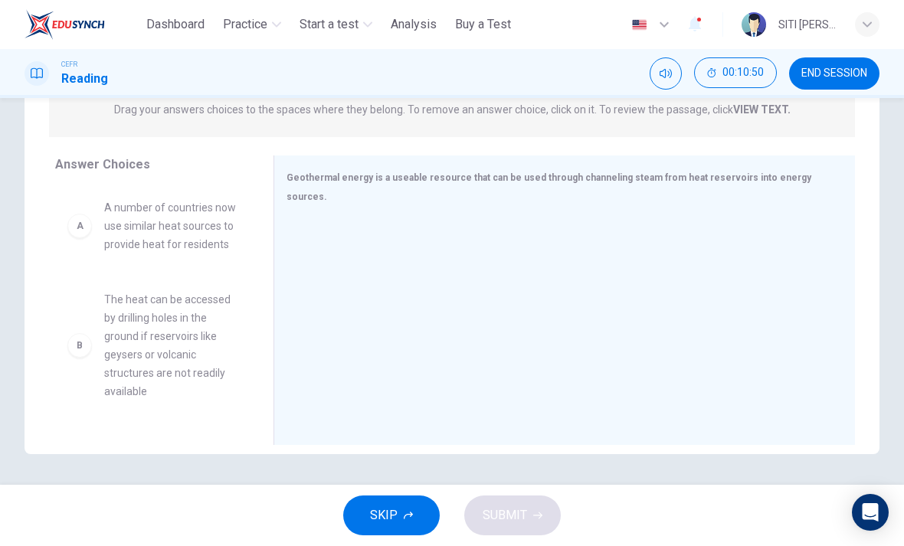
scroll to position [207, 0]
click at [186, 338] on span "The heat can be accessed by drilling holes in the ground if reservoirs like gey…" at bounding box center [170, 345] width 133 height 110
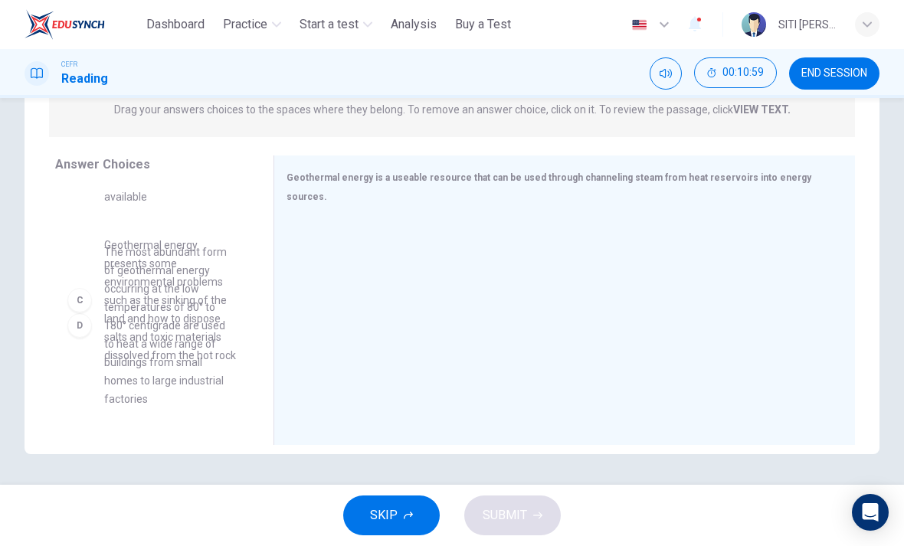
scroll to position [194, 0]
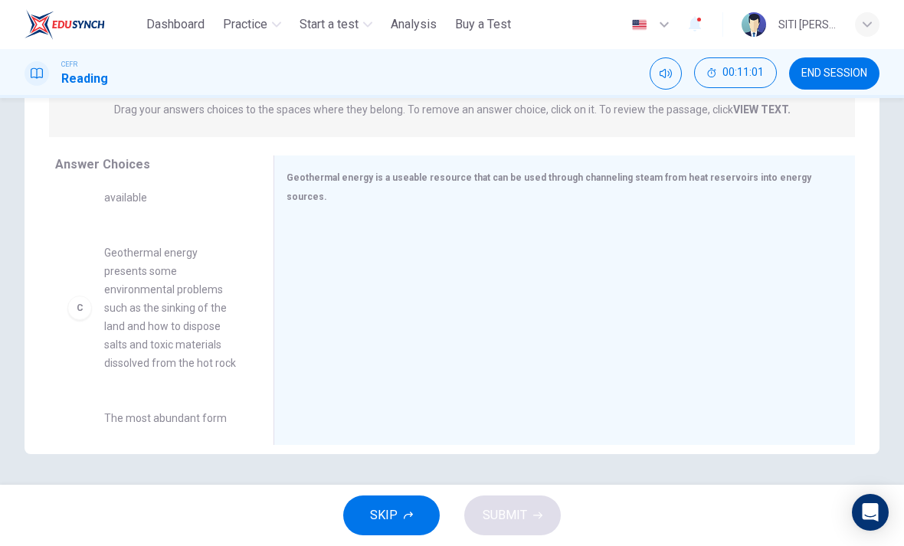
click at [372, 259] on div at bounding box center [558, 320] width 544 height 205
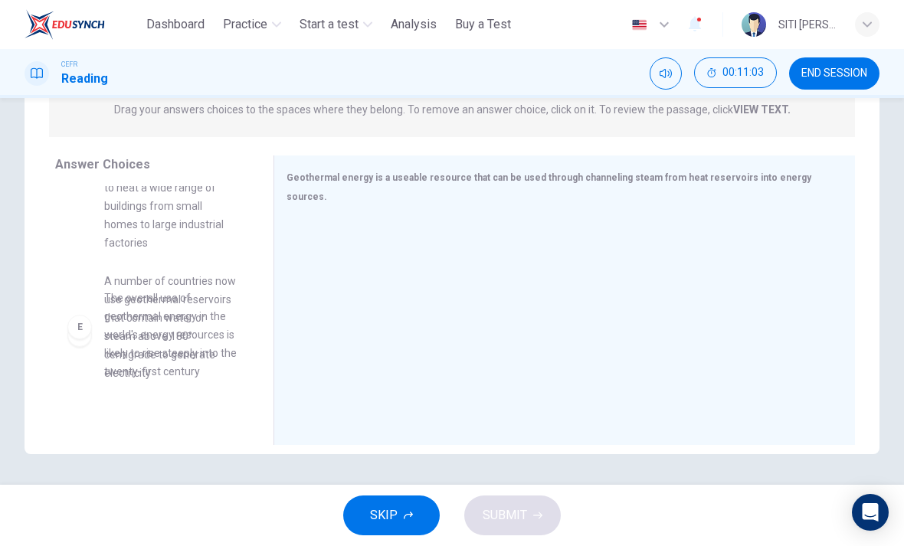
scroll to position [511, 0]
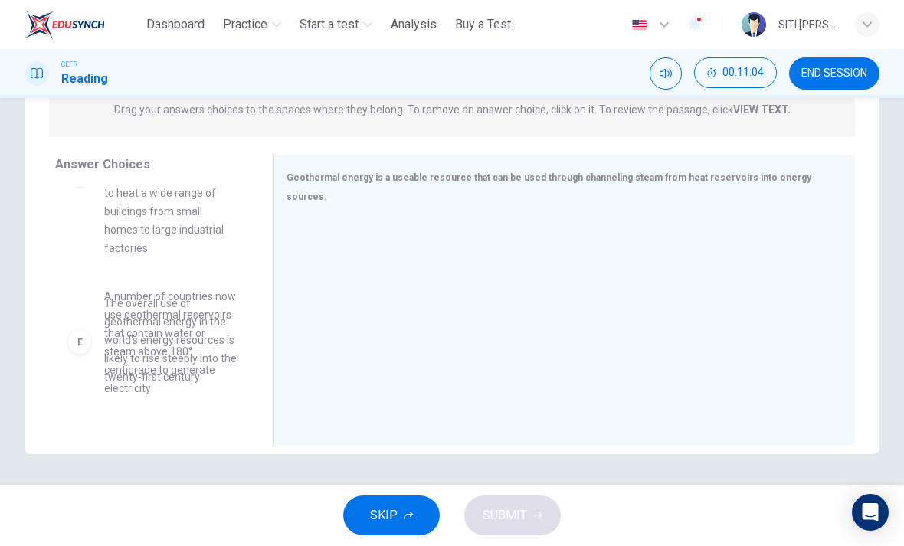
click at [546, 285] on div at bounding box center [558, 320] width 544 height 205
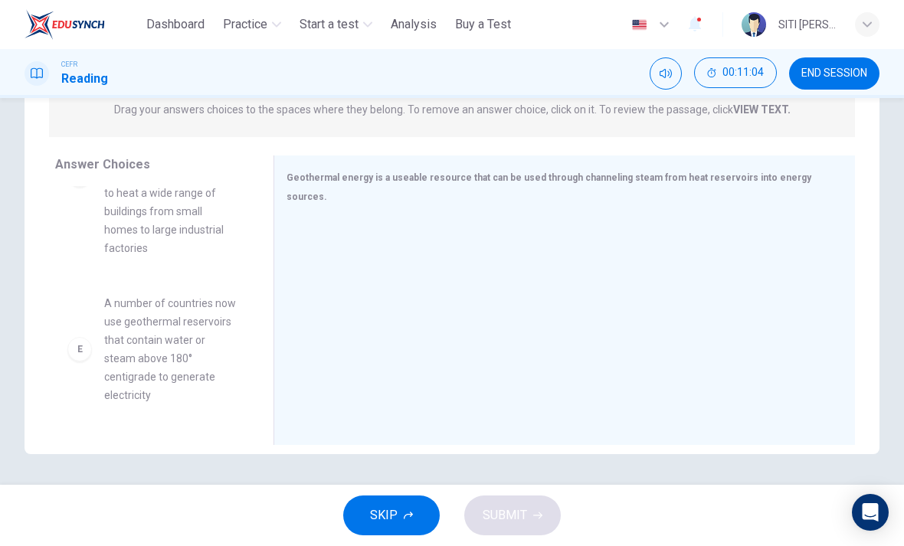
click at [524, 287] on div at bounding box center [558, 320] width 544 height 205
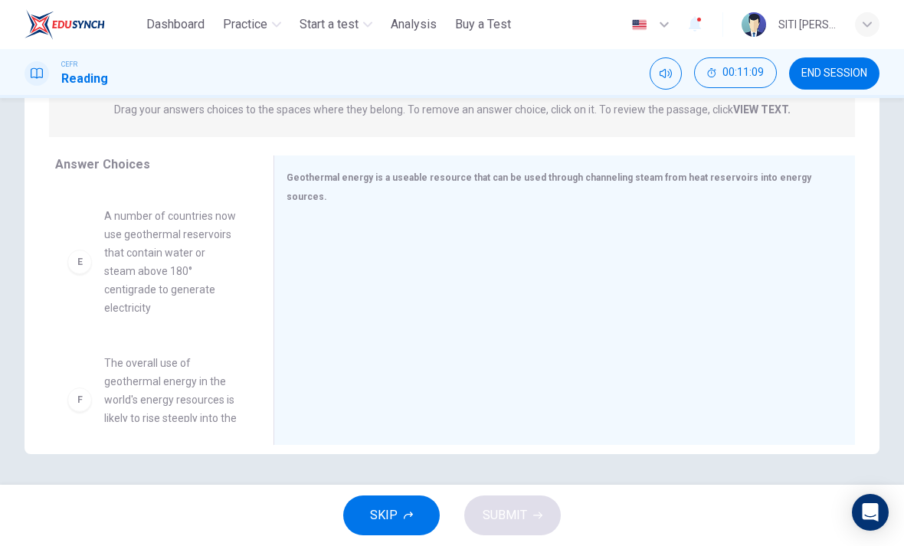
scroll to position [597, 0]
click at [77, 388] on div "F" at bounding box center [79, 400] width 25 height 25
click at [356, 280] on div at bounding box center [558, 320] width 544 height 205
click at [70, 388] on div "F" at bounding box center [79, 400] width 25 height 25
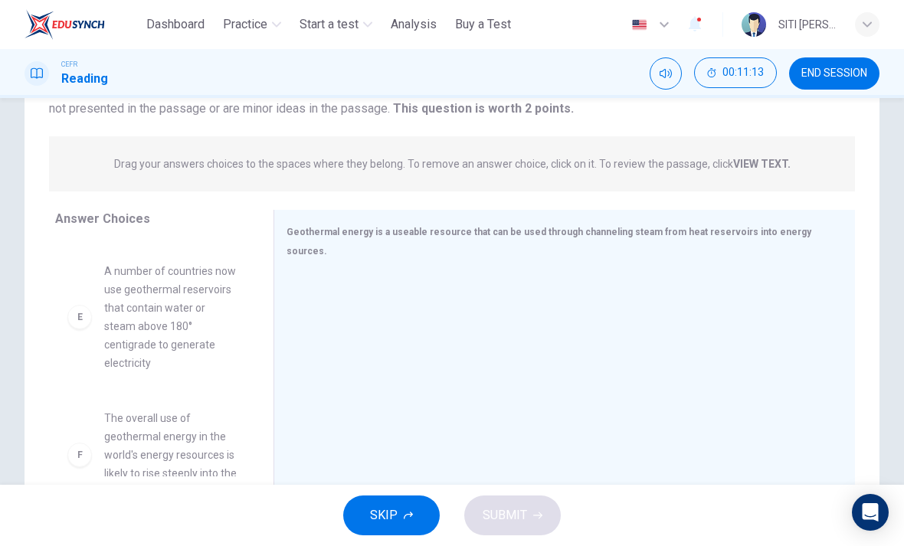
click at [92, 409] on div "F The overall use of geothermal energy in the world's energy resources is likel…" at bounding box center [151, 455] width 169 height 92
click at [160, 273] on span "A number of countries now use geothermal reservoirs that contain water or steam…" at bounding box center [170, 317] width 133 height 110
click at [367, 338] on div at bounding box center [558, 375] width 544 height 205
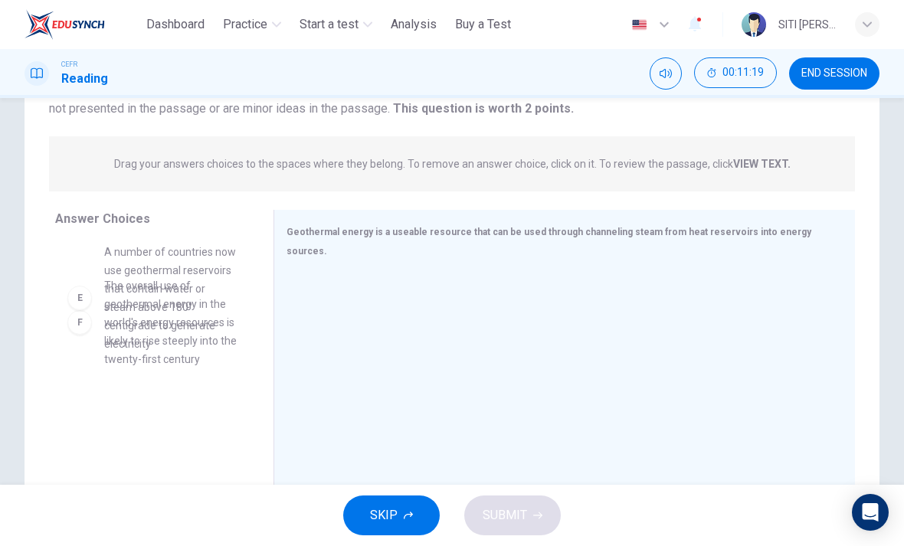
scroll to position [579, 0]
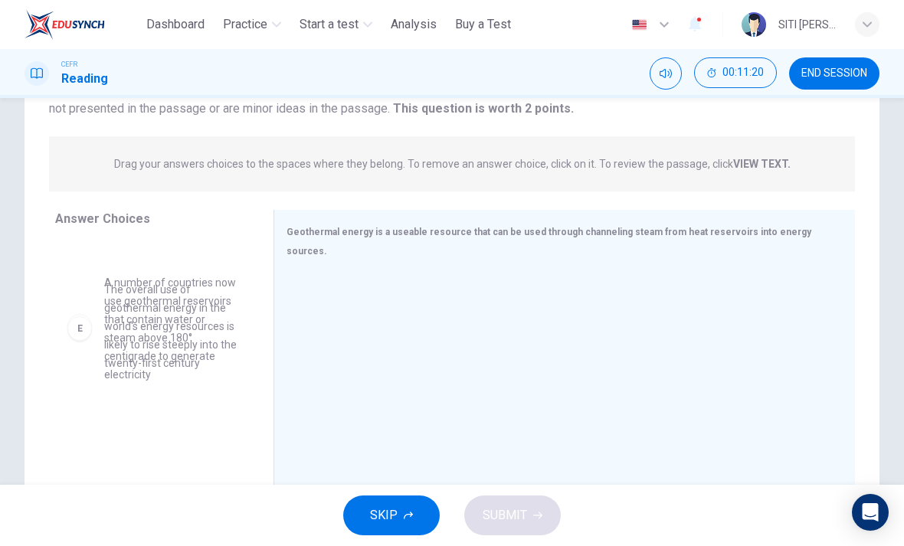
click at [235, 385] on div "F The overall use of geothermal energy in the world's energy resources is likel…" at bounding box center [152, 326] width 194 height 116
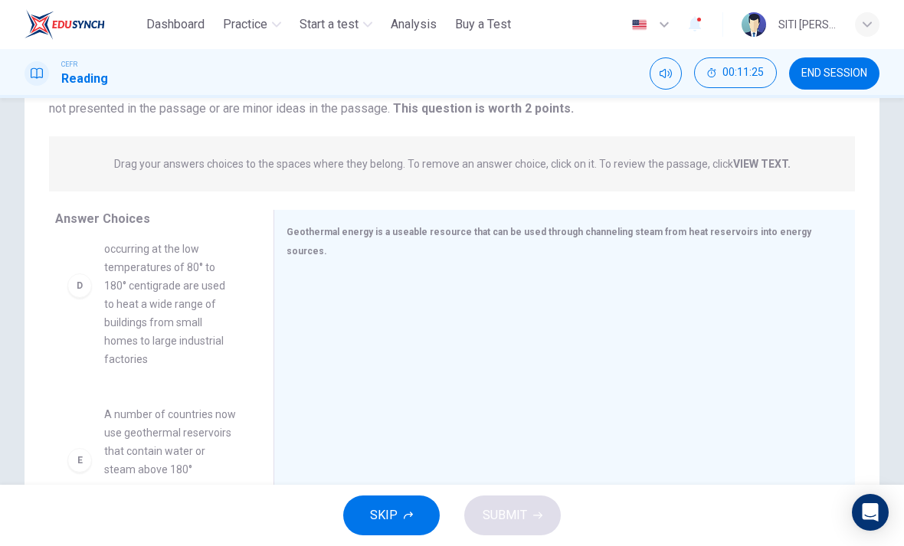
scroll to position [456, 0]
click at [455, 388] on div at bounding box center [558, 375] width 544 height 205
click at [427, 352] on div at bounding box center [558, 375] width 544 height 205
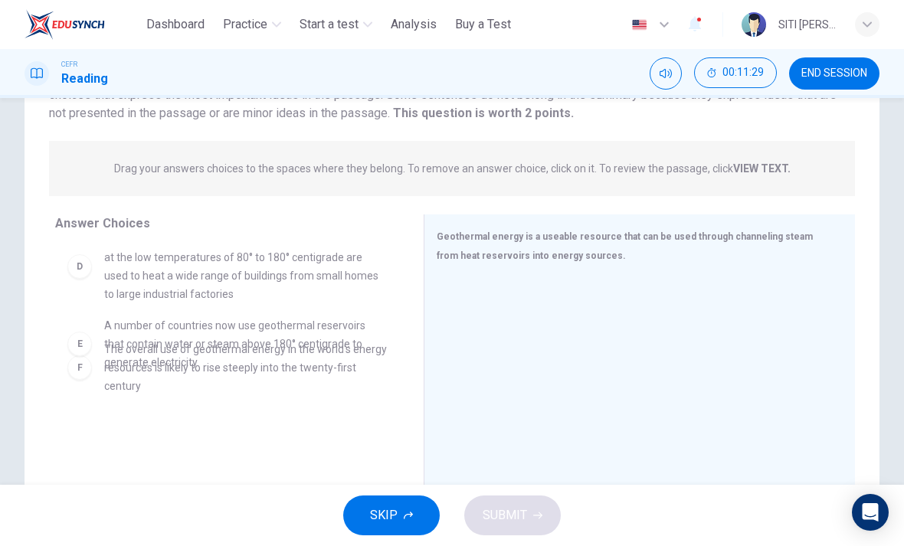
scroll to position [138, 0]
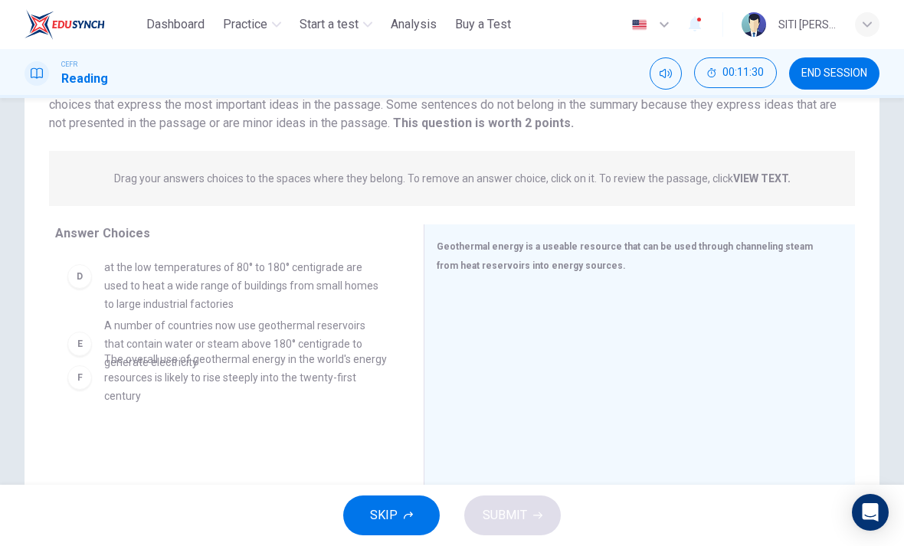
click at [80, 350] on div "F The overall use of geothermal energy in the world's energy resources is likel…" at bounding box center [226, 377] width 319 height 55
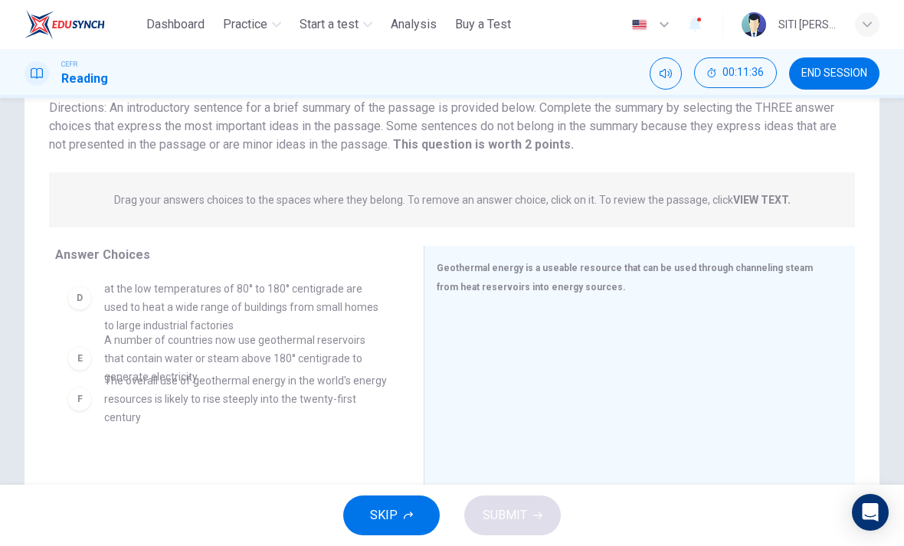
scroll to position [108, 0]
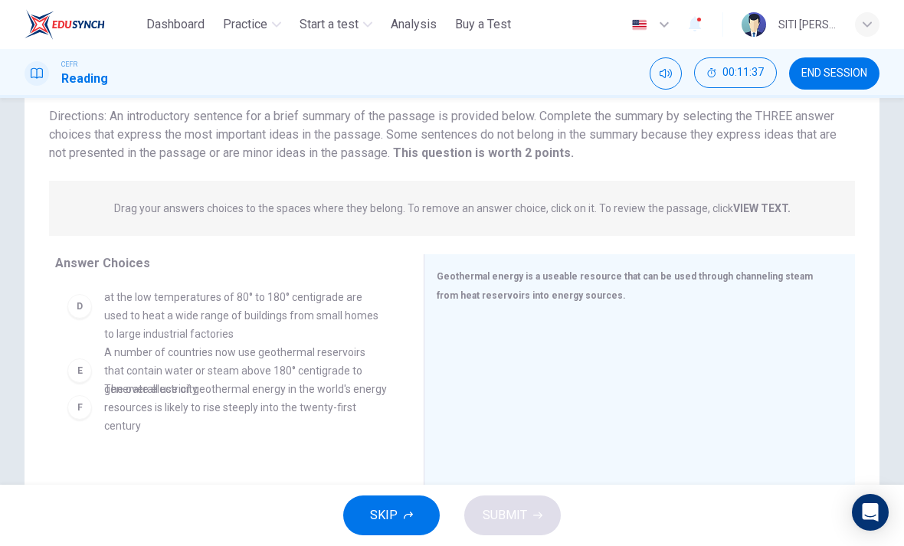
click at [731, 377] on div at bounding box center [634, 419] width 394 height 205
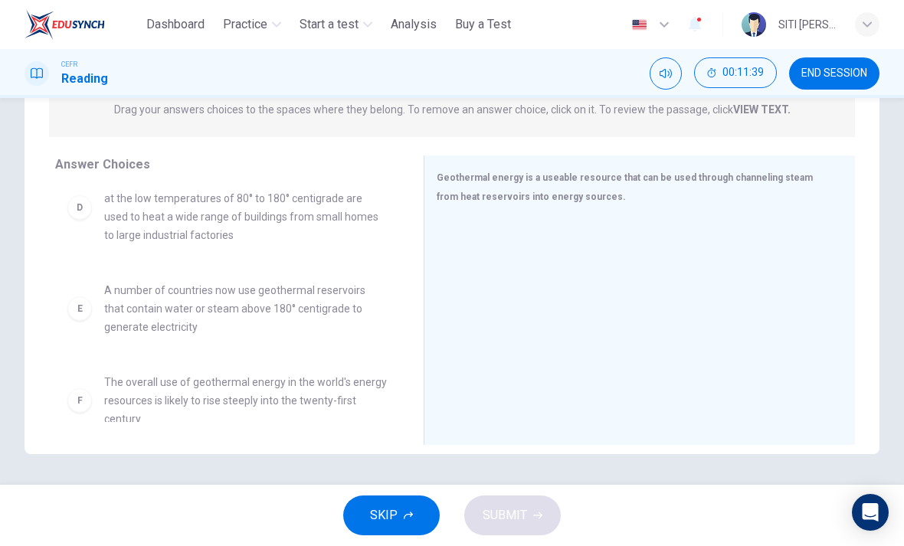
scroll to position [207, 0]
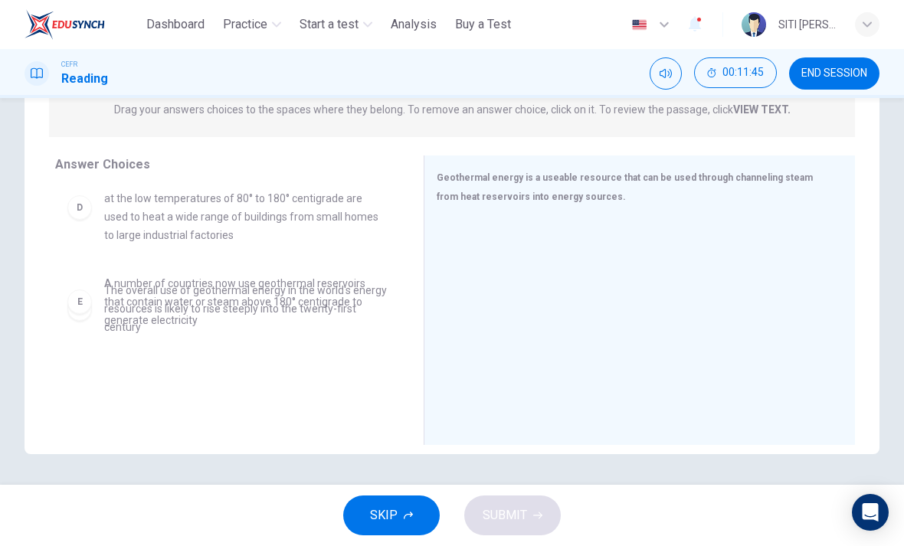
click at [318, 355] on div "A A number of countries now use similar heat sources to provide heat for reside…" at bounding box center [233, 304] width 356 height 236
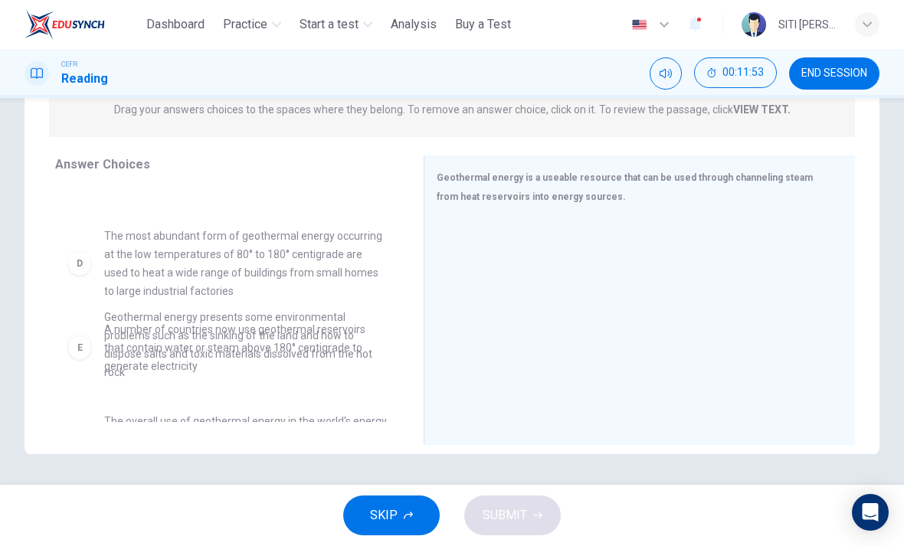
scroll to position [155, 0]
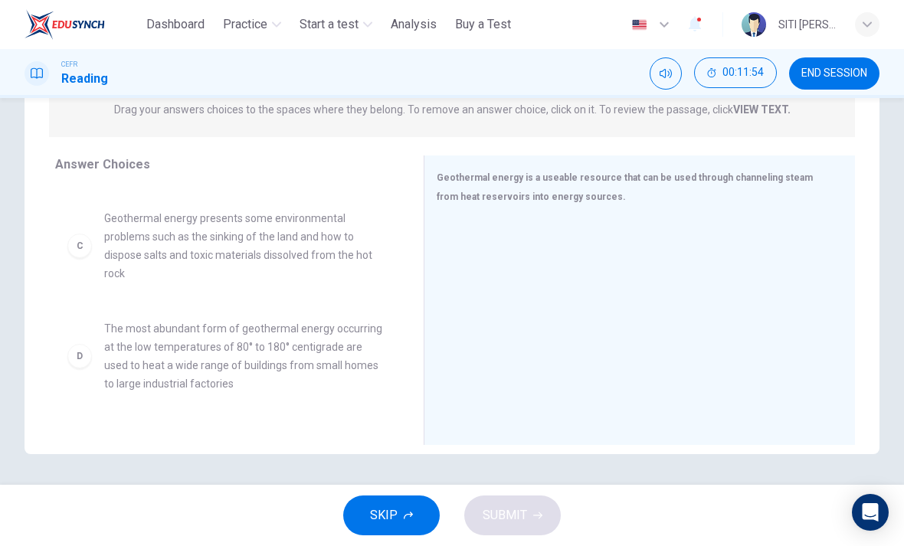
click at [280, 384] on div "D The most abundant form of geothermal energy occurring at the low temperatures…" at bounding box center [227, 356] width 344 height 98
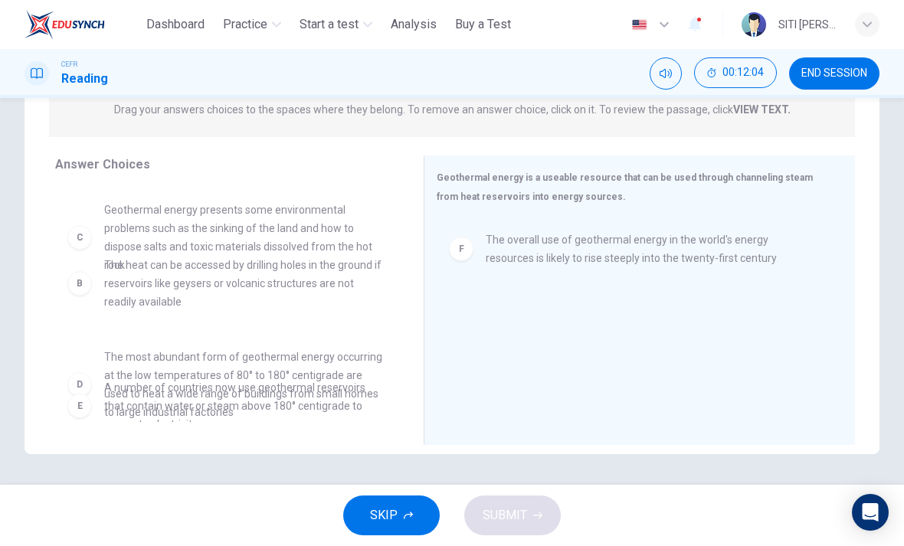
scroll to position [80, 0]
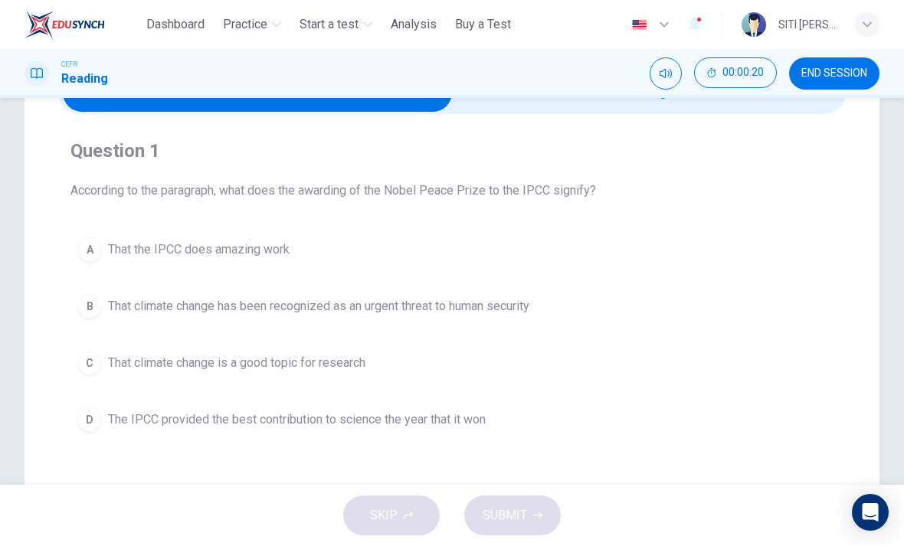
scroll to position [93, 0]
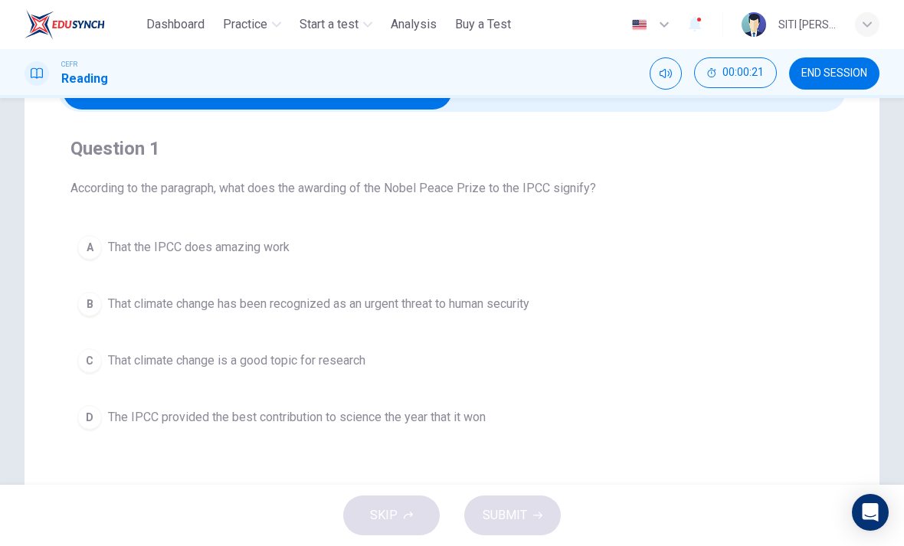
click at [139, 303] on span "That climate change has been recognized as an urgent threat to human security" at bounding box center [318, 304] width 421 height 18
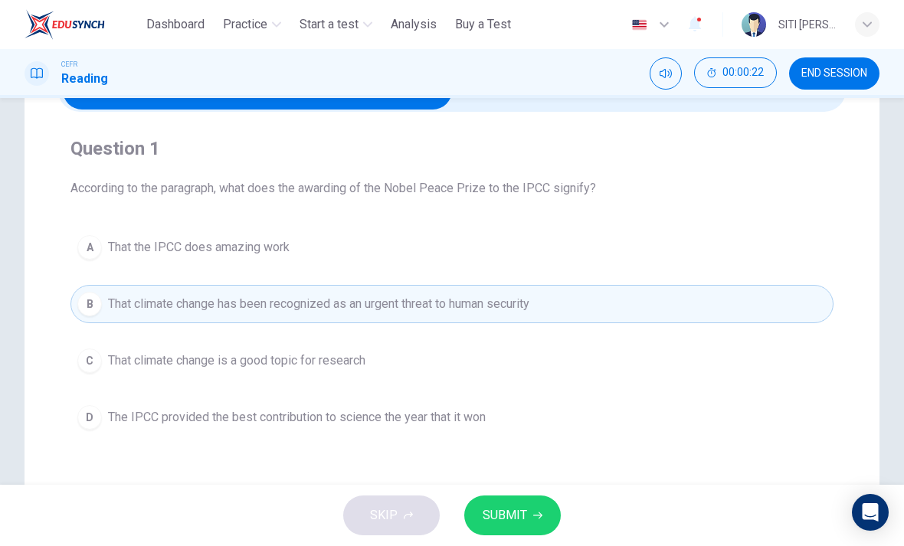
click at [519, 516] on span "SUBMIT" at bounding box center [505, 515] width 44 height 21
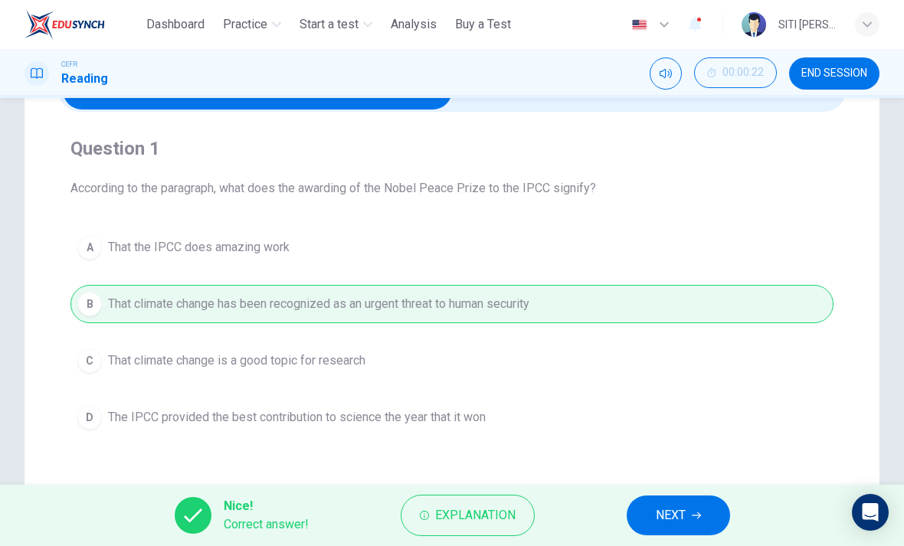
click at [659, 511] on span "NEXT" at bounding box center [671, 515] width 30 height 21
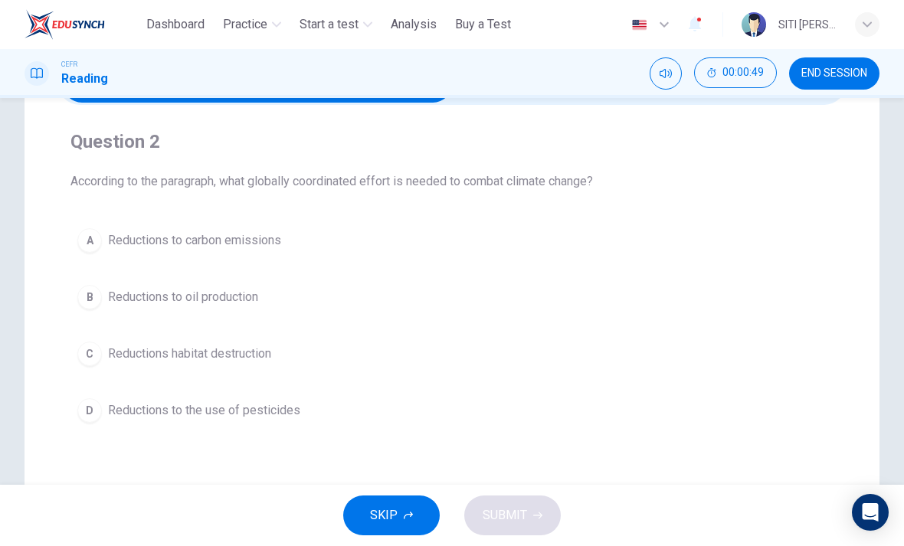
scroll to position [101, 0]
click at [148, 234] on span "Reductions to carbon emissions" at bounding box center [194, 240] width 173 height 18
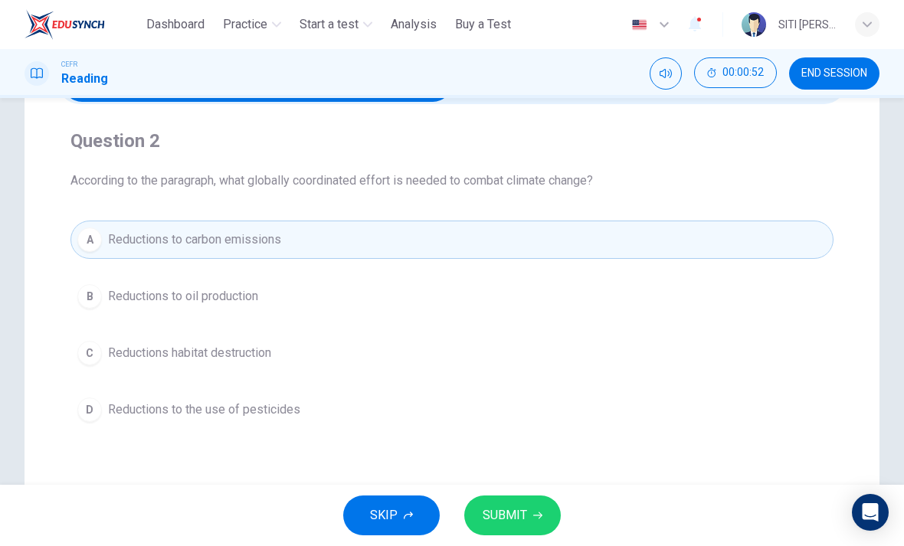
click at [522, 511] on span "SUBMIT" at bounding box center [505, 515] width 44 height 21
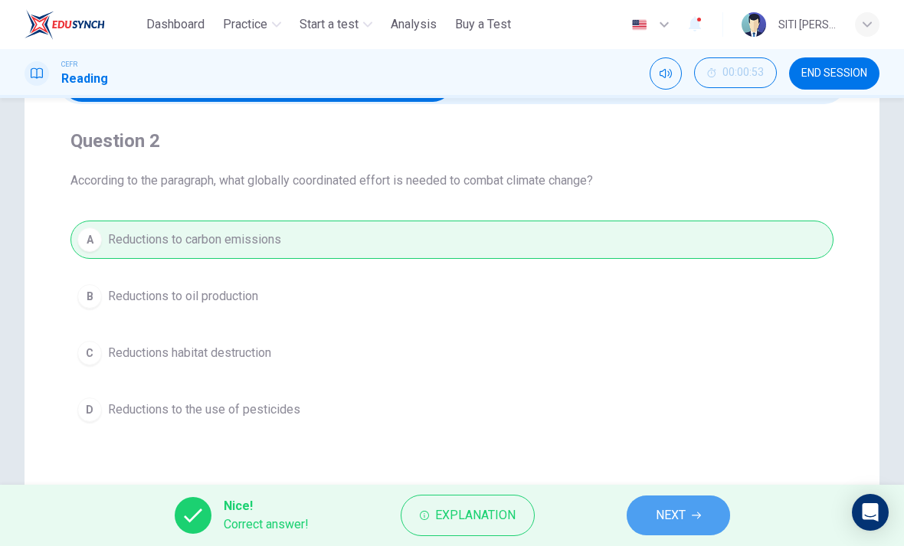
click at [663, 510] on span "NEXT" at bounding box center [671, 515] width 30 height 21
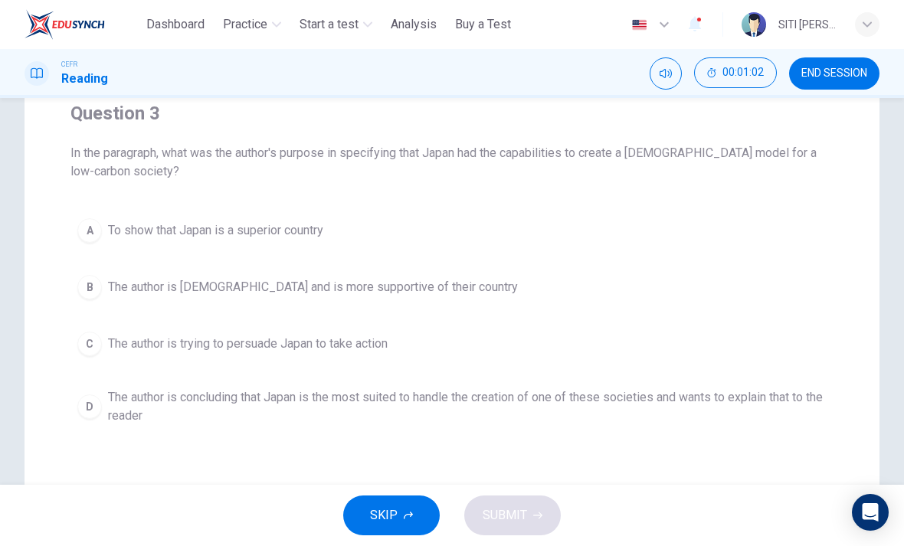
scroll to position [154, 0]
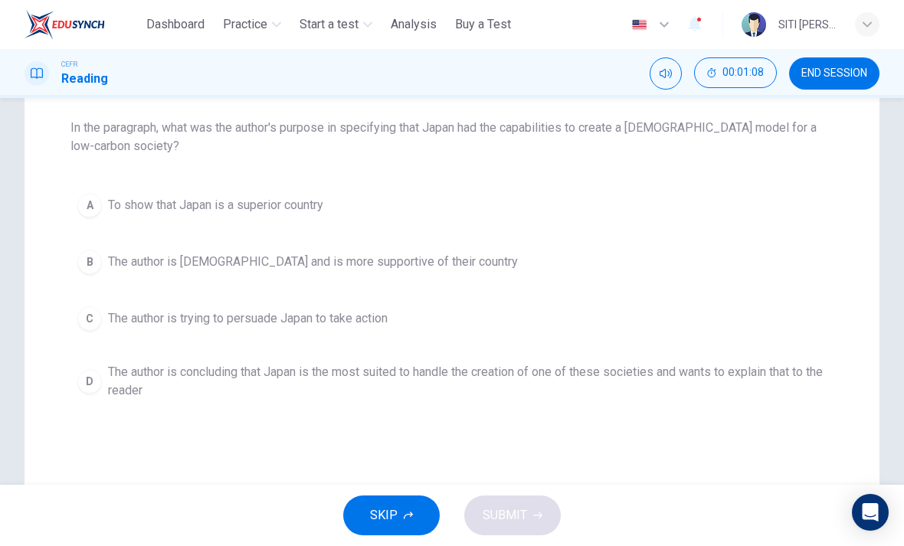
click at [612, 389] on span "The author is concluding that Japan is the most suited to handle the creation o…" at bounding box center [467, 381] width 718 height 37
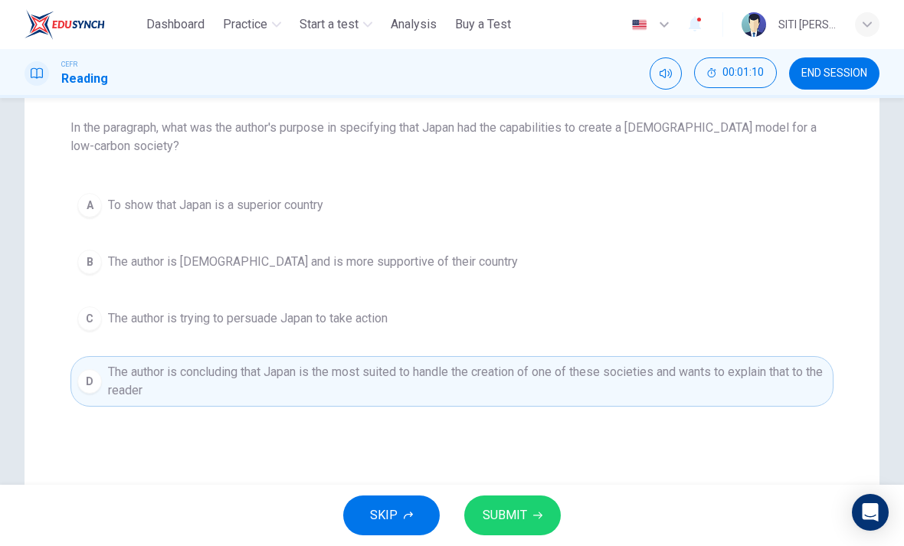
click at [499, 511] on span "SUBMIT" at bounding box center [505, 515] width 44 height 21
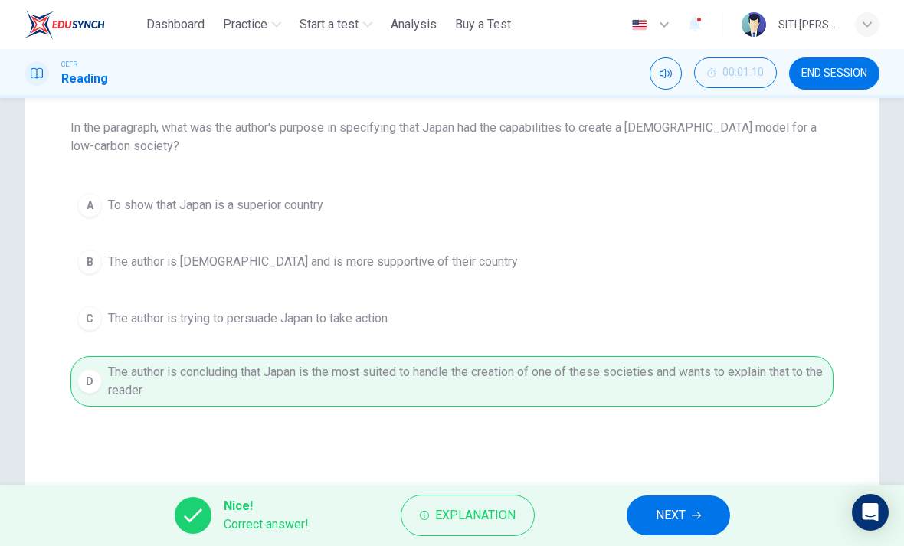
click at [672, 520] on span "NEXT" at bounding box center [671, 515] width 30 height 21
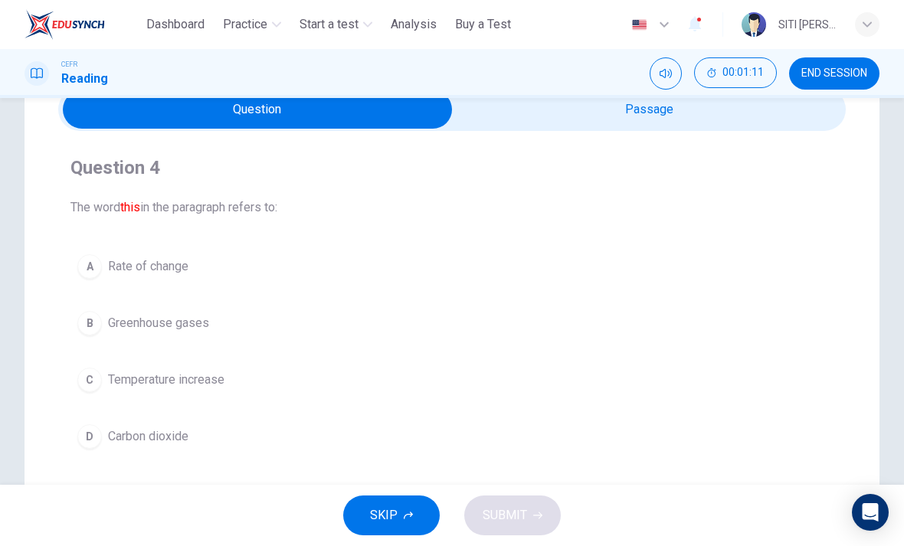
scroll to position [68, 0]
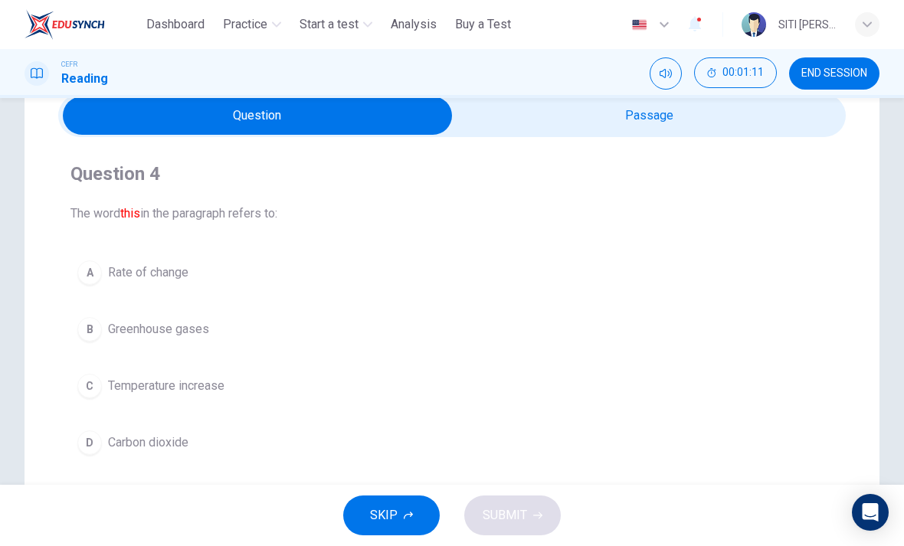
click at [686, 157] on div "Question 4 The word this in the paragraph refers to: A Rate of change B Greenho…" at bounding box center [451, 311] width 787 height 325
click at [686, 156] on div "Question 4 The word this in the paragraph refers to: A Rate of change B Greenho…" at bounding box center [451, 311] width 787 height 325
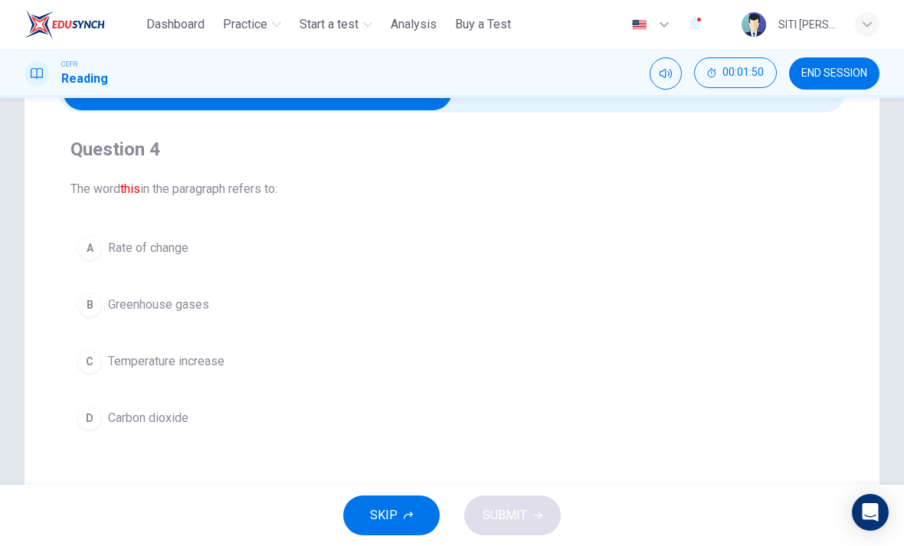
scroll to position [93, 0]
click at [99, 371] on button "C Temperature increase" at bounding box center [451, 361] width 763 height 38
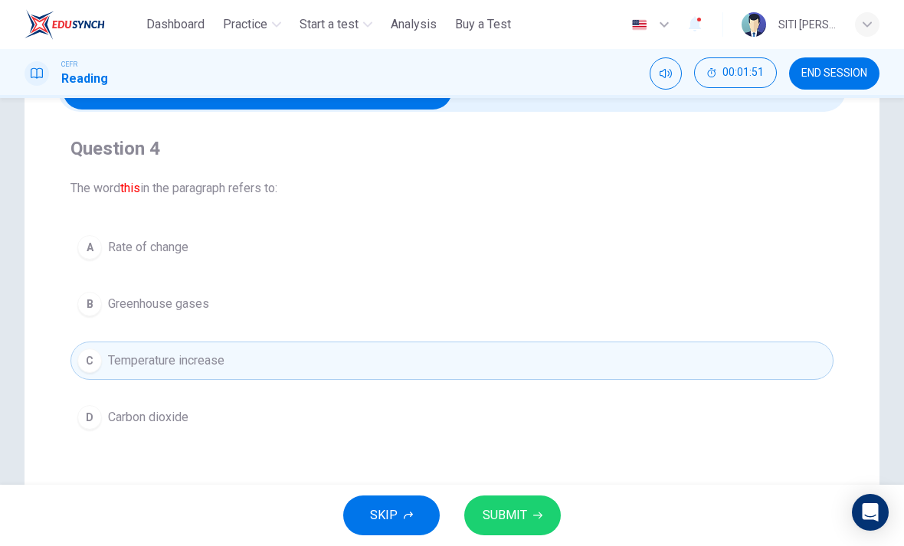
click at [543, 512] on button "SUBMIT" at bounding box center [512, 516] width 97 height 40
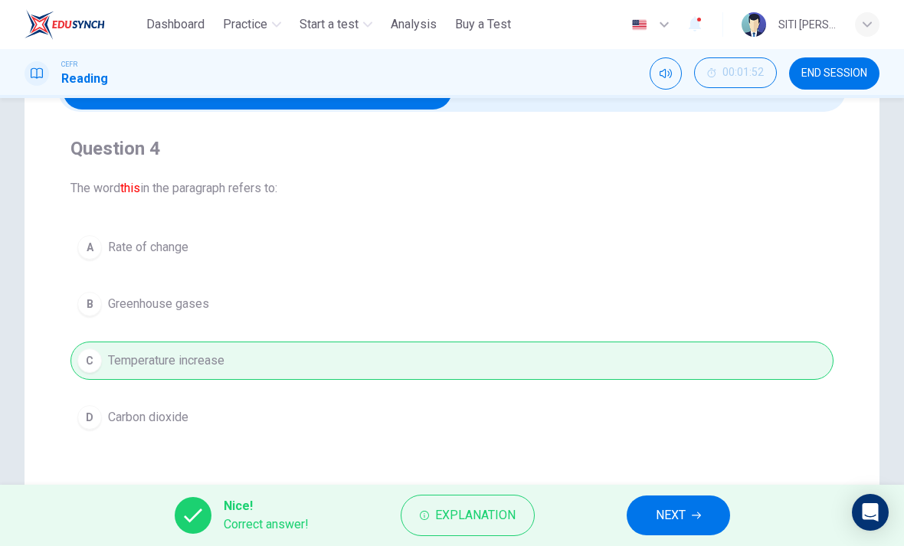
click at [691, 532] on button "NEXT" at bounding box center [678, 516] width 103 height 40
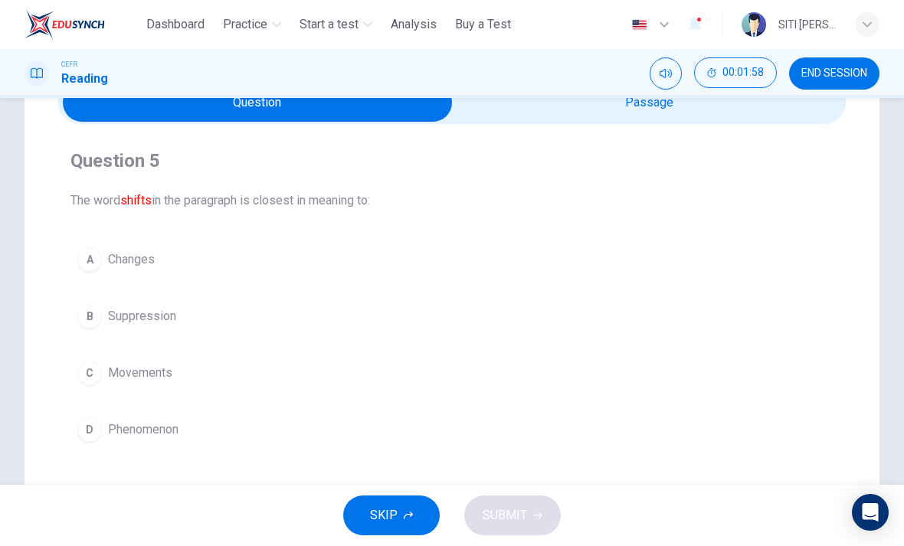
scroll to position [86, 0]
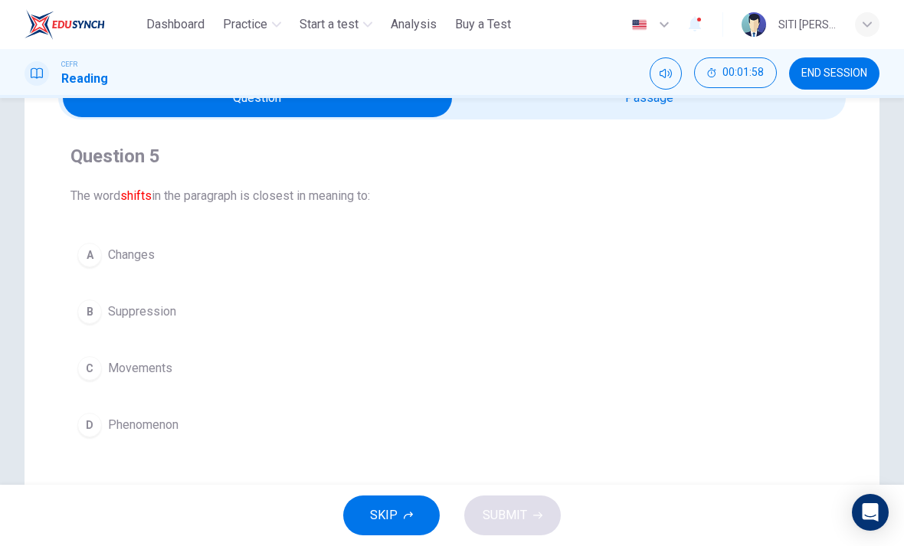
click at [79, 260] on div "A" at bounding box center [89, 255] width 25 height 25
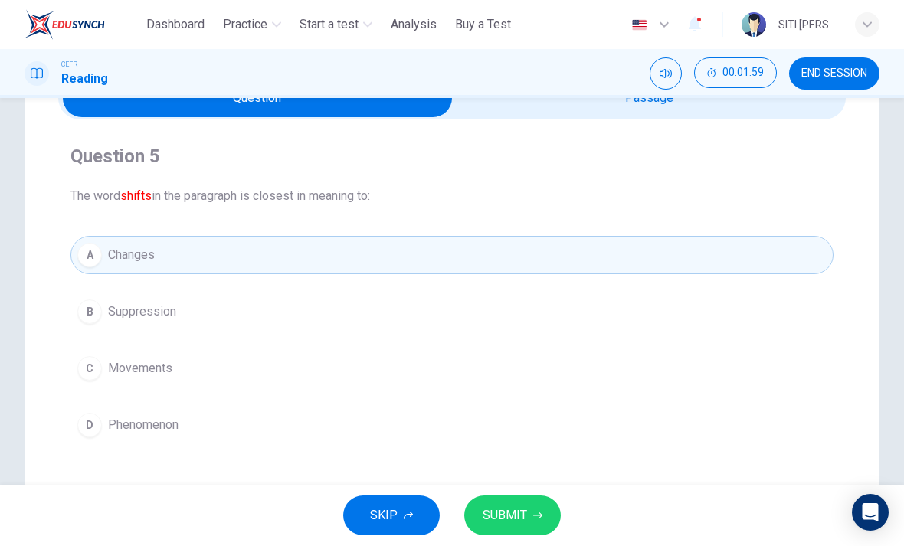
click at [551, 515] on button "SUBMIT" at bounding box center [512, 516] width 97 height 40
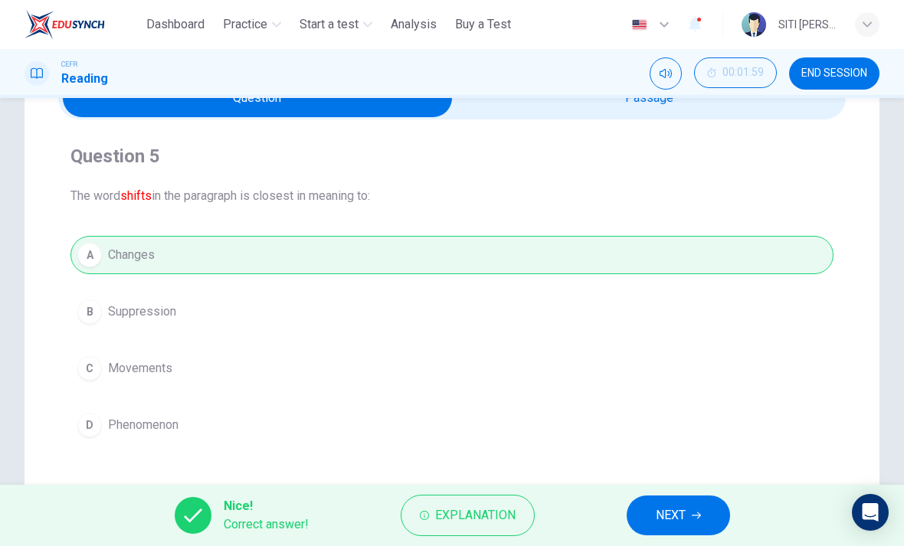
click at [686, 512] on button "NEXT" at bounding box center [678, 516] width 103 height 40
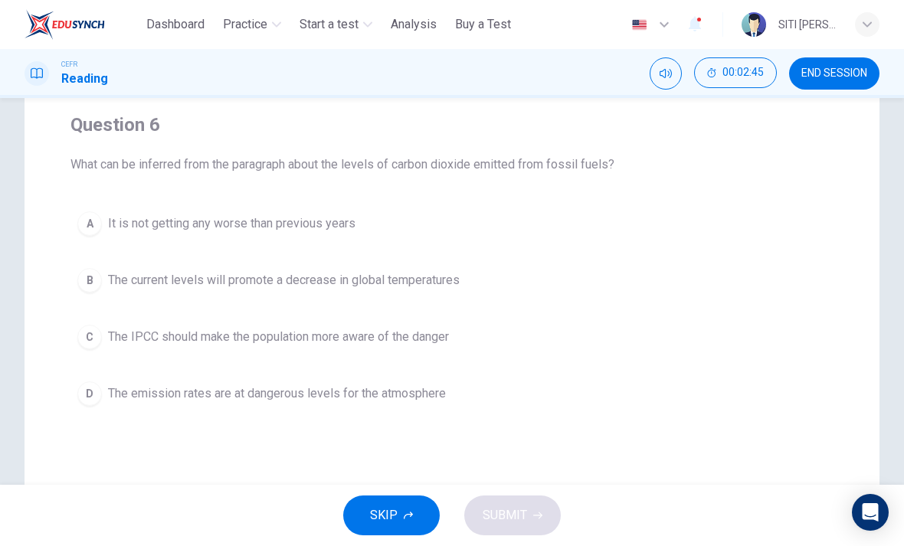
scroll to position [126, 0]
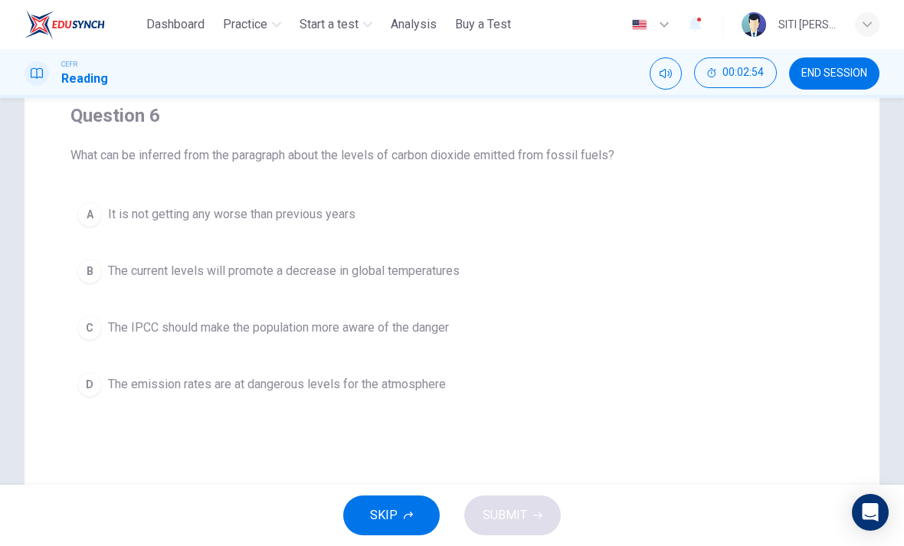
click at [158, 388] on span "The emission rates are at dangerous levels for the atmosphere" at bounding box center [277, 384] width 338 height 18
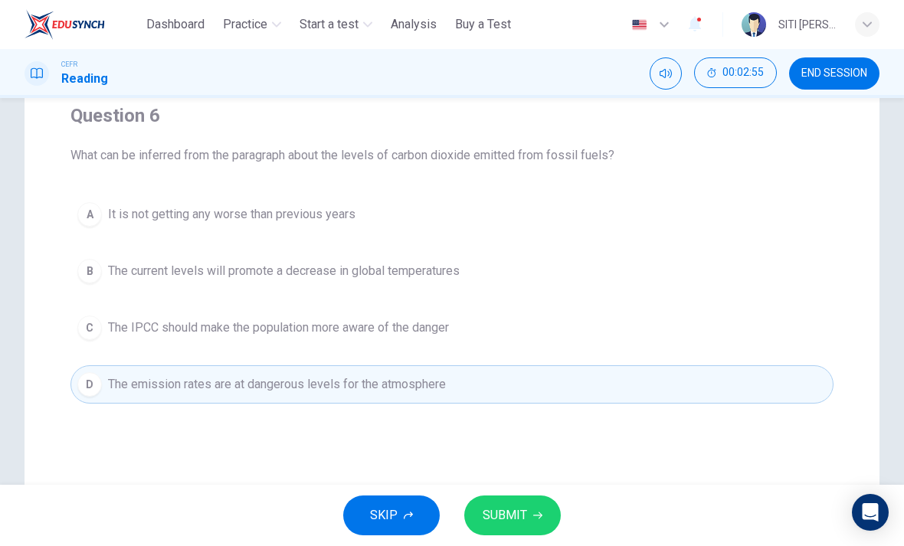
click at [513, 507] on span "SUBMIT" at bounding box center [505, 515] width 44 height 21
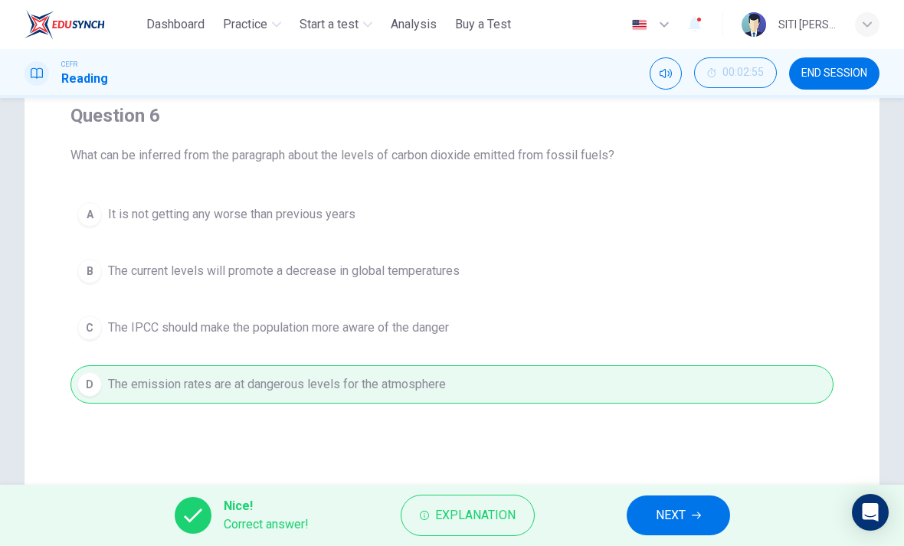
click at [666, 515] on span "NEXT" at bounding box center [671, 515] width 30 height 21
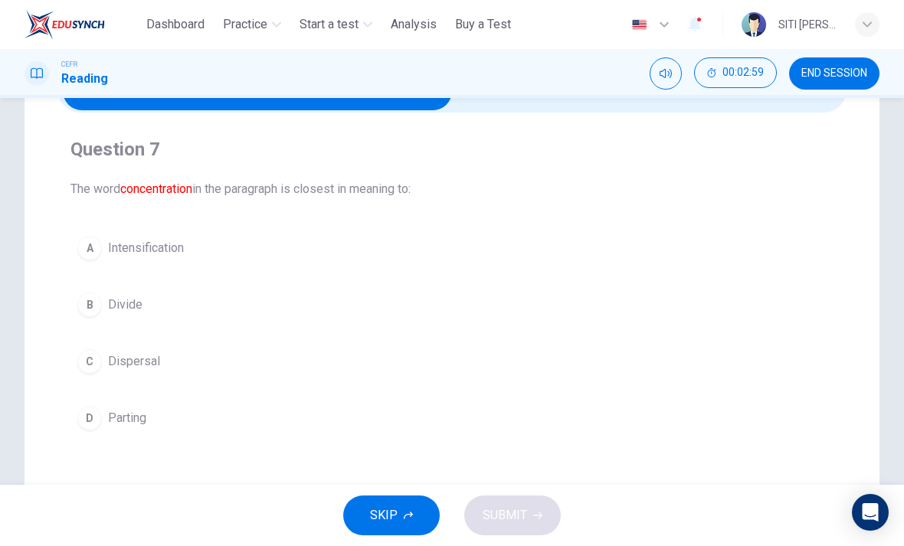
scroll to position [92, 0]
click at [90, 250] on div "A" at bounding box center [89, 249] width 25 height 25
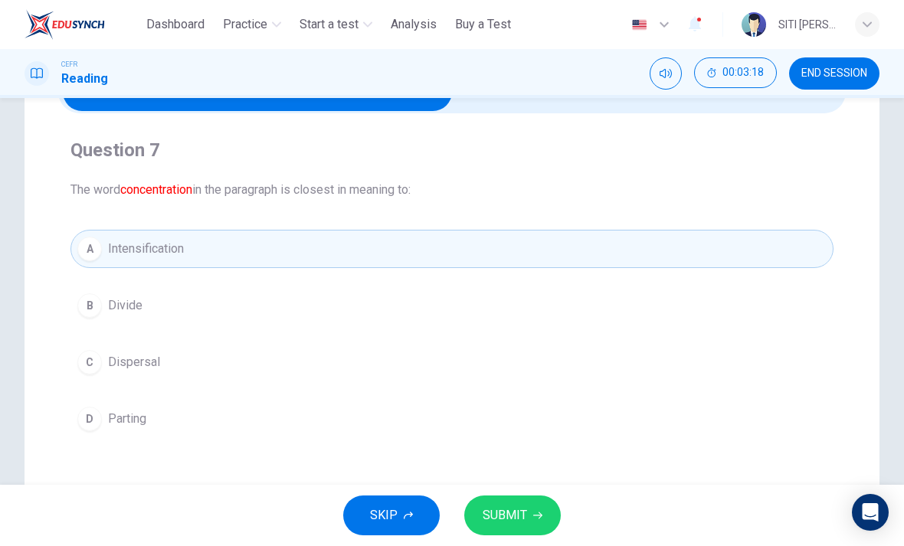
click at [90, 250] on div "A" at bounding box center [89, 249] width 25 height 25
click at [517, 503] on button "SUBMIT" at bounding box center [512, 516] width 97 height 40
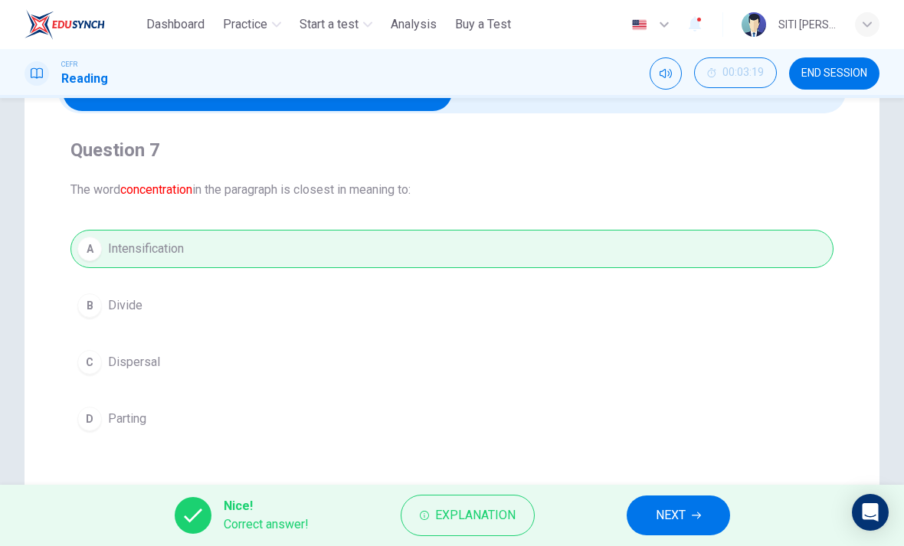
scroll to position [67, 0]
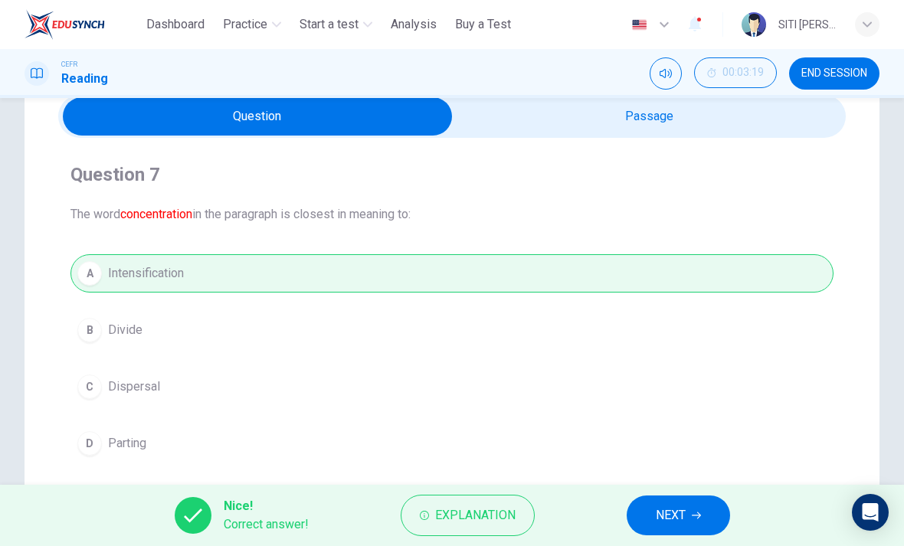
click at [646, 506] on button "NEXT" at bounding box center [678, 516] width 103 height 40
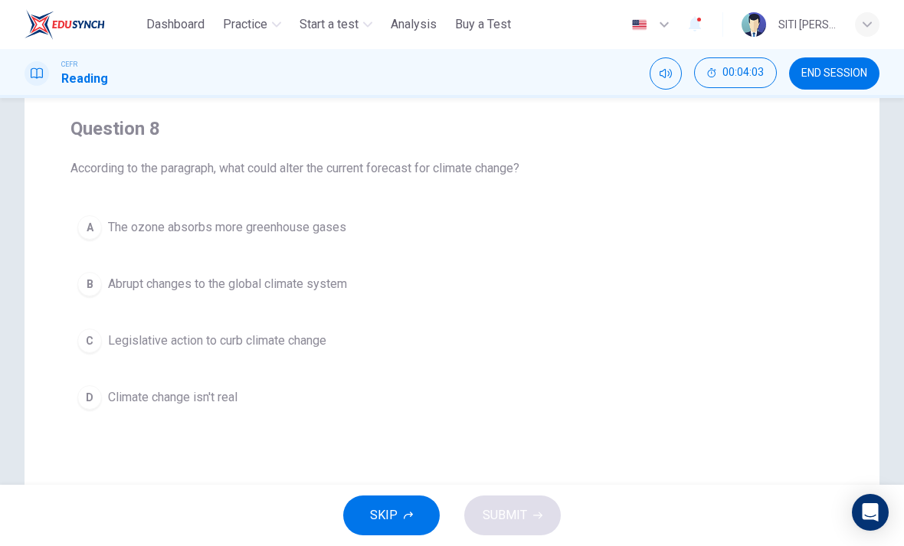
scroll to position [114, 0]
click at [311, 290] on span "Abrupt changes to the global climate system" at bounding box center [227, 283] width 239 height 18
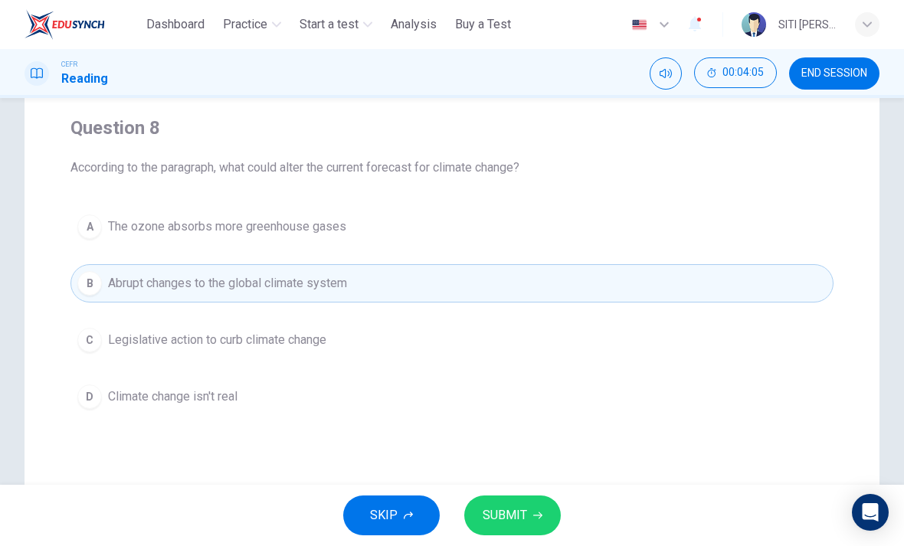
click at [510, 521] on span "SUBMIT" at bounding box center [505, 515] width 44 height 21
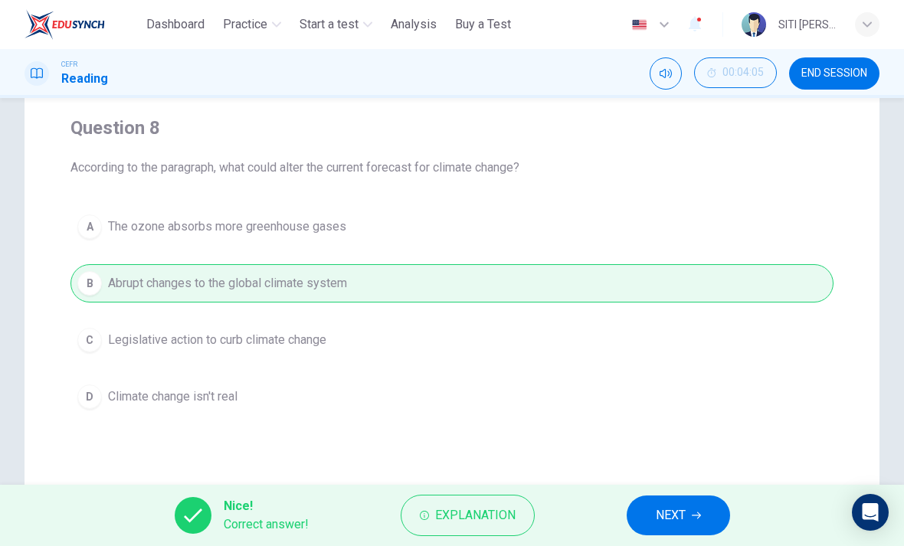
click at [679, 500] on button "NEXT" at bounding box center [678, 516] width 103 height 40
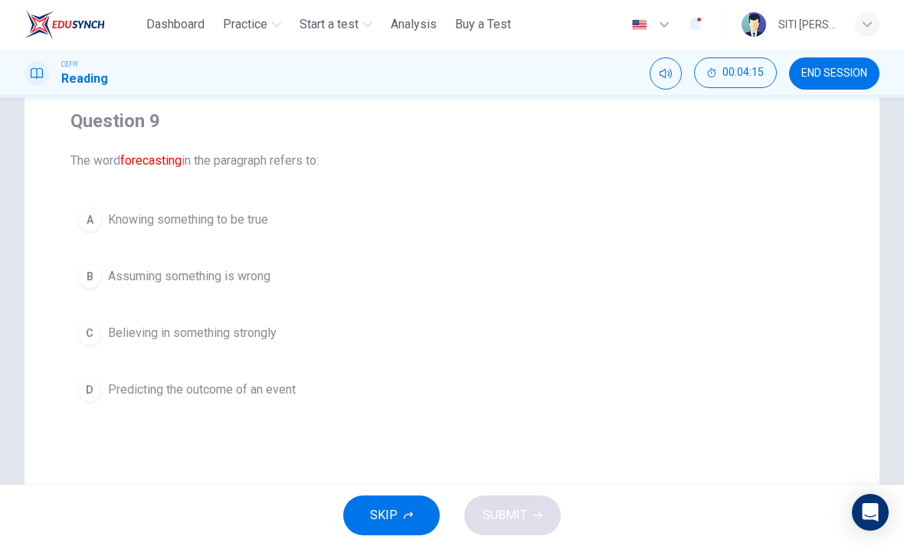
scroll to position [118, 0]
click at [283, 385] on span "Predicting the outcome of an event" at bounding box center [202, 393] width 188 height 18
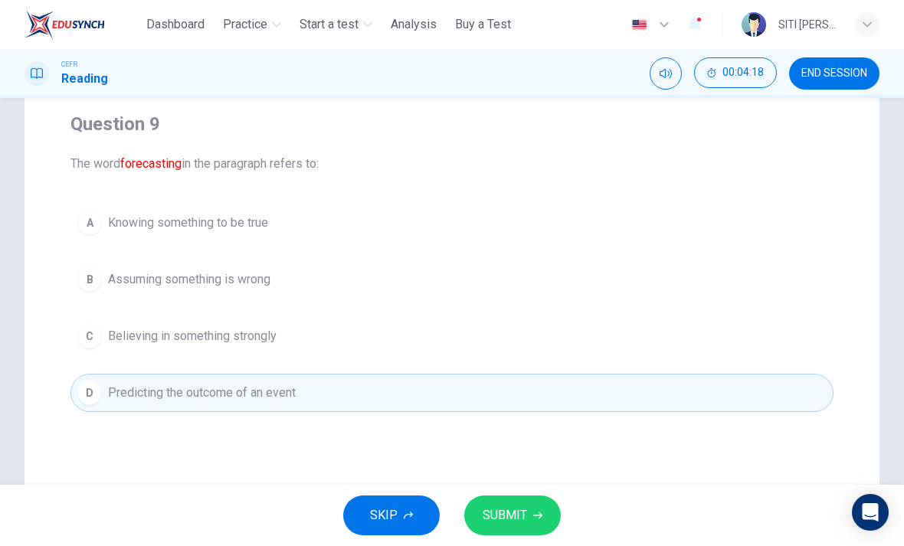
click at [525, 525] on span "SUBMIT" at bounding box center [505, 515] width 44 height 21
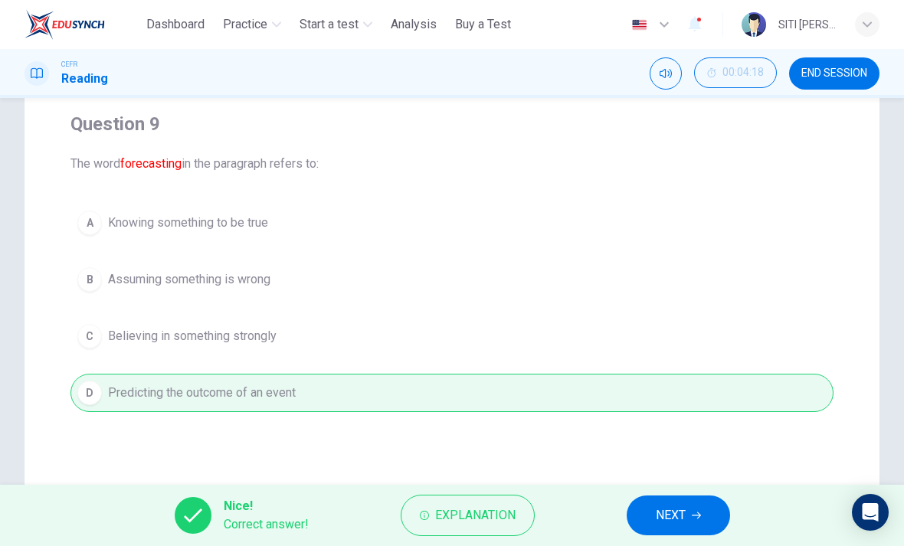
click at [676, 522] on span "NEXT" at bounding box center [671, 515] width 30 height 21
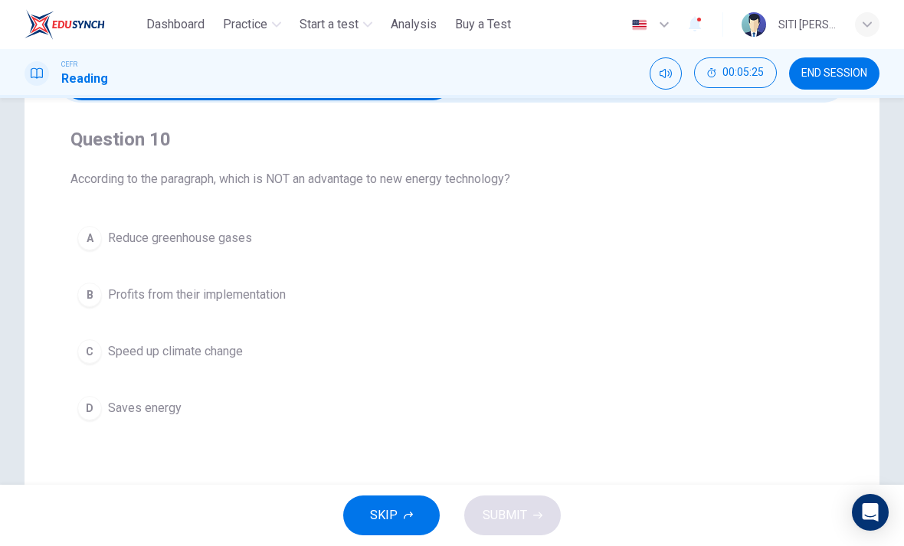
scroll to position [110, 0]
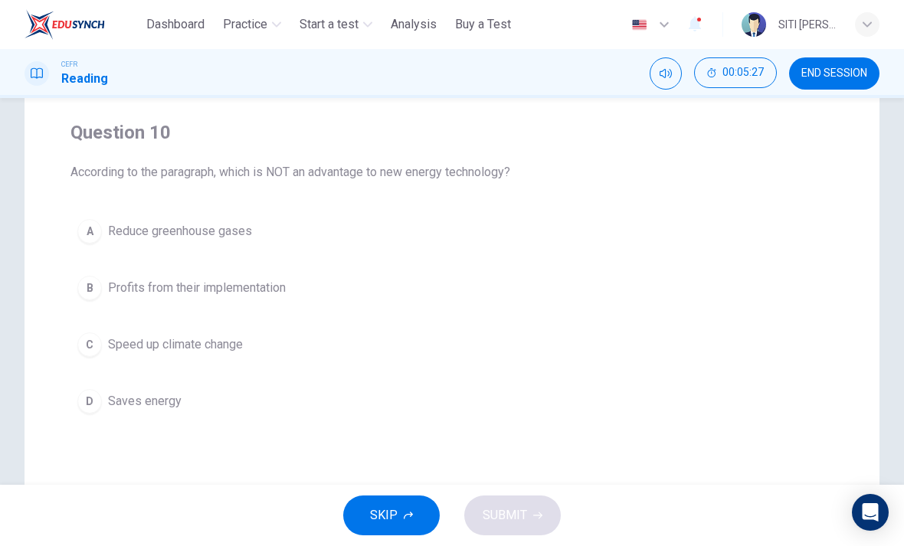
click at [234, 340] on span "Speed up climate change" at bounding box center [175, 344] width 135 height 18
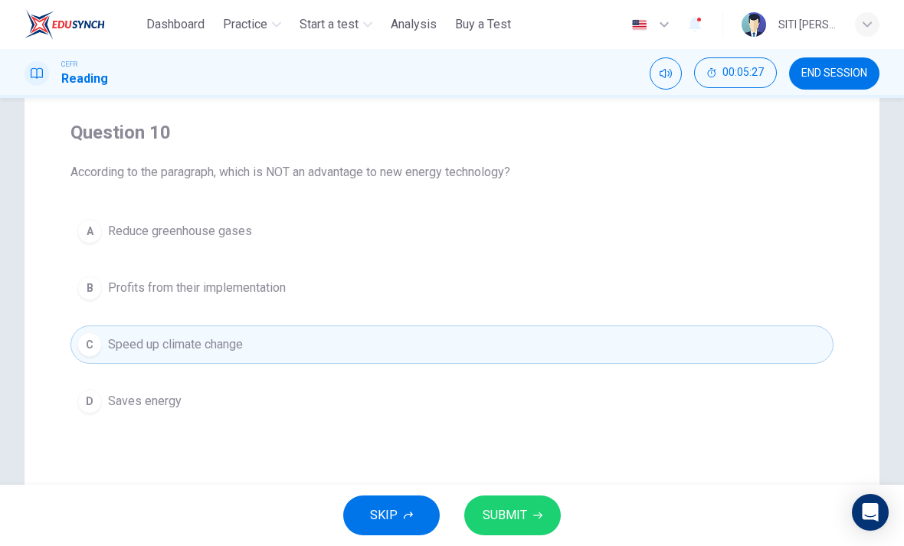
click at [499, 523] on span "SUBMIT" at bounding box center [505, 515] width 44 height 21
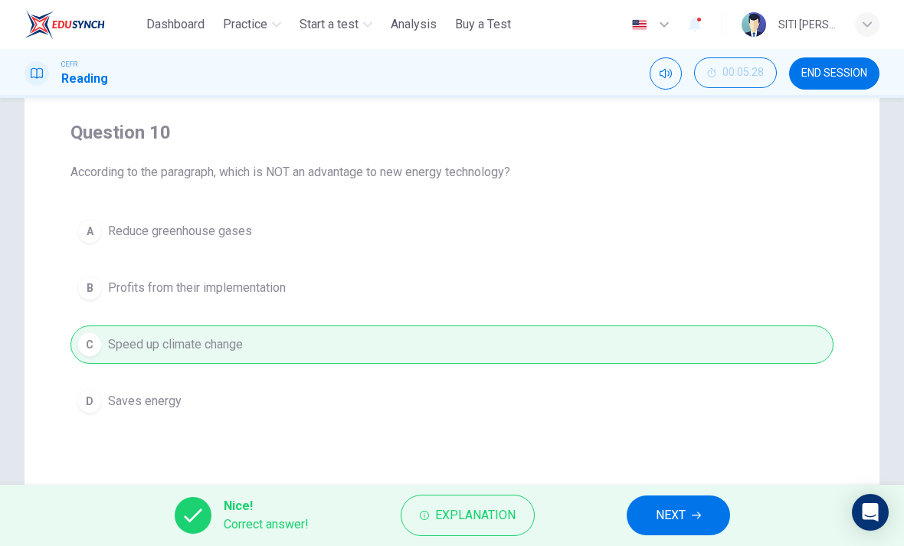
click at [673, 496] on button "NEXT" at bounding box center [678, 516] width 103 height 40
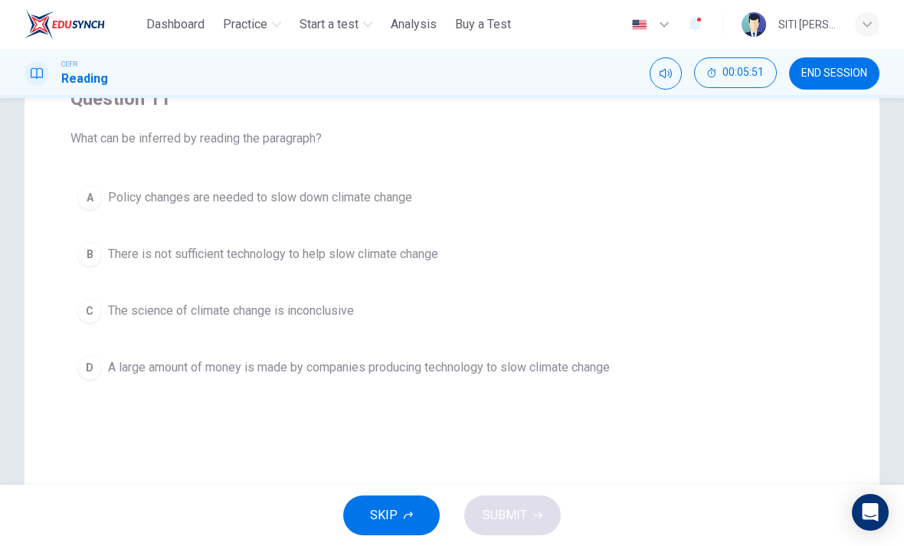
scroll to position [142, 0]
click at [380, 208] on button "A Policy changes are needed to slow down climate change" at bounding box center [451, 198] width 763 height 38
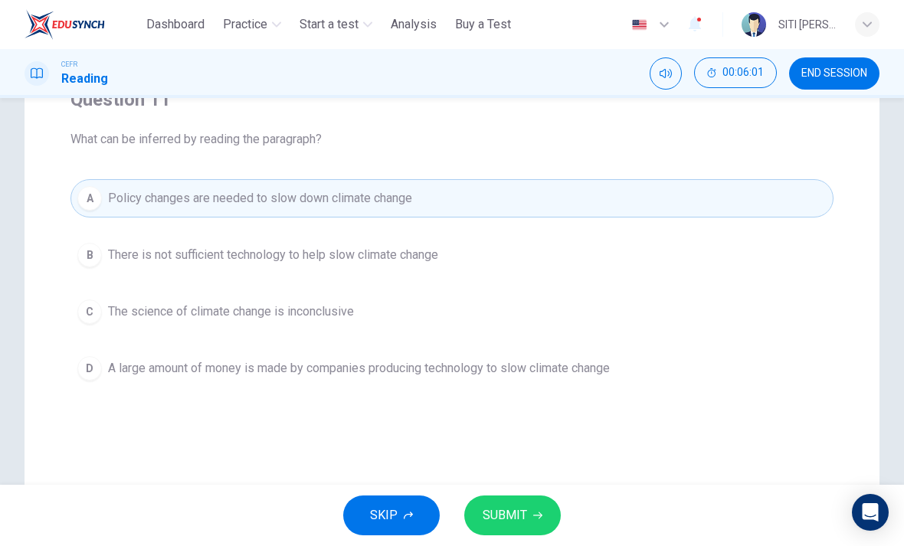
click at [499, 514] on span "SUBMIT" at bounding box center [505, 515] width 44 height 21
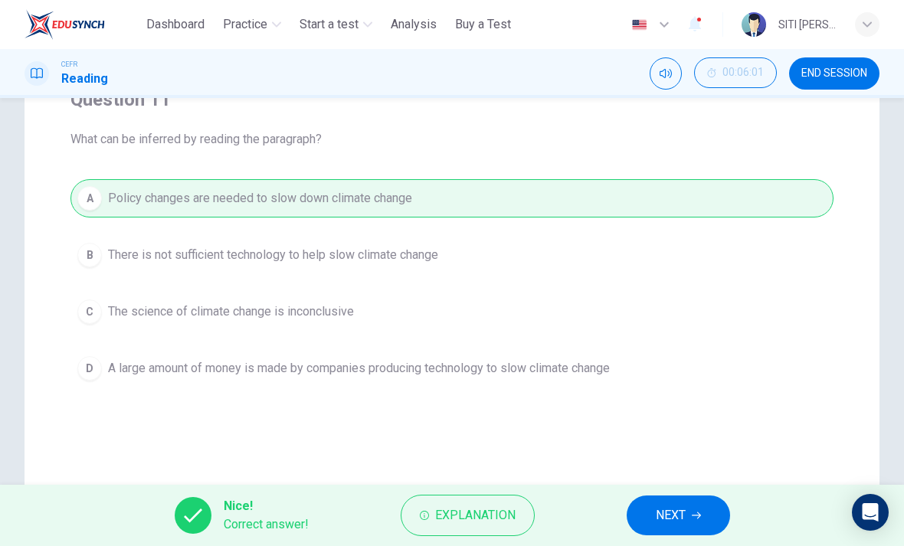
click at [673, 525] on span "NEXT" at bounding box center [671, 515] width 30 height 21
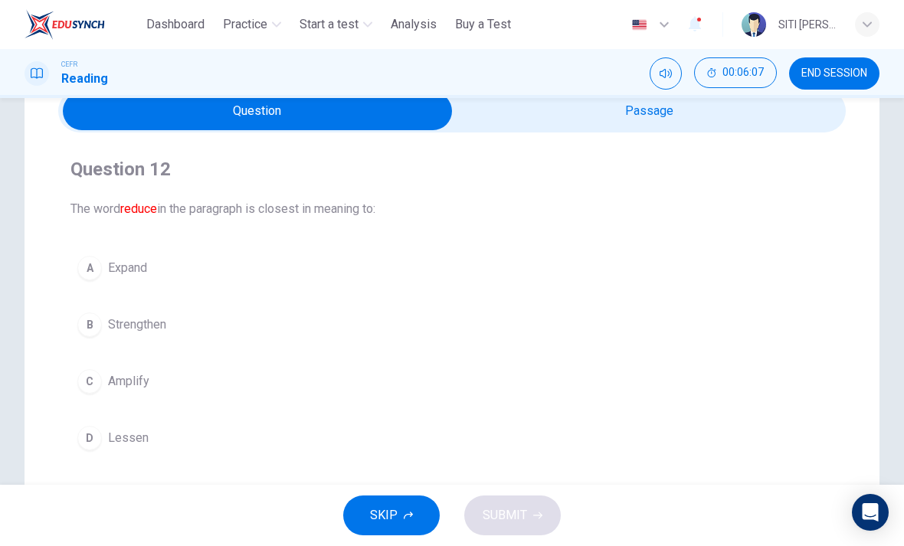
scroll to position [80, 0]
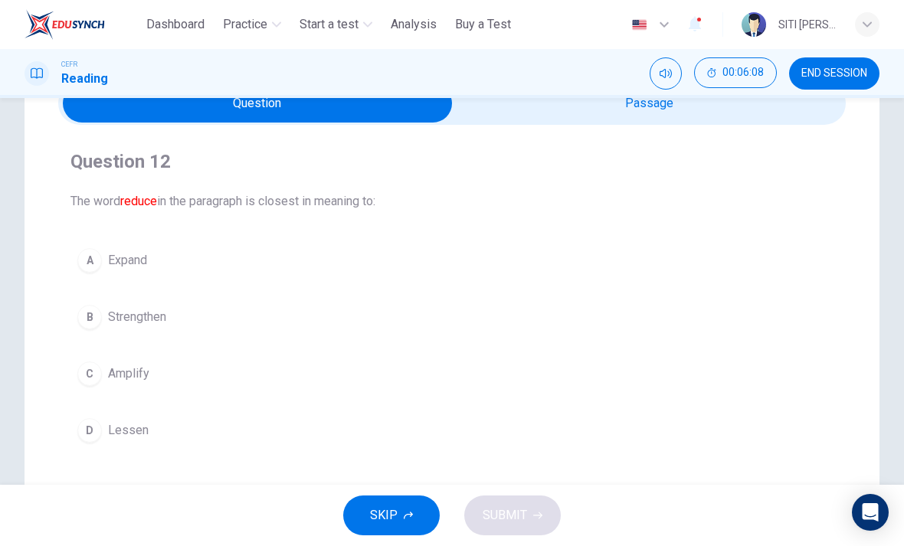
click at [163, 440] on button "D Lessen" at bounding box center [451, 430] width 763 height 38
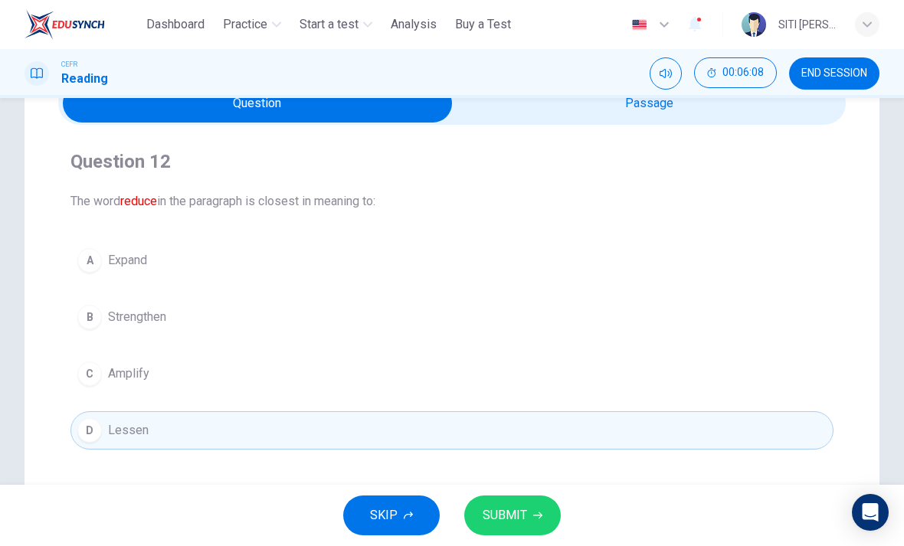
click at [504, 515] on span "SUBMIT" at bounding box center [505, 515] width 44 height 21
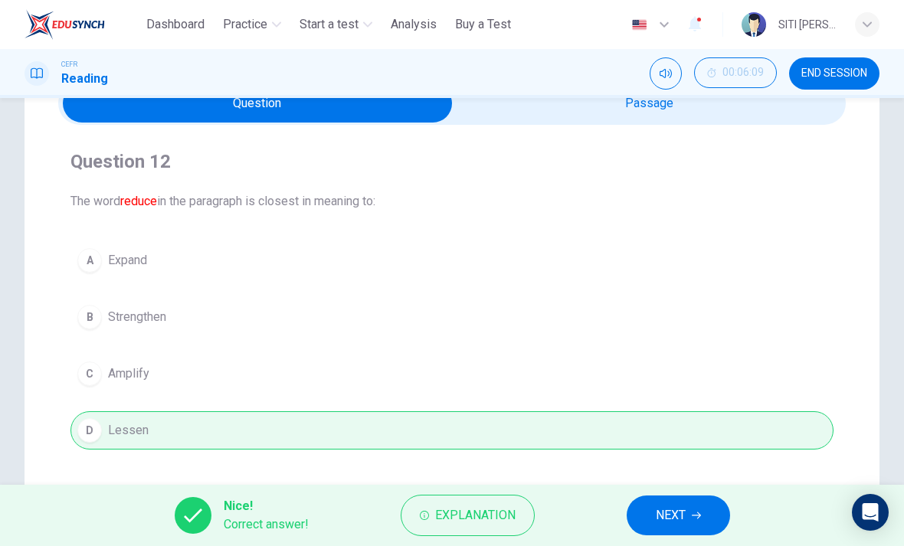
click at [669, 523] on span "NEXT" at bounding box center [671, 515] width 30 height 21
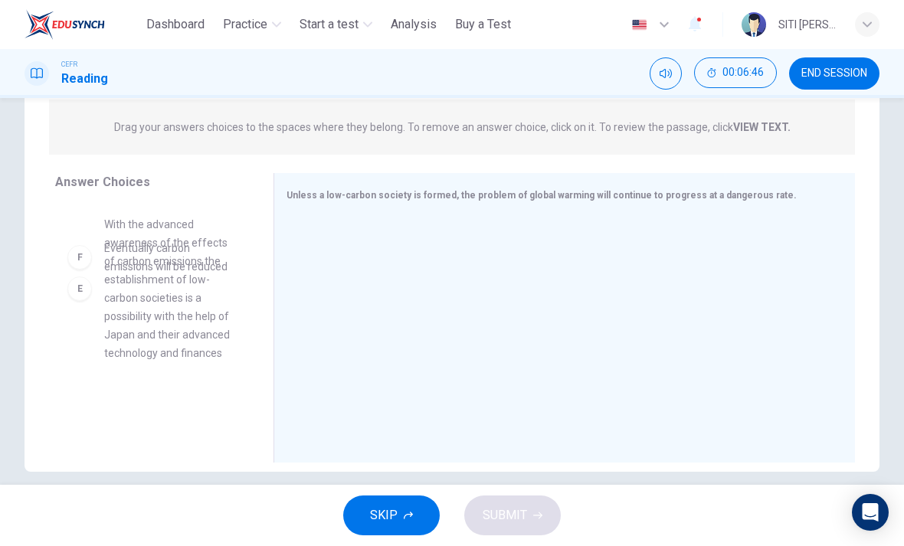
scroll to position [525, 0]
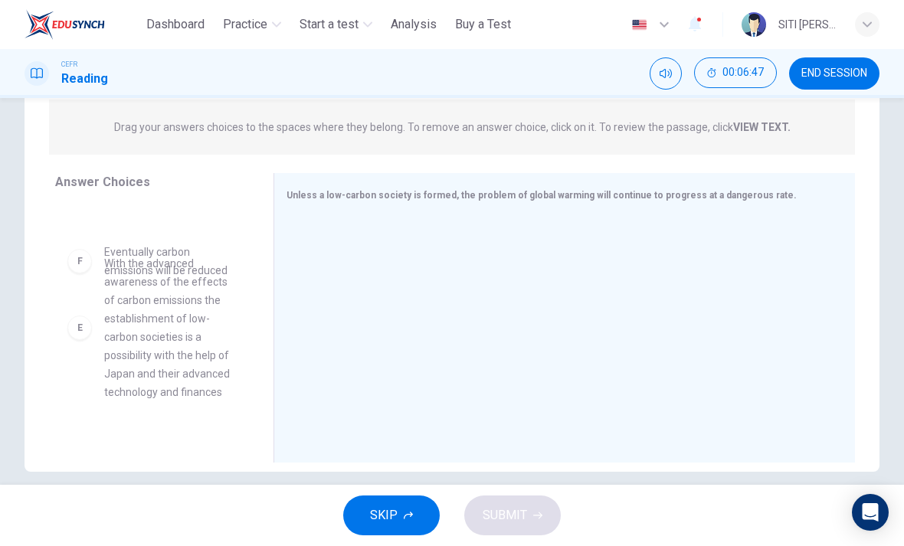
click at [425, 288] on div at bounding box center [558, 319] width 544 height 205
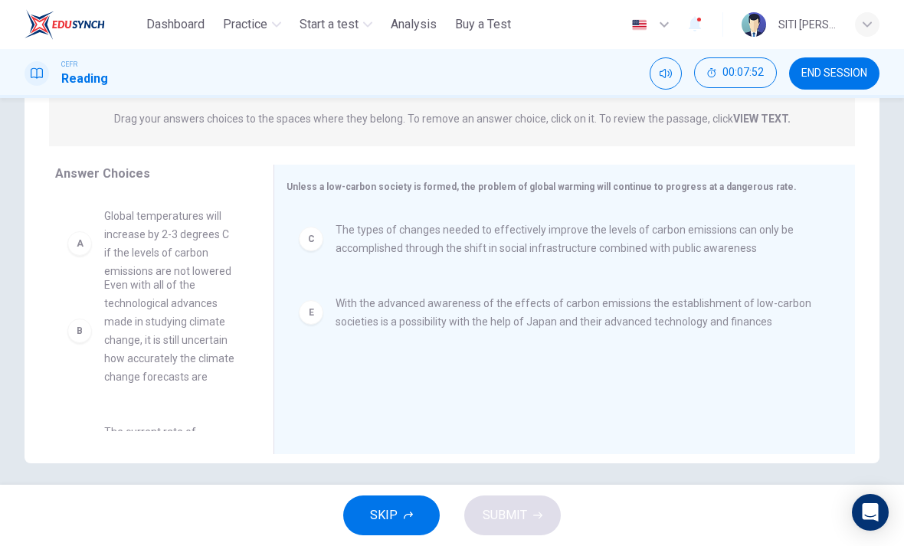
scroll to position [0, 0]
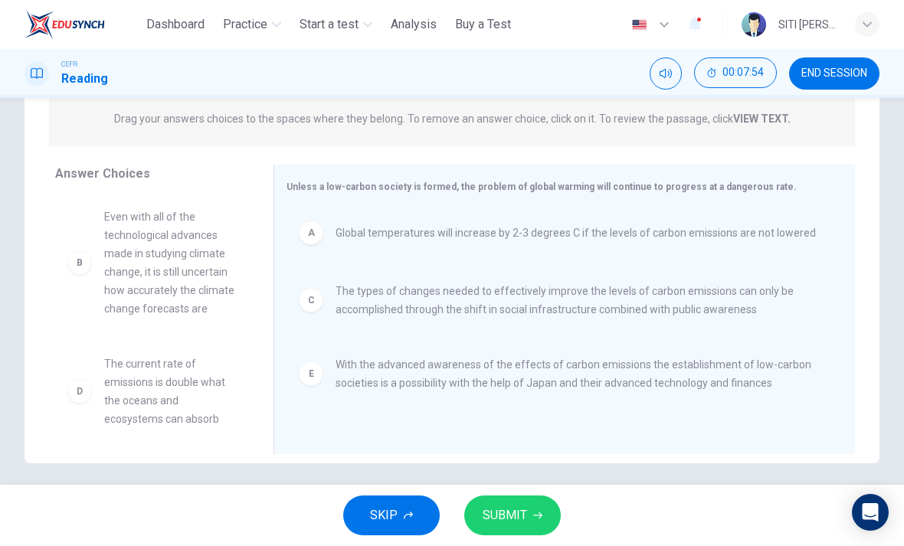
click at [515, 516] on span "SUBMIT" at bounding box center [505, 515] width 44 height 21
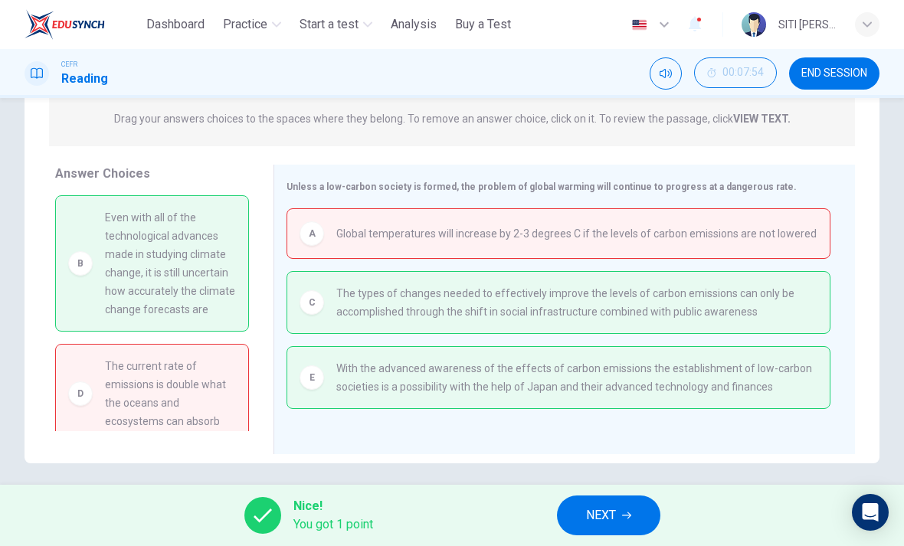
click at [605, 516] on span "NEXT" at bounding box center [601, 515] width 30 height 21
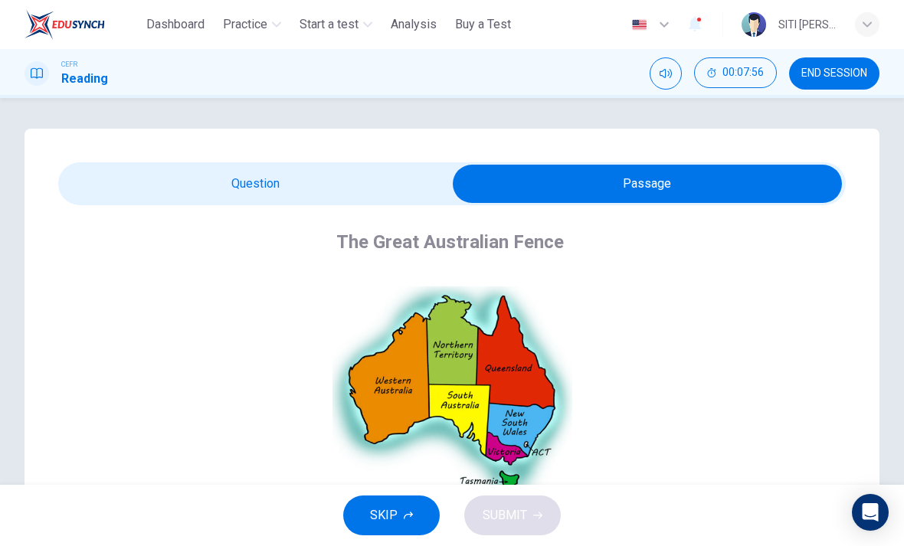
click at [844, 67] on span "END SESSION" at bounding box center [834, 73] width 66 height 12
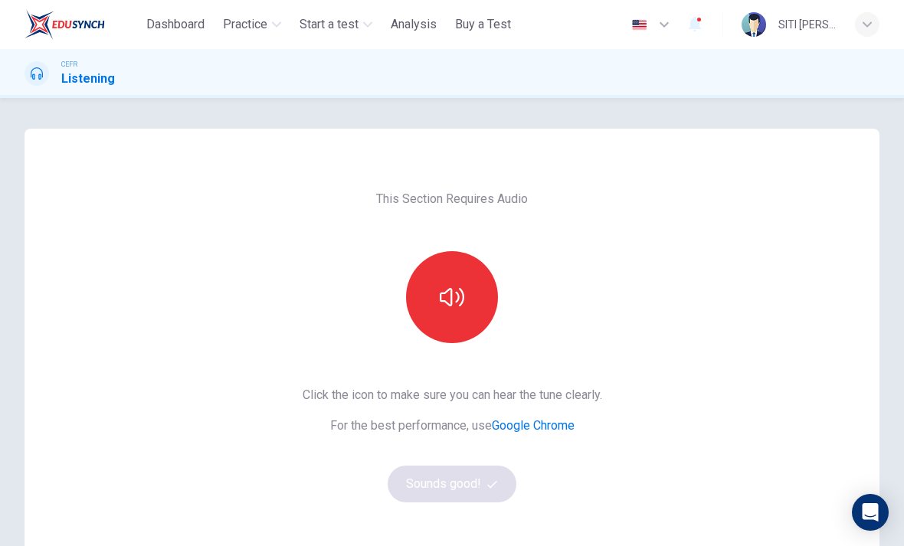
click at [463, 293] on icon "button" at bounding box center [452, 297] width 25 height 25
click at [450, 485] on button "Sounds good!" at bounding box center [452, 484] width 129 height 37
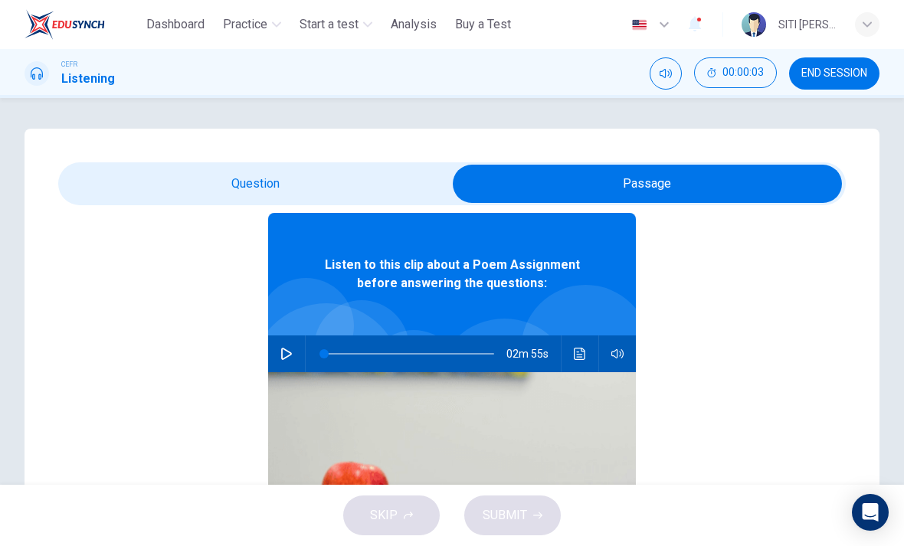
scroll to position [63, 0]
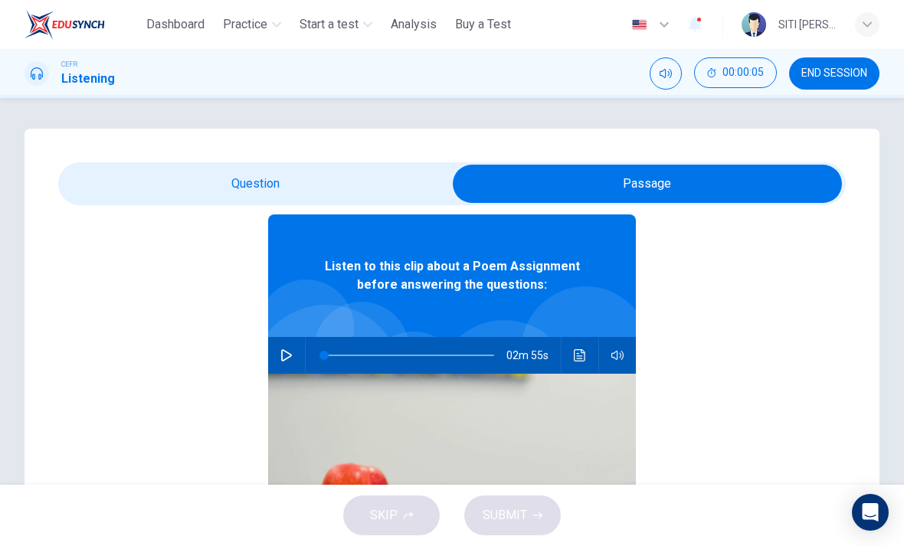
click at [286, 355] on icon "button" at bounding box center [286, 355] width 12 height 12
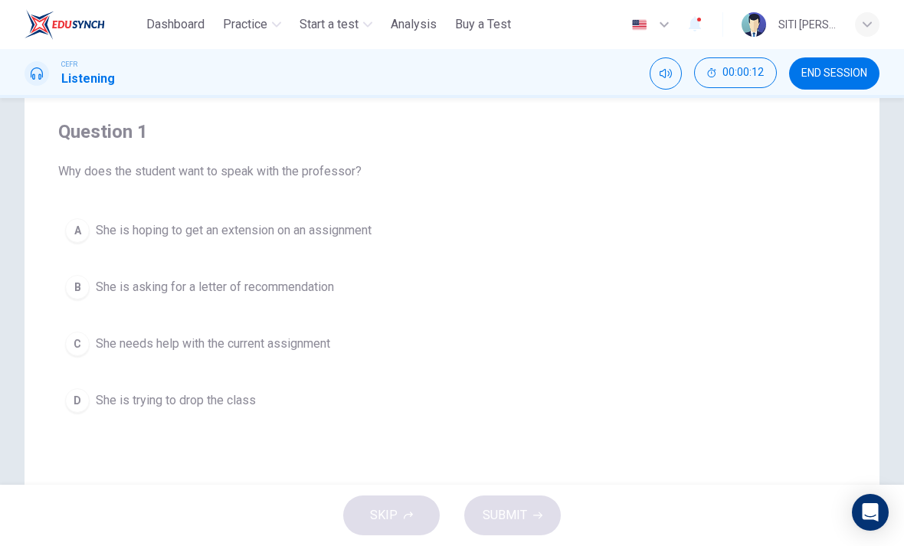
scroll to position [109, 0]
click at [328, 349] on span "She needs help with the current assignment" at bounding box center [213, 345] width 234 height 18
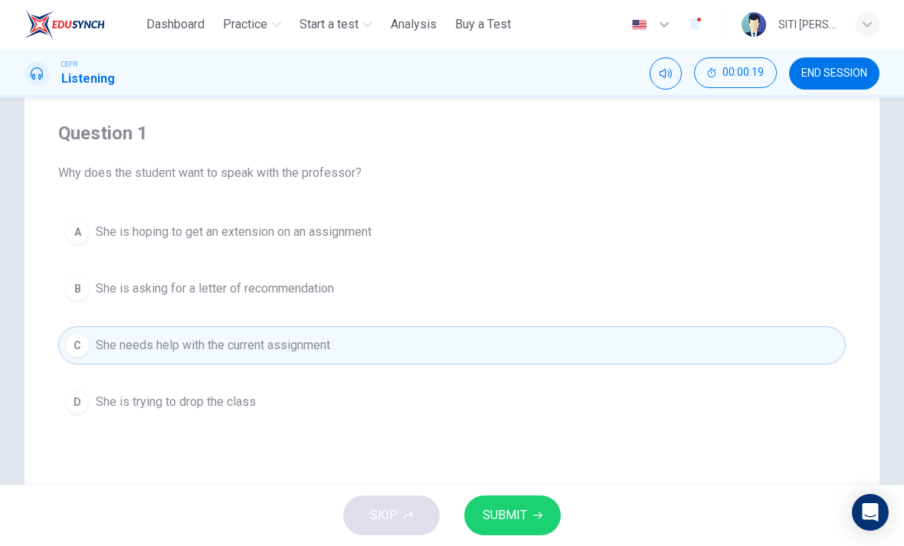
click at [530, 515] on button "SUBMIT" at bounding box center [512, 516] width 97 height 40
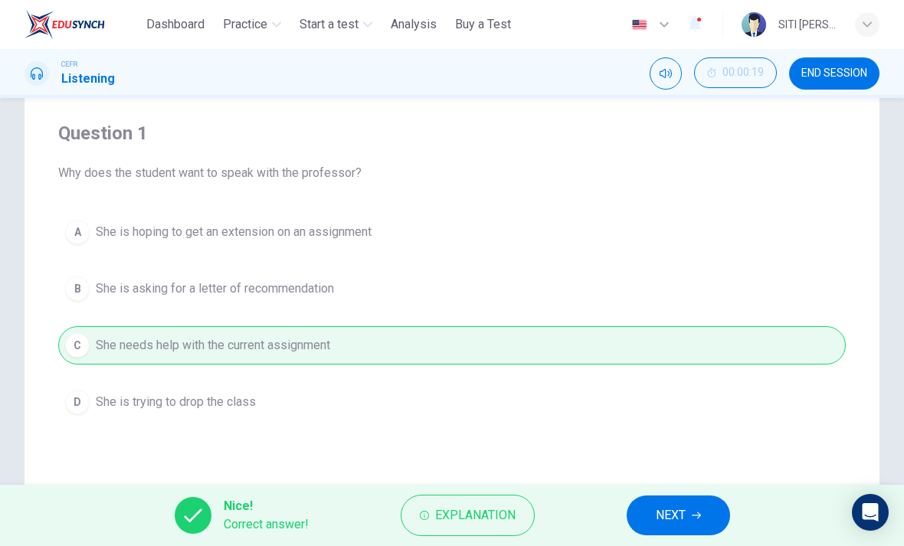
click at [673, 500] on button "NEXT" at bounding box center [678, 516] width 103 height 40
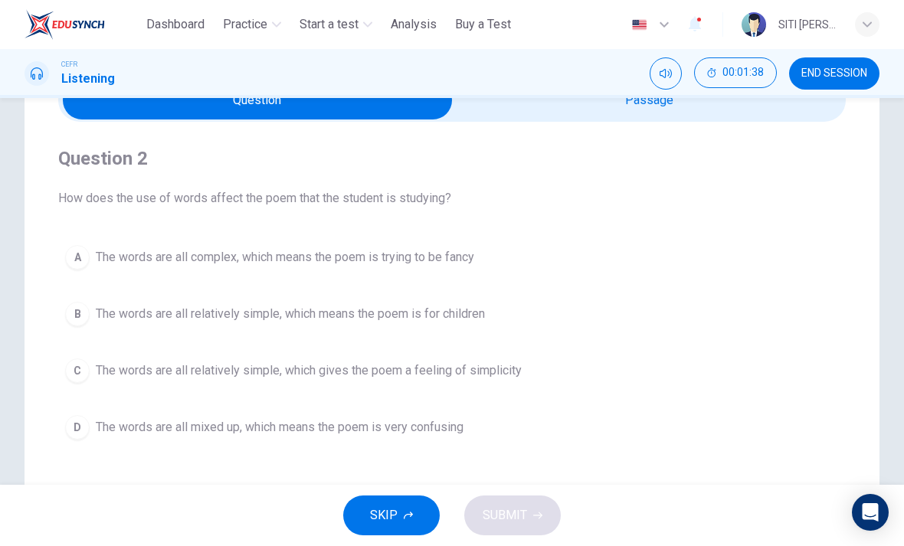
scroll to position [83, 0]
click at [508, 368] on span "The words are all relatively simple, which gives the poem a feeling of simplici…" at bounding box center [309, 371] width 426 height 18
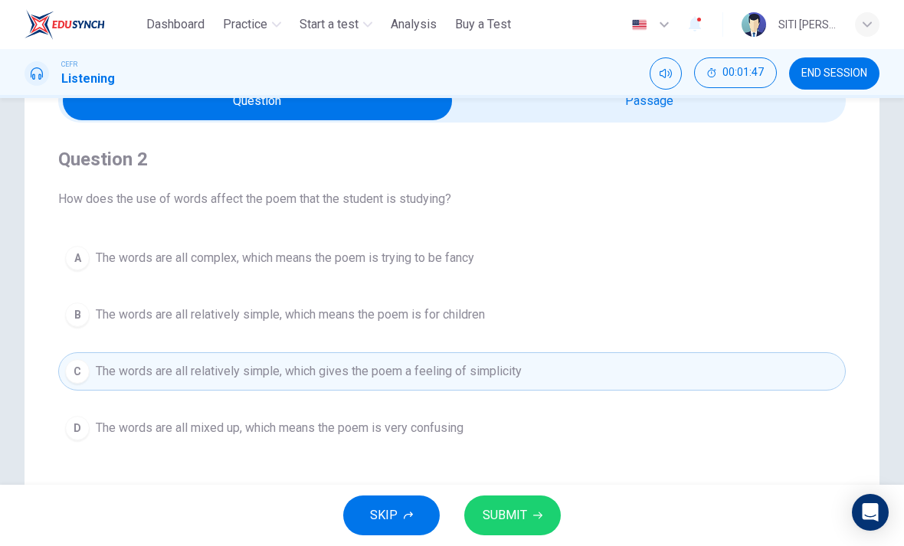
click at [515, 517] on span "SUBMIT" at bounding box center [505, 515] width 44 height 21
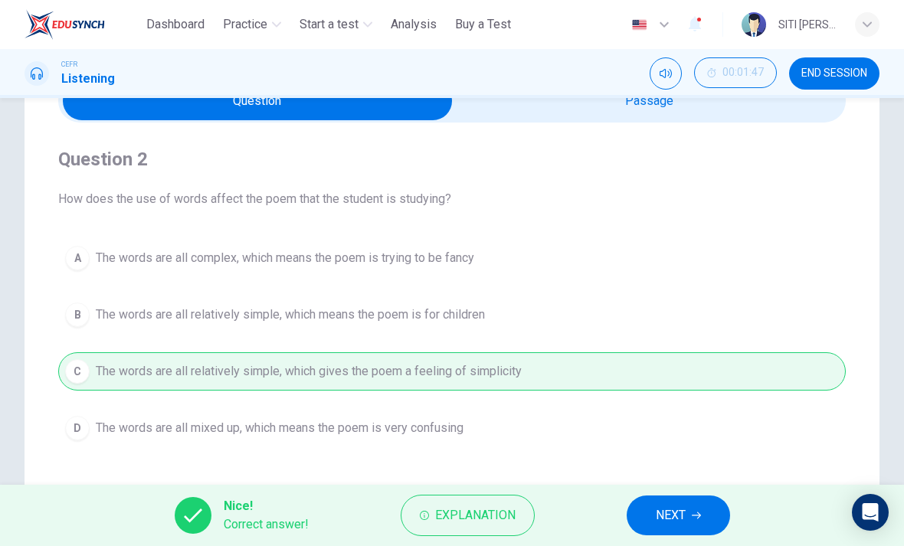
click at [671, 519] on span "NEXT" at bounding box center [671, 515] width 30 height 21
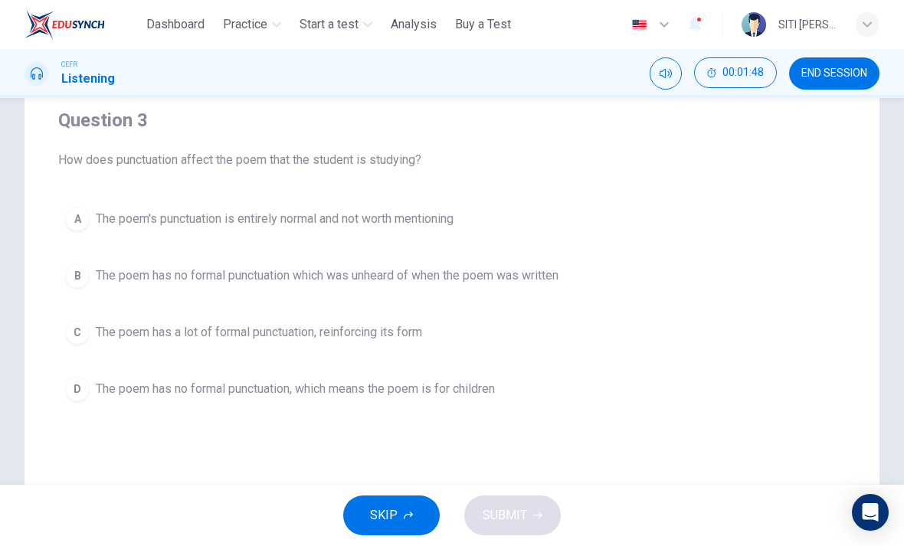
scroll to position [121, 0]
click at [280, 282] on span "The poem has no formal punctuation which was unheard of when the poem was writt…" at bounding box center [327, 276] width 463 height 18
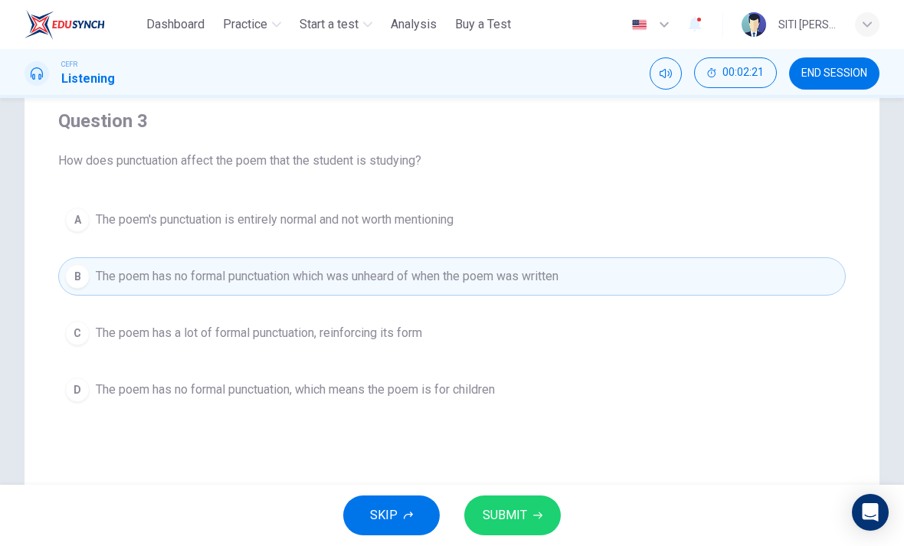
click at [509, 523] on span "SUBMIT" at bounding box center [505, 515] width 44 height 21
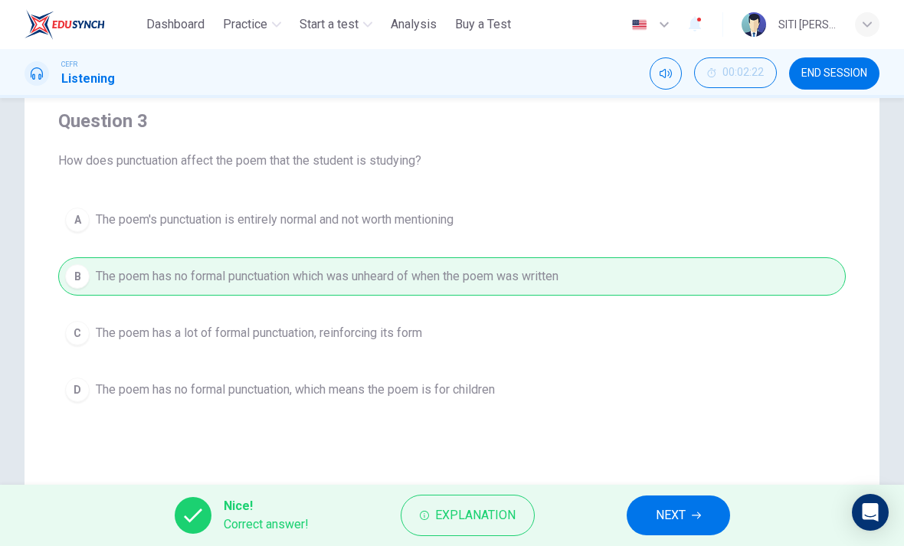
click at [676, 503] on button "NEXT" at bounding box center [678, 516] width 103 height 40
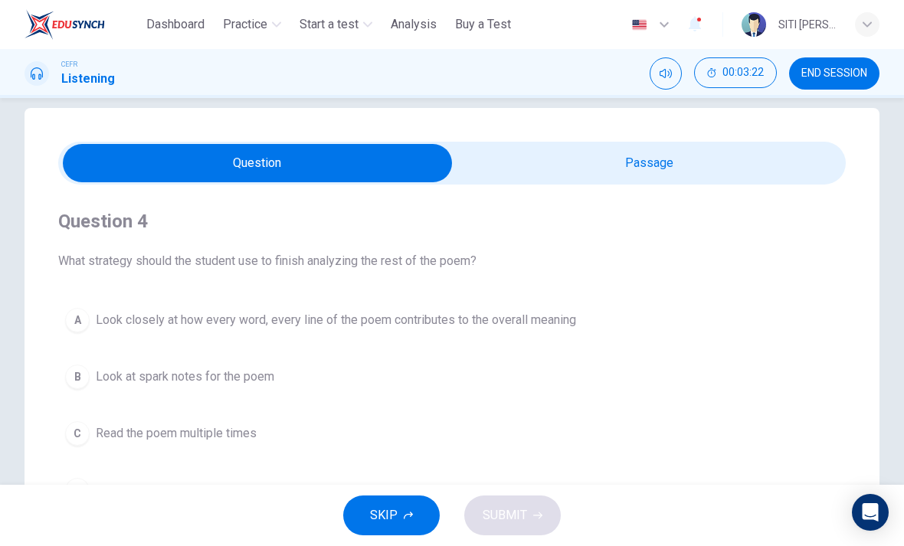
scroll to position [25, 0]
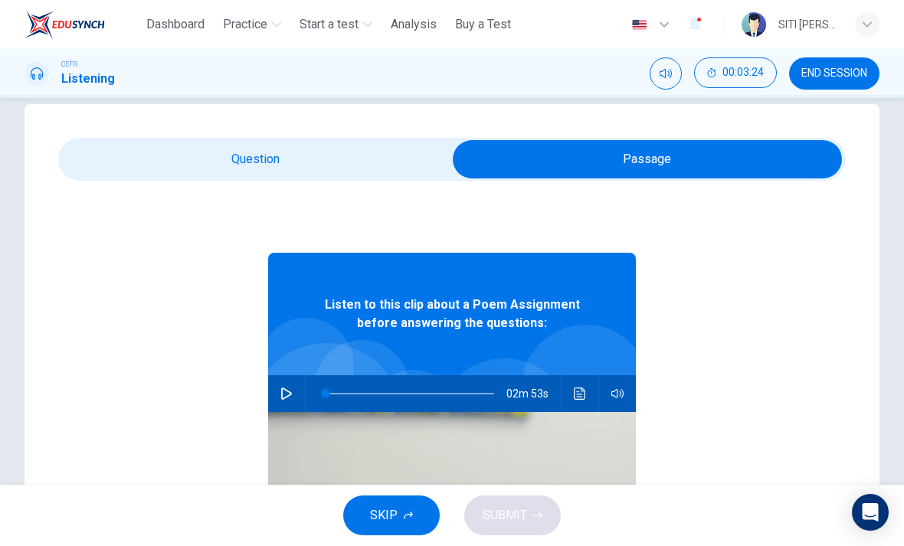
click at [293, 389] on button "button" at bounding box center [286, 393] width 25 height 37
click at [405, 392] on span at bounding box center [405, 393] width 9 height 9
click at [429, 398] on span at bounding box center [429, 393] width 9 height 9
click at [445, 394] on span at bounding box center [444, 393] width 9 height 9
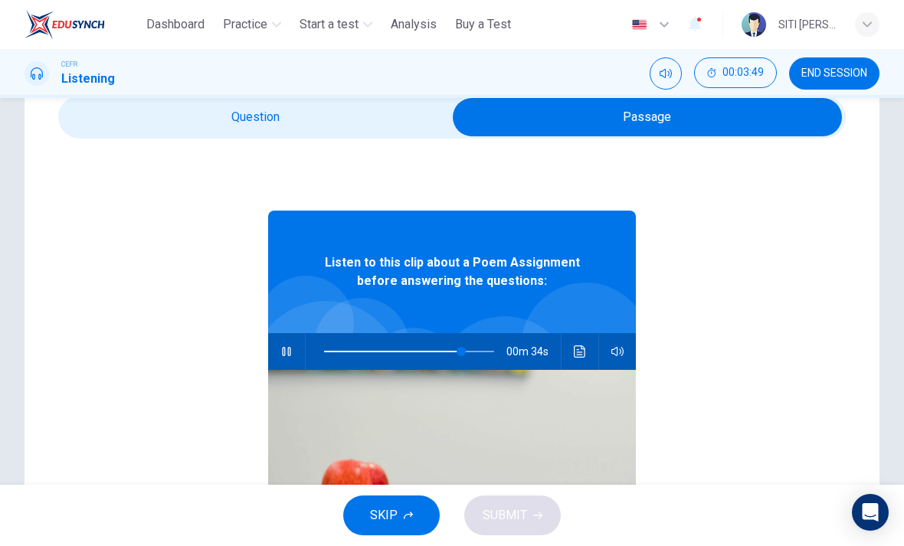
scroll to position [67, 0]
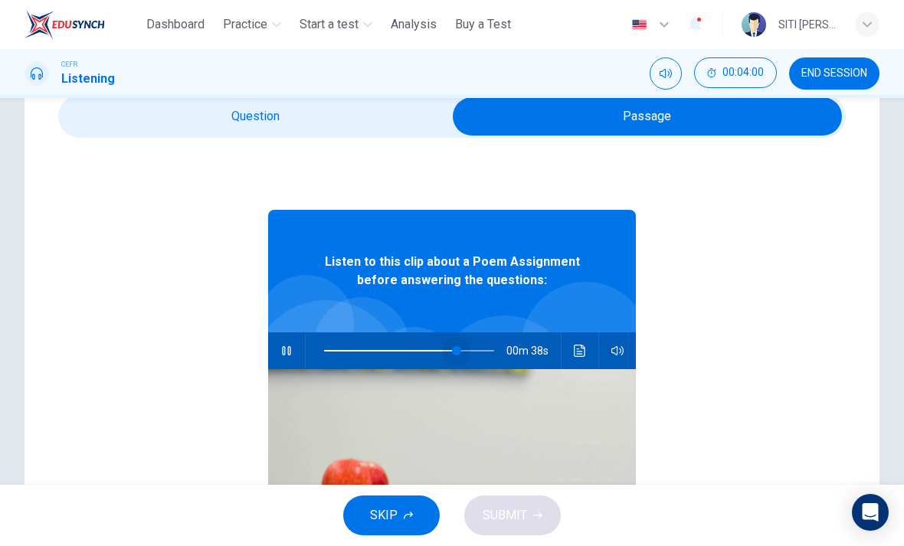
click at [456, 354] on span at bounding box center [456, 350] width 9 height 9
click at [440, 349] on span at bounding box center [439, 350] width 9 height 9
click at [421, 352] on span at bounding box center [421, 350] width 9 height 9
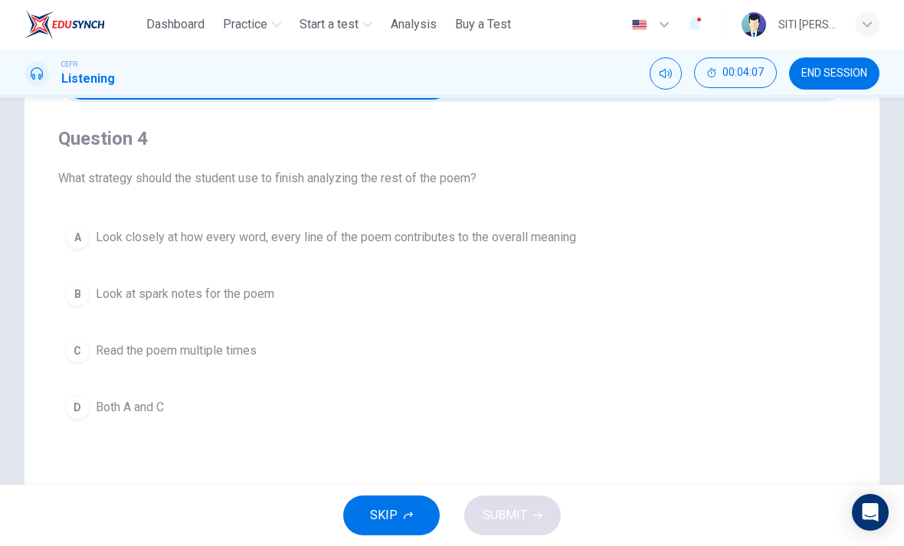
scroll to position [103, 0]
click at [61, 406] on button "D Both A and C" at bounding box center [451, 408] width 787 height 38
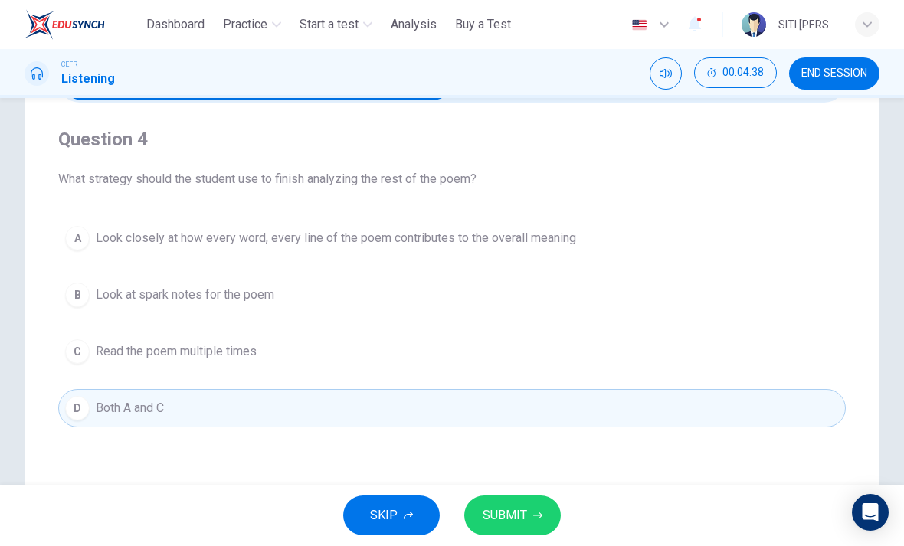
click at [537, 520] on button "SUBMIT" at bounding box center [512, 516] width 97 height 40
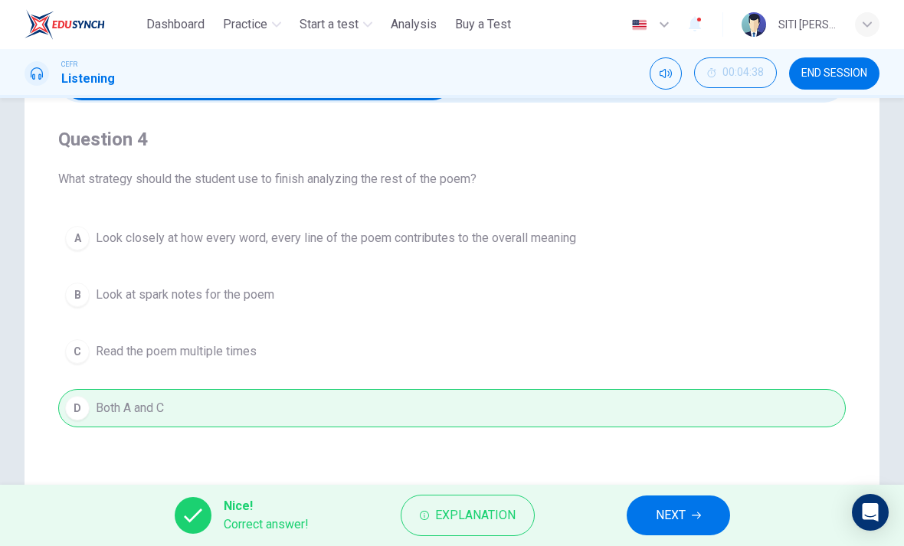
click at [679, 509] on span "NEXT" at bounding box center [671, 515] width 30 height 21
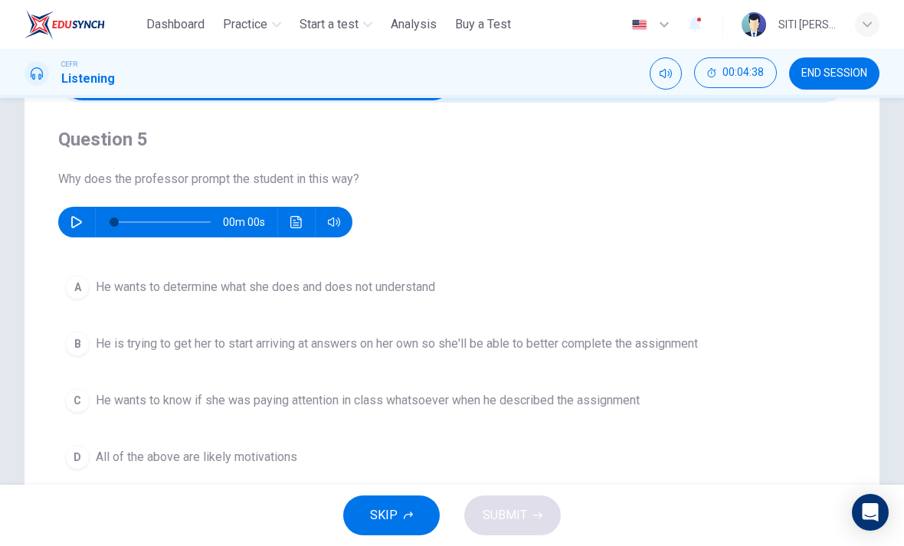
scroll to position [63, 0]
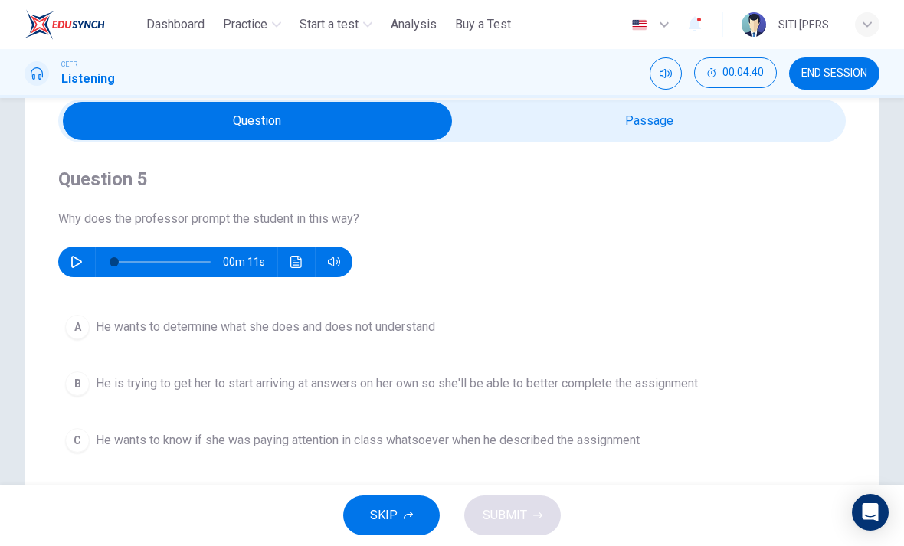
click at [72, 270] on button "button" at bounding box center [76, 262] width 25 height 31
type input "**"
type input "*"
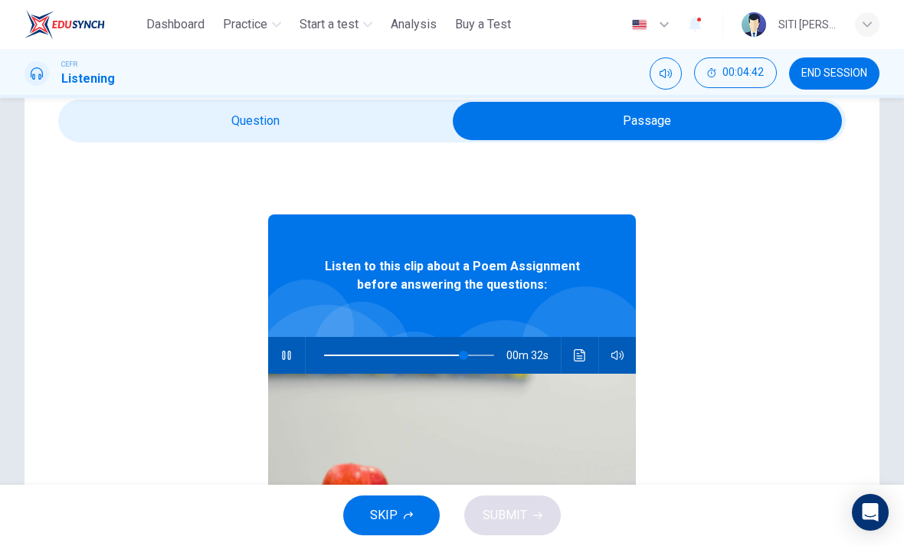
click at [284, 346] on button "button" at bounding box center [286, 355] width 25 height 37
type input "**"
click at [330, 148] on div "Listen to this clip about a Poem Assignment before answering the questions: 00m…" at bounding box center [452, 437] width 368 height 591
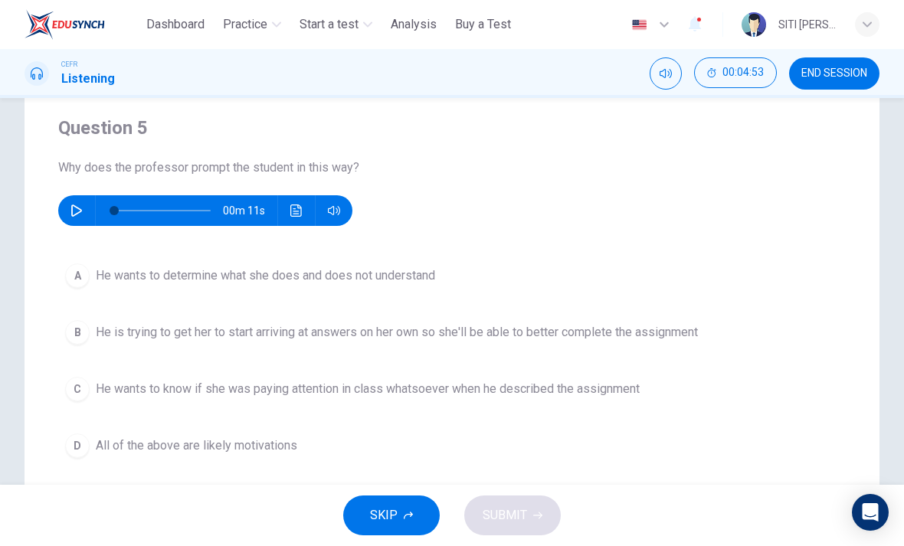
scroll to position [113, 0]
click at [74, 215] on icon "button" at bounding box center [76, 211] width 12 height 12
click at [419, 280] on span "He wants to determine what she does and does not understand" at bounding box center [265, 276] width 339 height 18
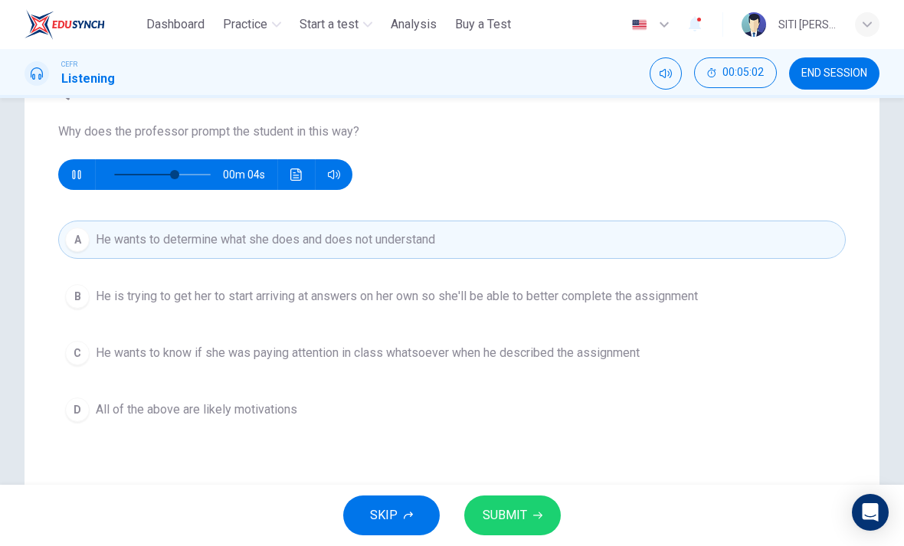
scroll to position [157, 0]
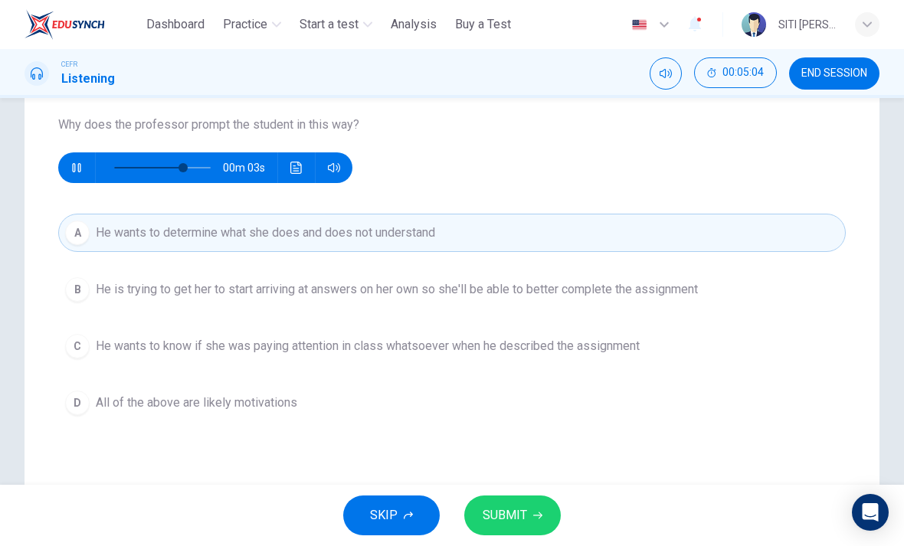
click at [499, 301] on button "B He is trying to get her to start arriving at answers on her own so she'll be …" at bounding box center [451, 289] width 787 height 38
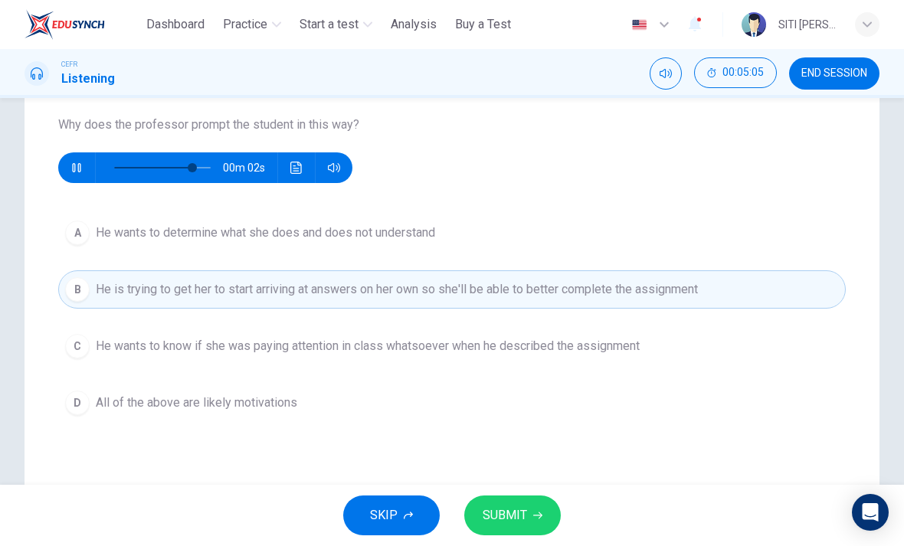
click at [507, 523] on span "SUBMIT" at bounding box center [505, 515] width 44 height 21
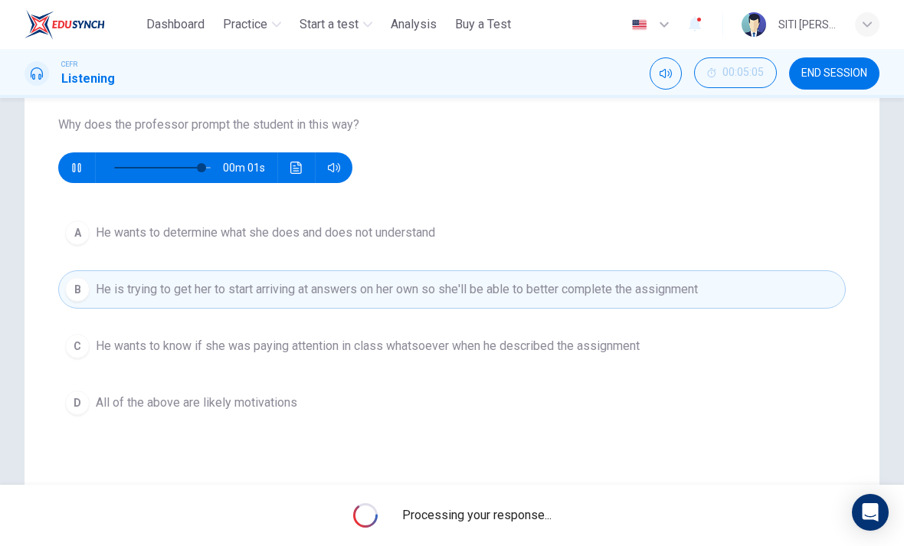
type input "*"
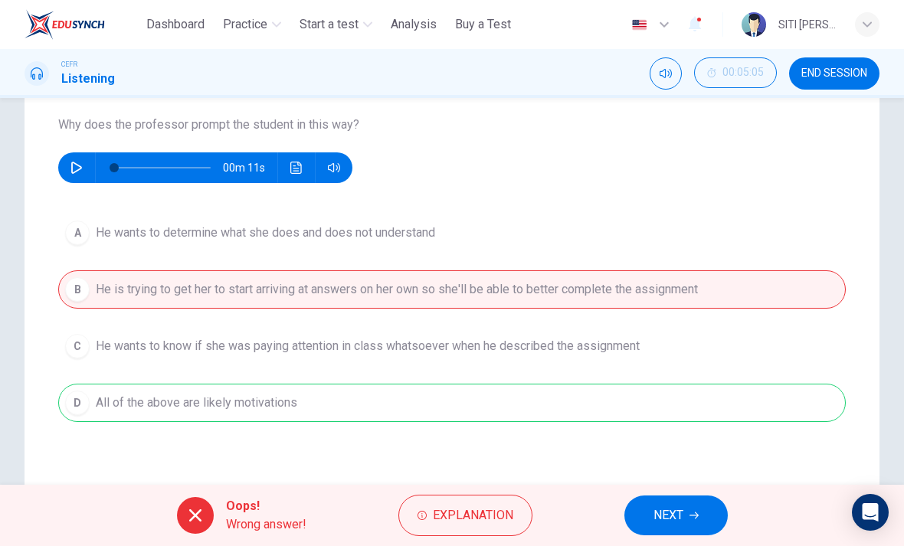
click at [643, 522] on button "NEXT" at bounding box center [675, 516] width 103 height 40
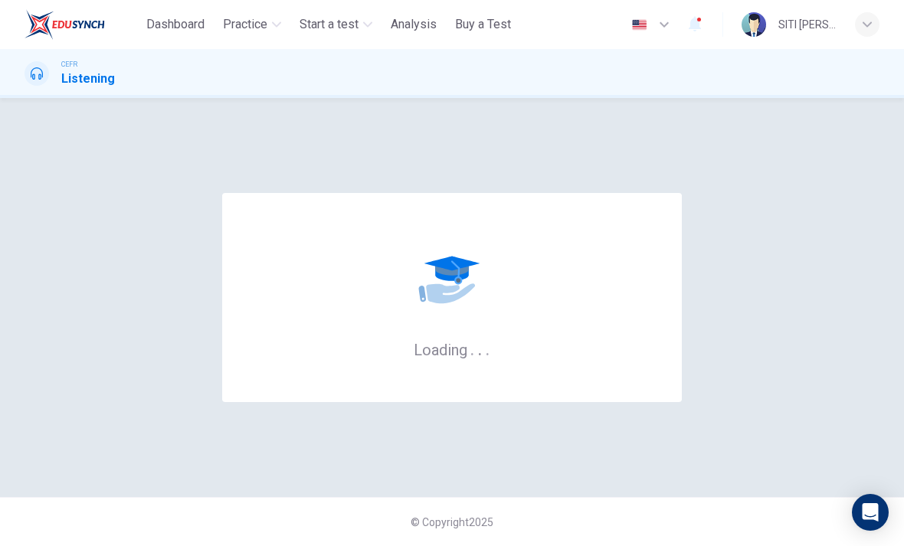
click at [799, 94] on div "CEFR Listening" at bounding box center [452, 73] width 904 height 49
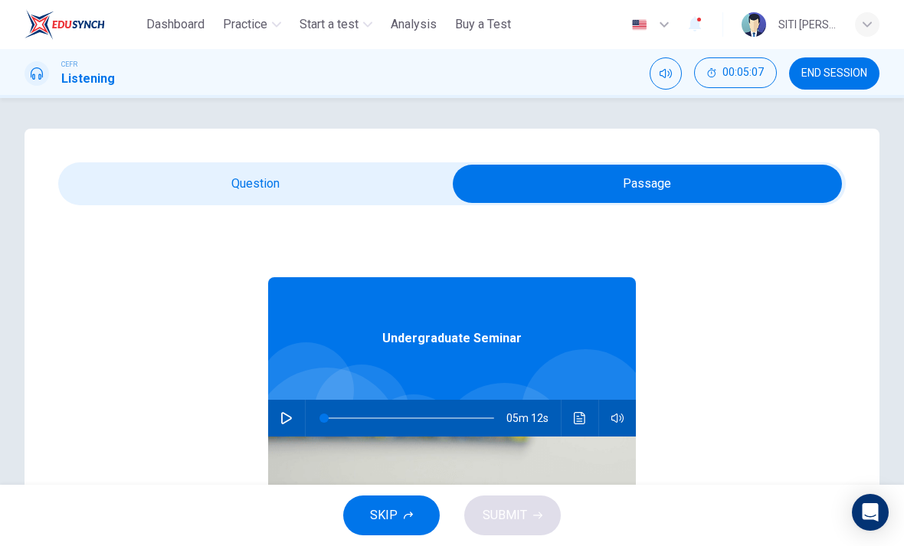
scroll to position [49, 0]
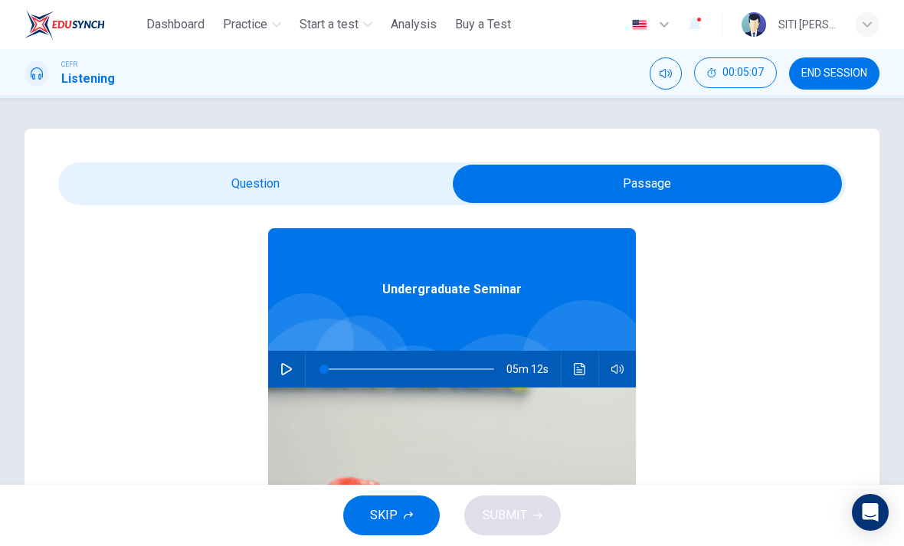
click at [280, 365] on button "button" at bounding box center [286, 369] width 25 height 37
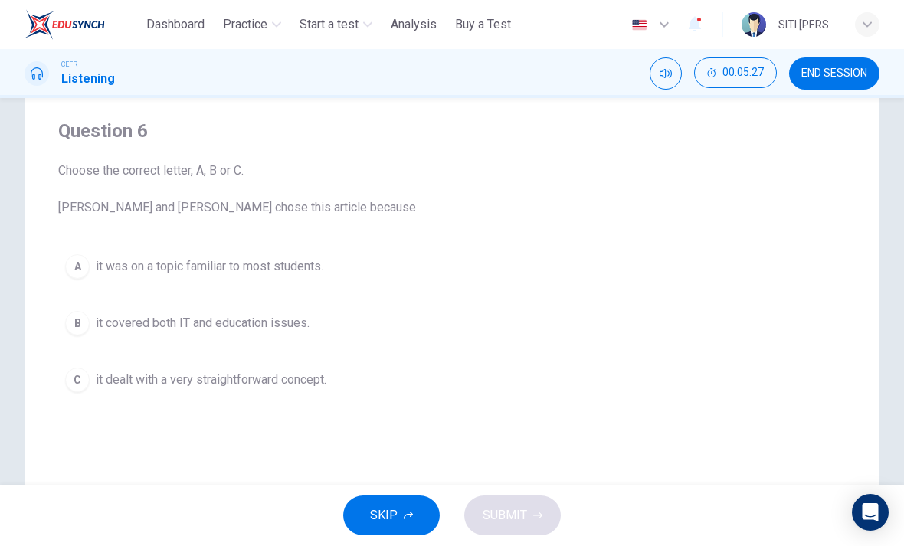
scroll to position [110, 0]
click at [134, 327] on span "it covered both IT and education issues." at bounding box center [203, 324] width 214 height 18
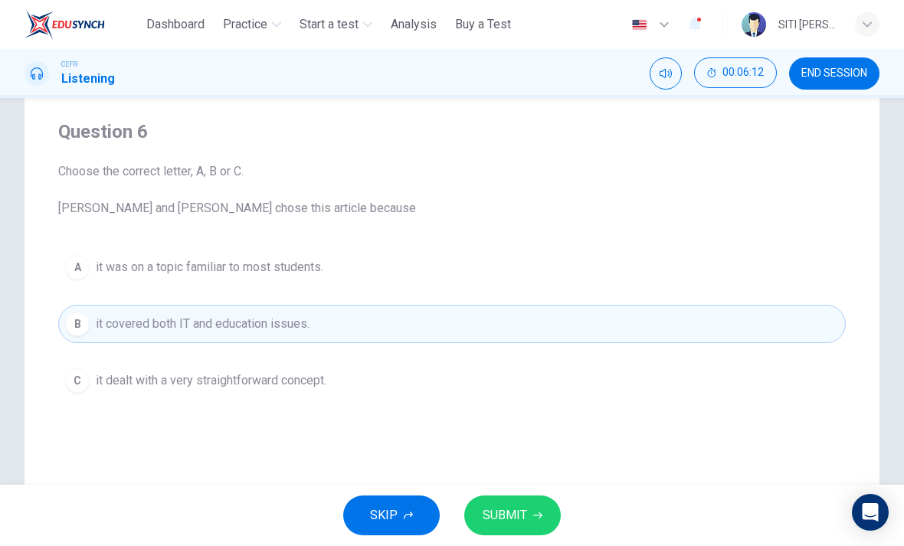
click at [522, 532] on button "SUBMIT" at bounding box center [512, 516] width 97 height 40
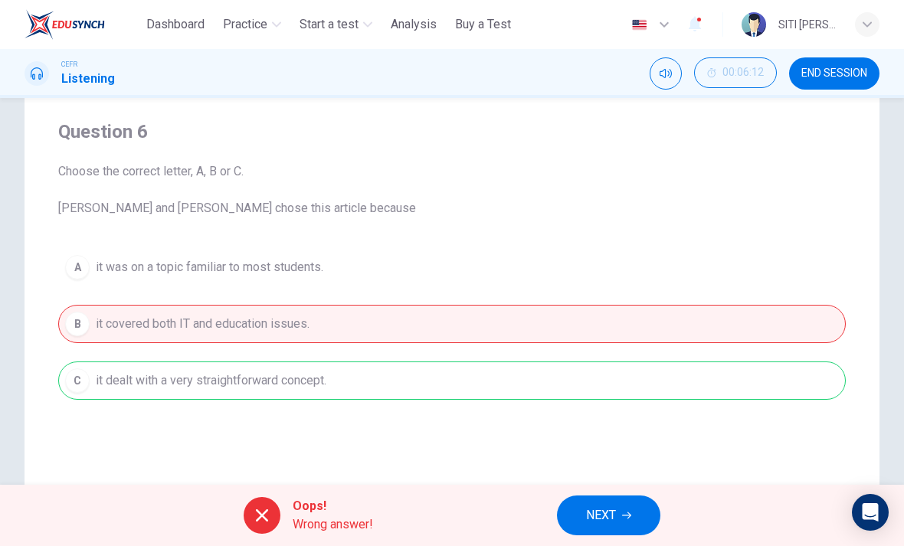
click at [600, 519] on span "NEXT" at bounding box center [601, 515] width 30 height 21
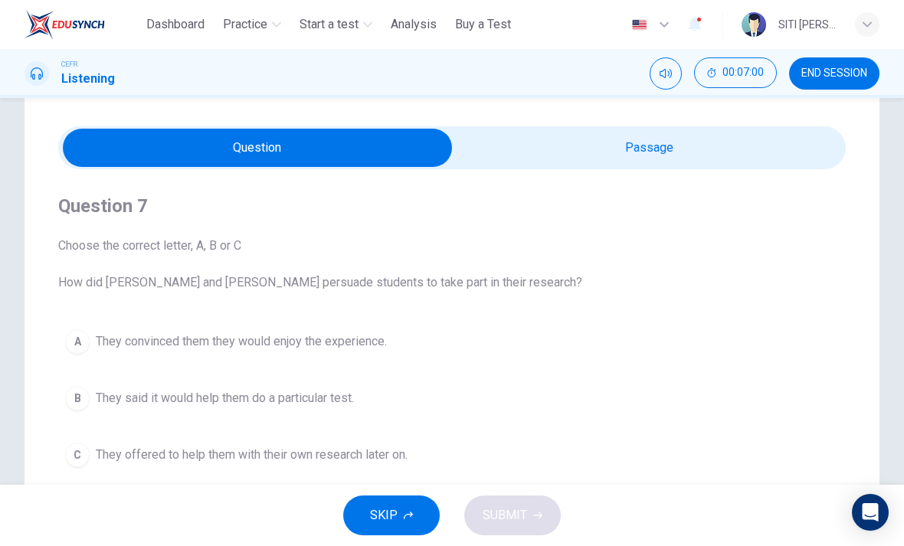
scroll to position [31, 0]
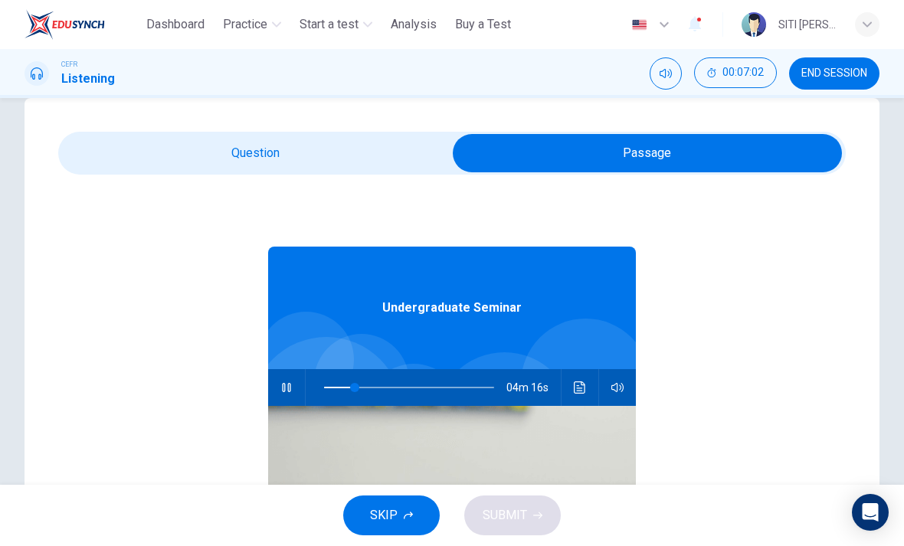
click at [385, 382] on span at bounding box center [409, 387] width 170 height 32
type input "**"
click at [814, 74] on span "END SESSION" at bounding box center [834, 73] width 66 height 12
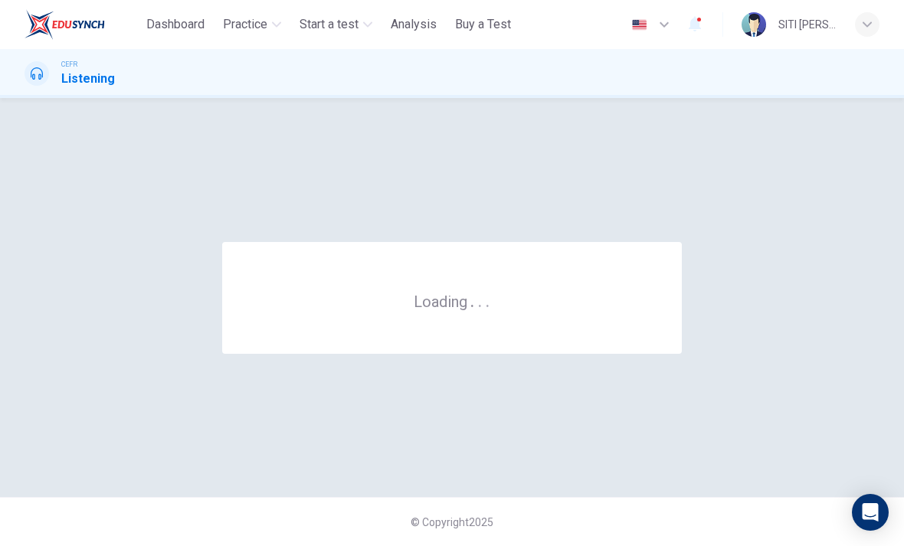
scroll to position [0, 0]
